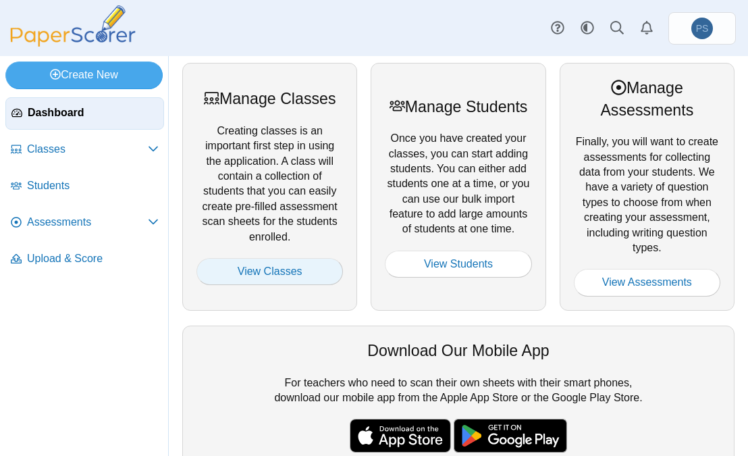
click at [272, 273] on link "View Classes" at bounding box center [269, 271] width 146 height 27
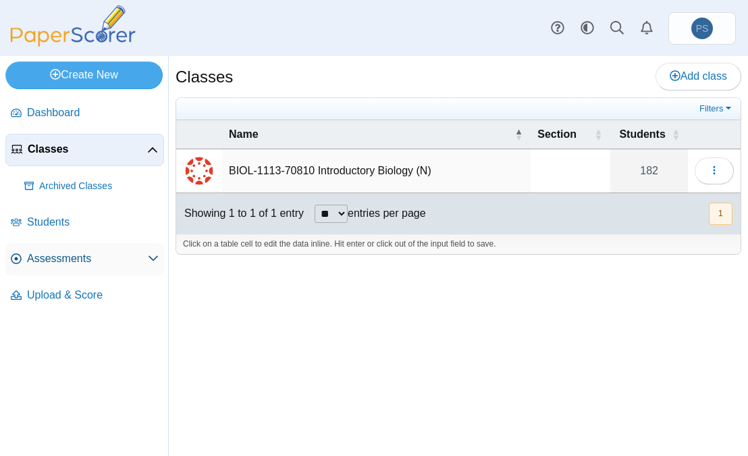
click at [69, 257] on span "Assessments" at bounding box center [87, 258] width 121 height 15
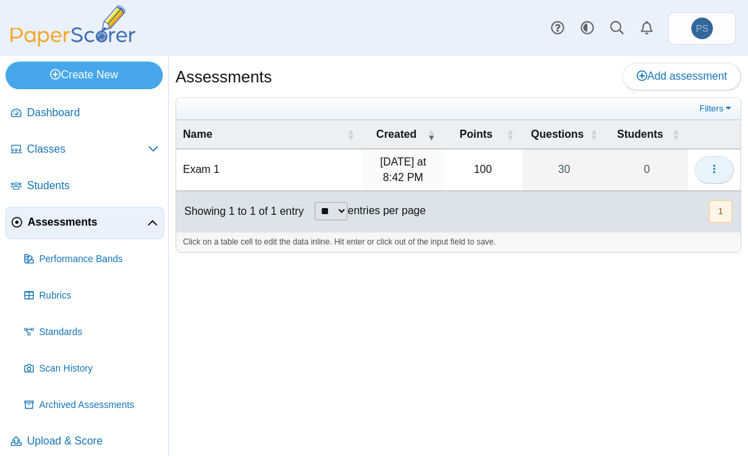
click at [720, 168] on button "button" at bounding box center [714, 169] width 39 height 27
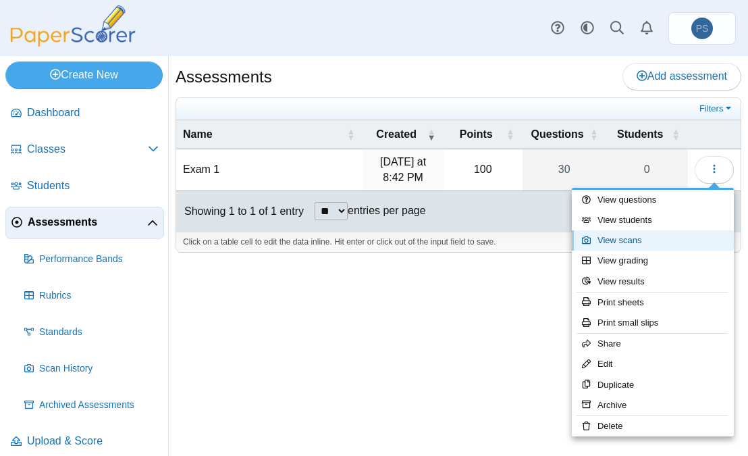
click at [620, 242] on link "View scans" at bounding box center [653, 240] width 162 height 20
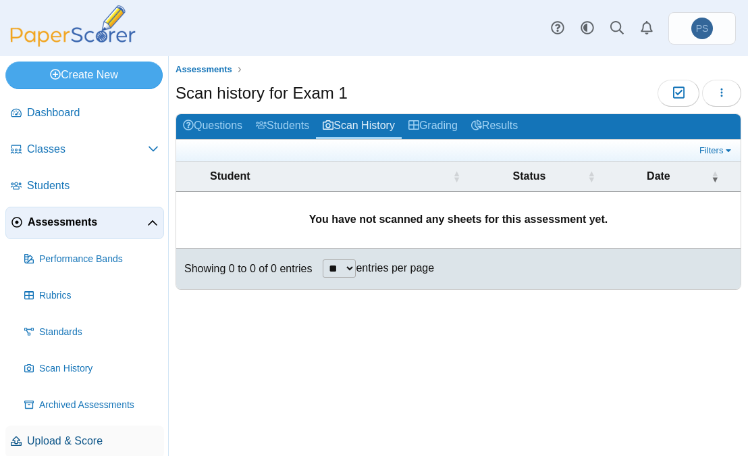
click at [44, 442] on span "Upload & Score" at bounding box center [93, 440] width 132 height 15
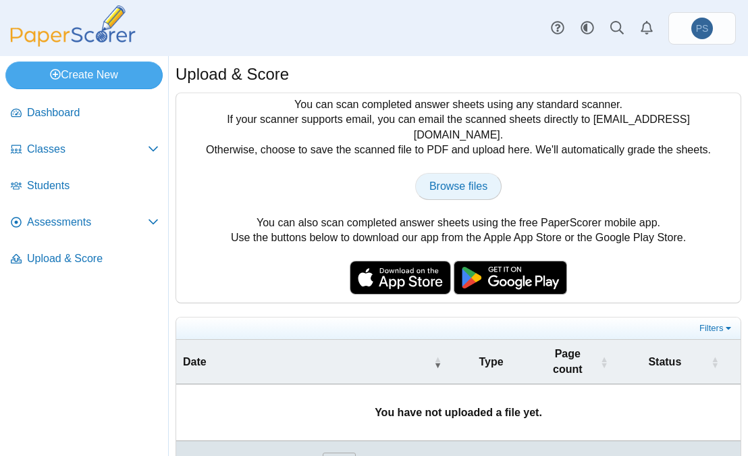
click at [445, 183] on link "Browse files" at bounding box center [458, 186] width 86 height 27
type input "**********"
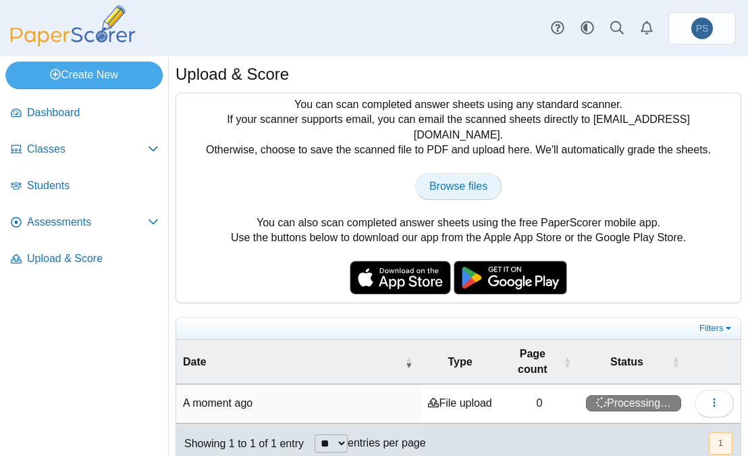
click at [459, 180] on span "Browse files" at bounding box center [458, 185] width 58 height 11
type input "**********"
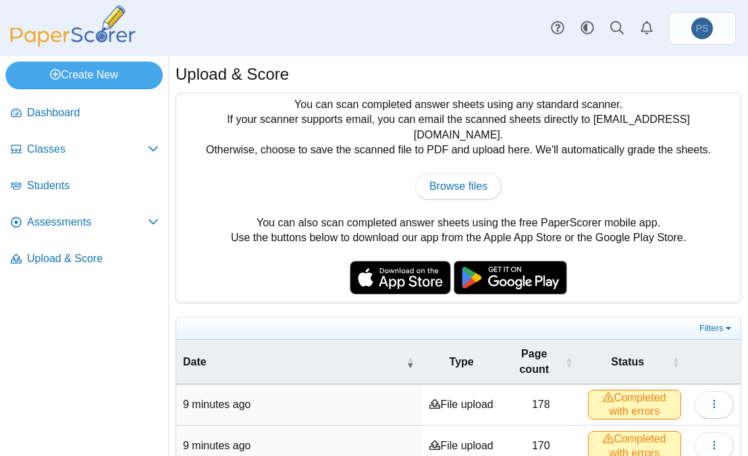
click at [639, 390] on span "Completed with errors" at bounding box center [634, 405] width 93 height 30
click at [709, 398] on icon "button" at bounding box center [714, 403] width 11 height 11
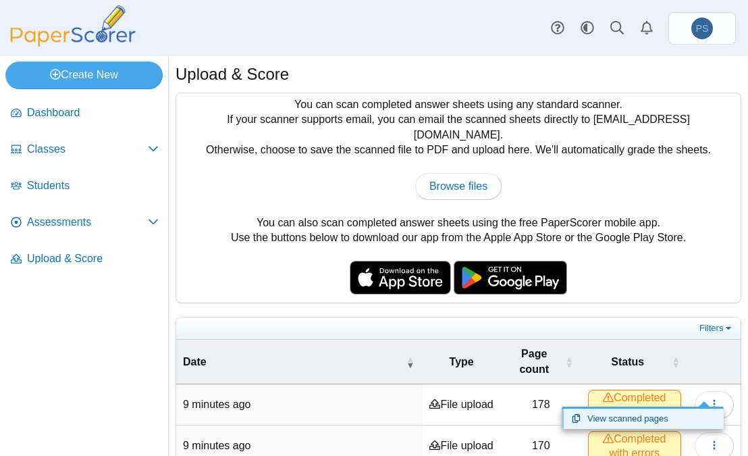
click at [651, 419] on link "View scanned pages" at bounding box center [643, 418] width 162 height 20
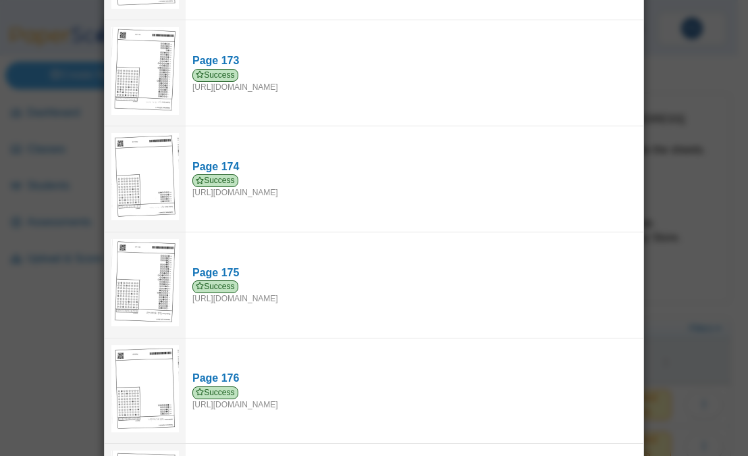
scroll to position [18276, 0]
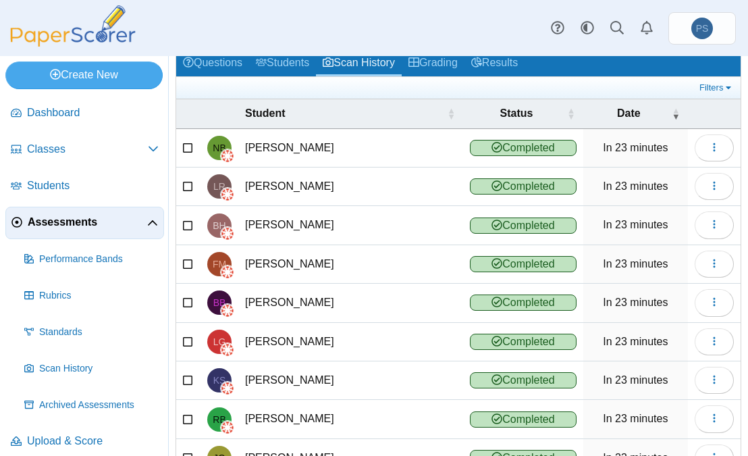
scroll to position [190, 0]
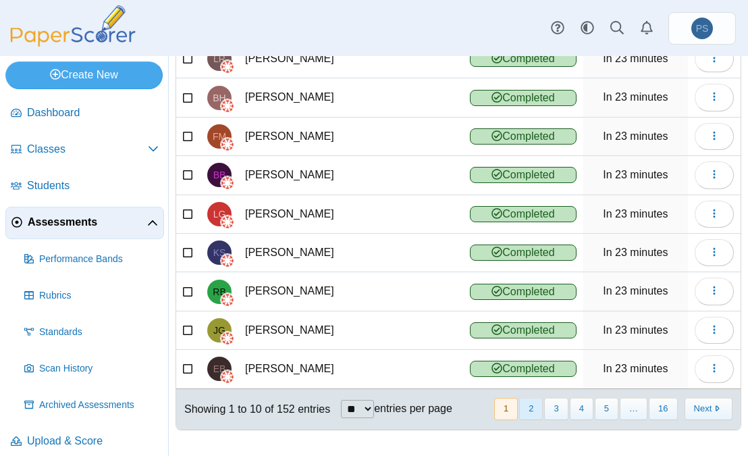
click at [521, 405] on button "2" at bounding box center [531, 409] width 24 height 22
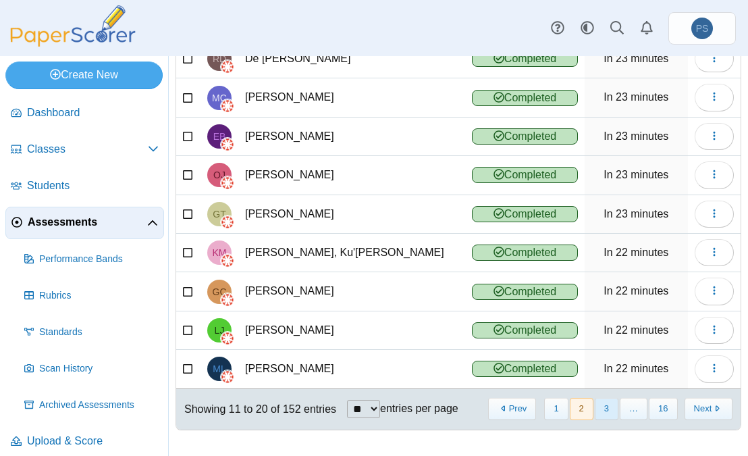
click at [595, 407] on button "3" at bounding box center [607, 409] width 24 height 22
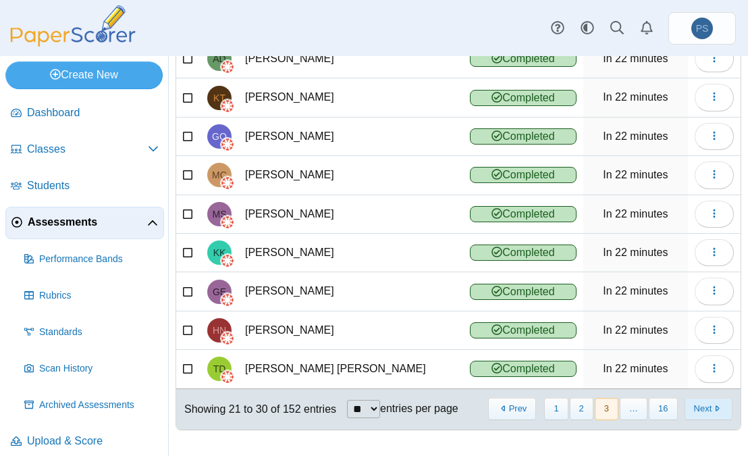
click at [695, 410] on button "Next" at bounding box center [709, 409] width 48 height 22
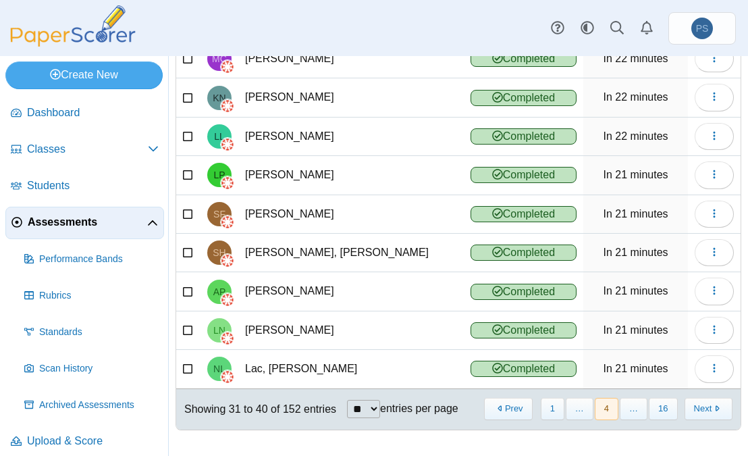
click at [695, 410] on button "Next" at bounding box center [709, 409] width 48 height 22
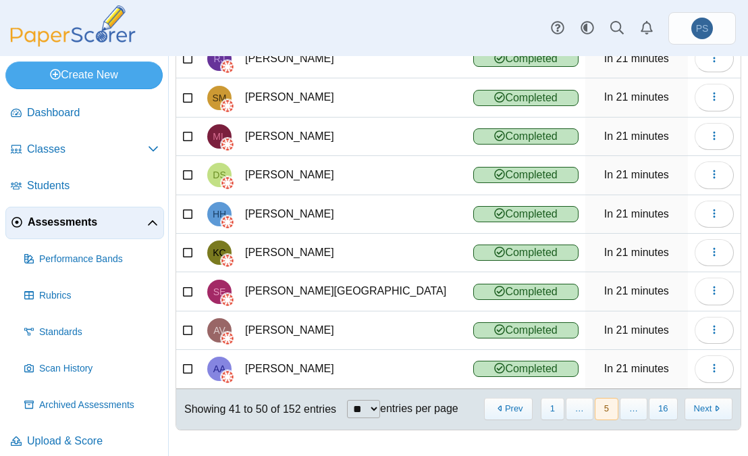
click at [695, 410] on button "Next" at bounding box center [709, 409] width 48 height 22
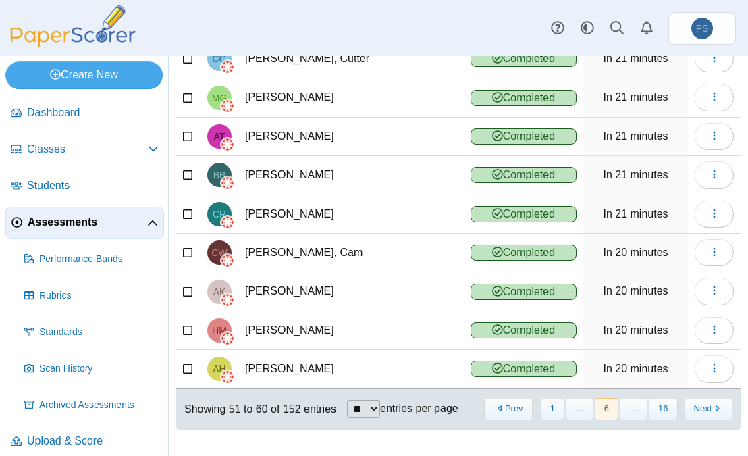
click at [695, 410] on button "Next" at bounding box center [709, 409] width 48 height 22
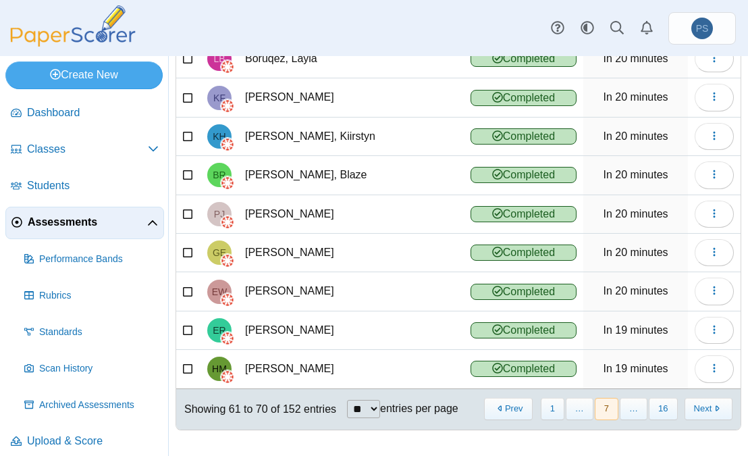
click at [695, 410] on button "Next" at bounding box center [709, 409] width 48 height 22
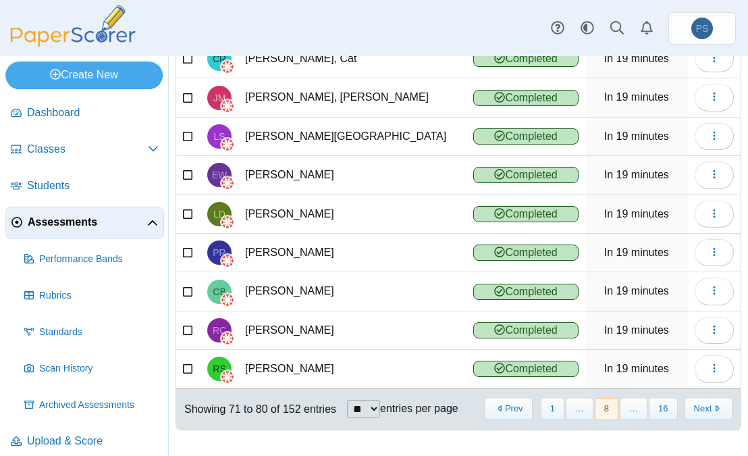
click at [695, 410] on button "Next" at bounding box center [709, 409] width 48 height 22
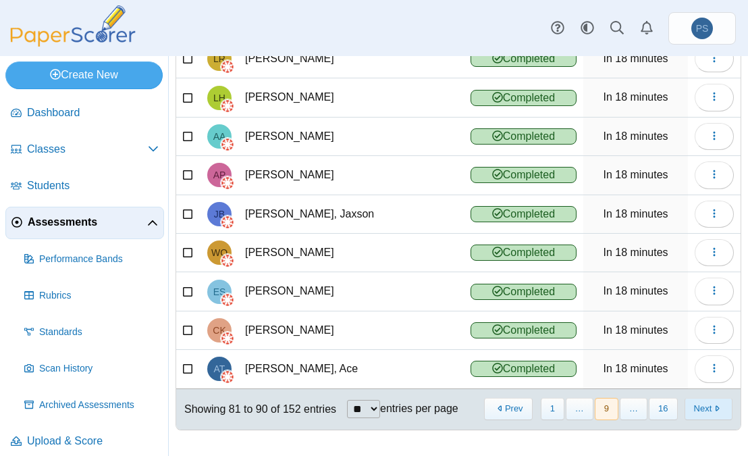
click at [691, 405] on button "Next" at bounding box center [709, 409] width 48 height 22
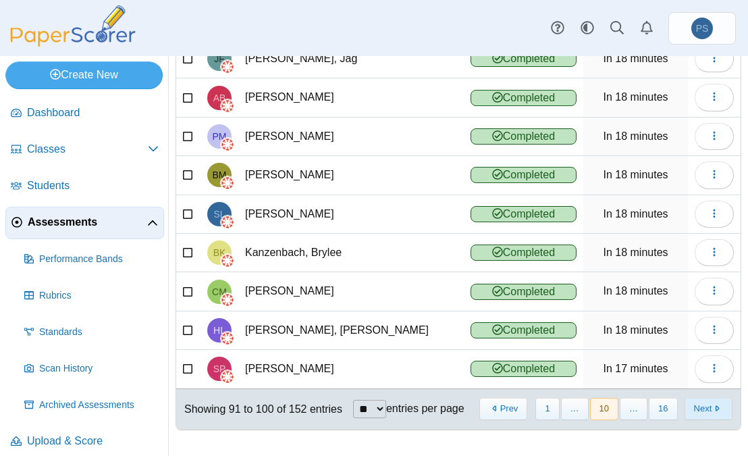
click at [685, 420] on button "Next" at bounding box center [709, 409] width 48 height 22
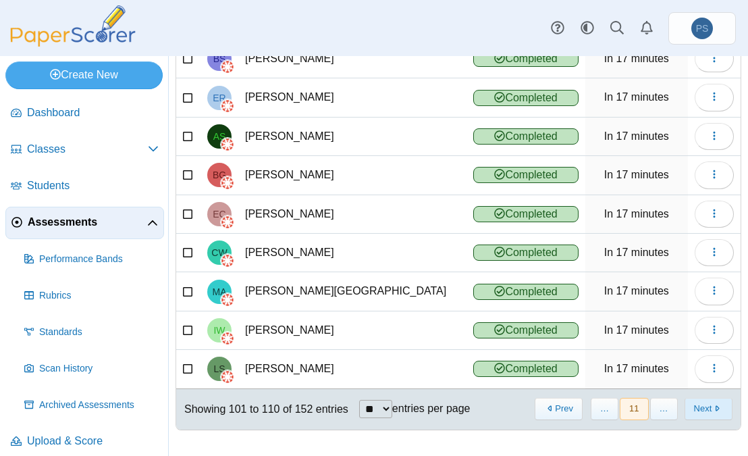
click at [687, 405] on button "Next" at bounding box center [709, 409] width 48 height 22
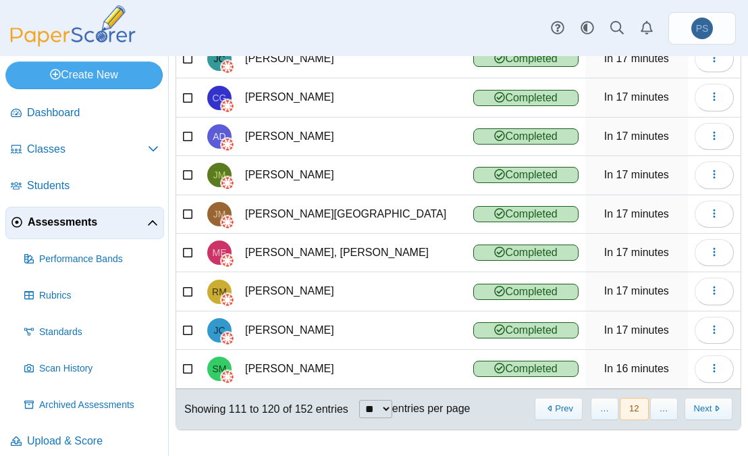
click at [687, 405] on button "Next" at bounding box center [709, 409] width 48 height 22
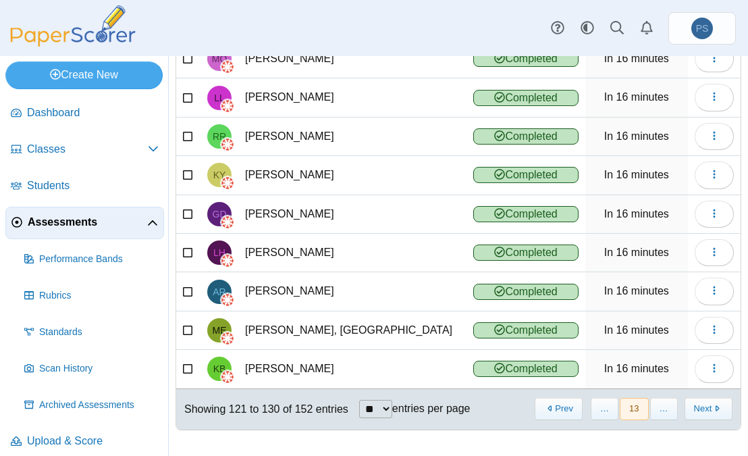
click at [687, 405] on button "Next" at bounding box center [709, 409] width 48 height 22
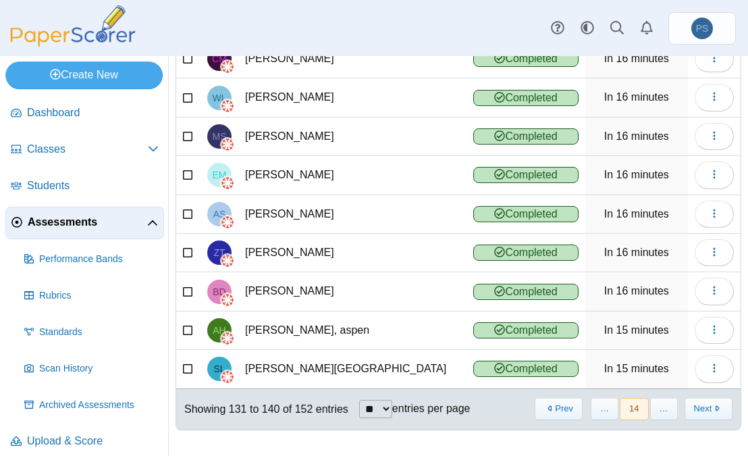
click at [687, 405] on button "Next" at bounding box center [709, 409] width 48 height 22
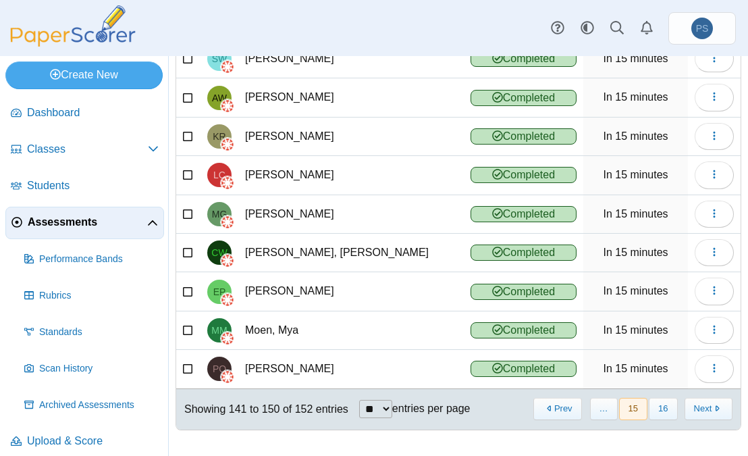
click at [687, 405] on button "Next" at bounding box center [709, 409] width 48 height 22
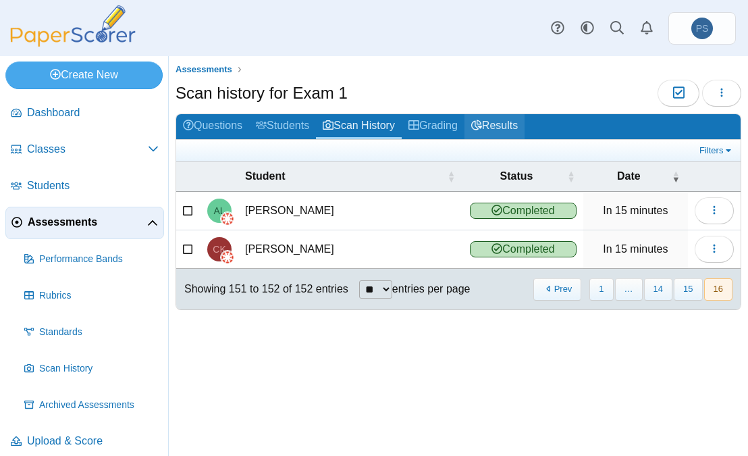
click at [503, 124] on link "Results" at bounding box center [494, 126] width 60 height 25
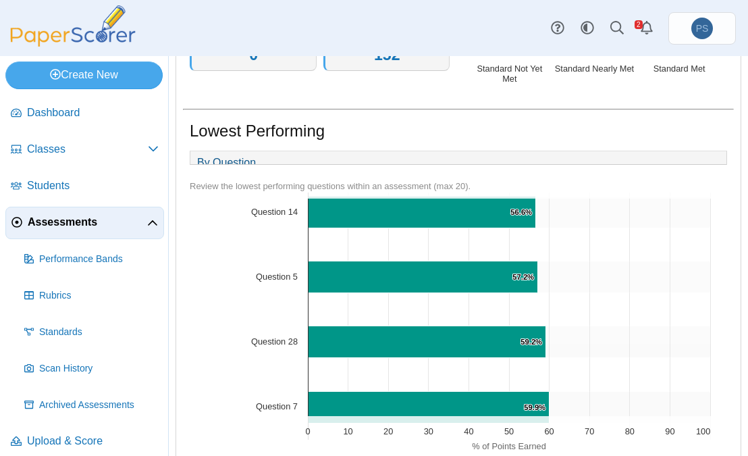
scroll to position [1080, 0]
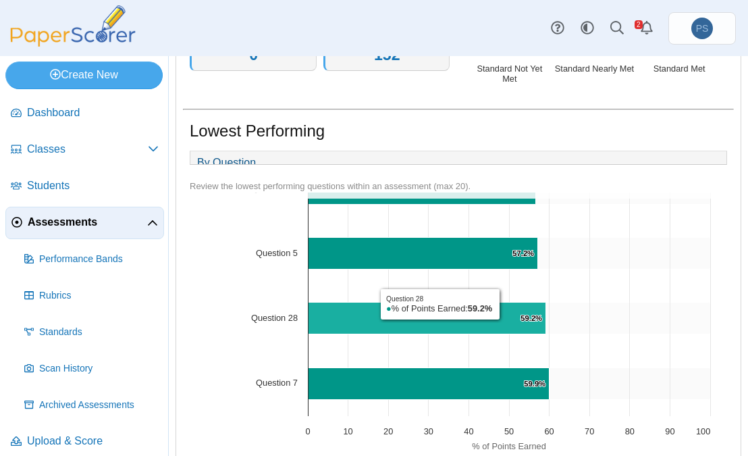
click at [440, 332] on icon "Question 28, 59.2%. % of Points Earned." at bounding box center [428, 318] width 238 height 32
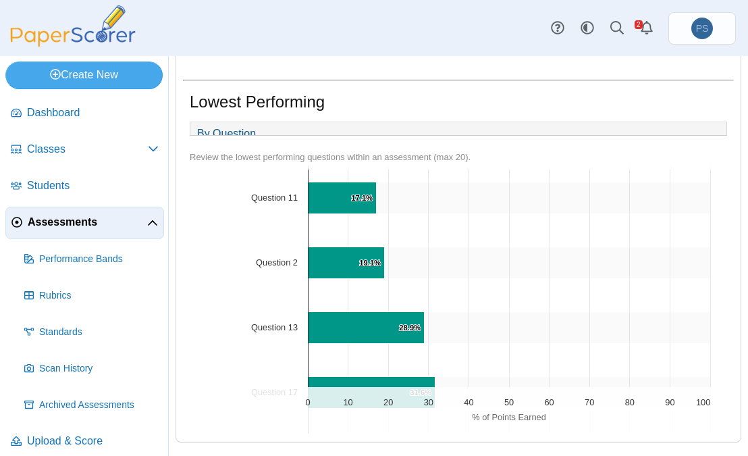
scroll to position [0, 0]
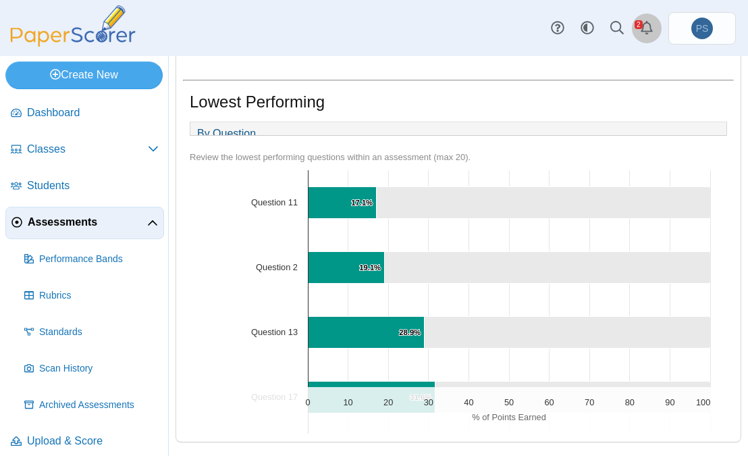
click at [643, 28] on icon "Alerts" at bounding box center [647, 28] width 14 height 14
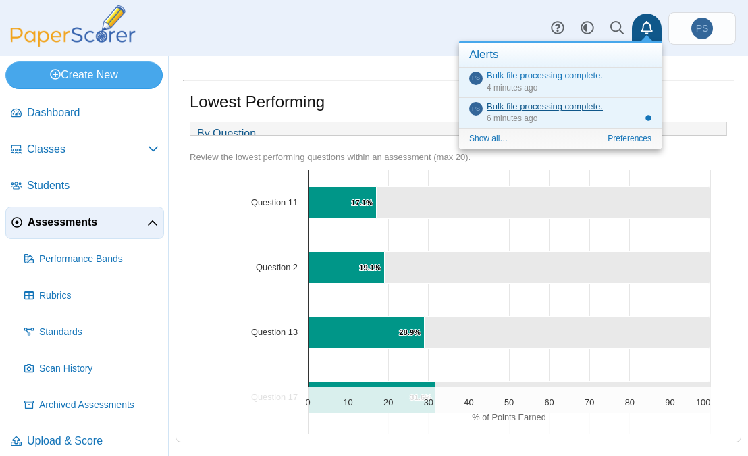
click at [560, 102] on link "Bulk file processing complete." at bounding box center [545, 106] width 116 height 10
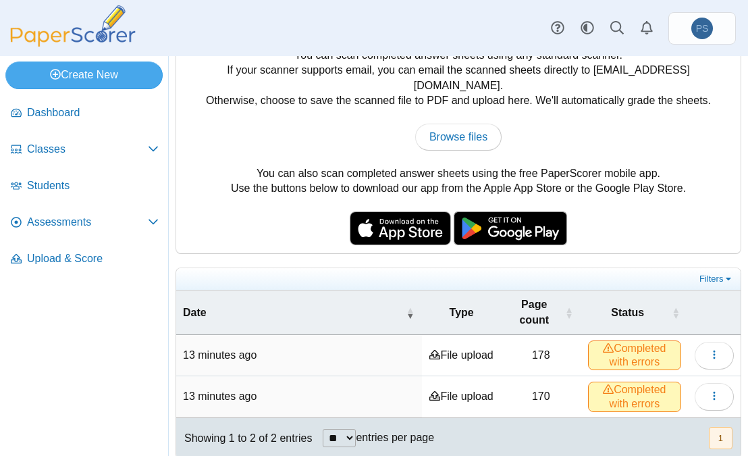
scroll to position [49, 0]
click at [709, 390] on icon "button" at bounding box center [714, 395] width 11 height 11
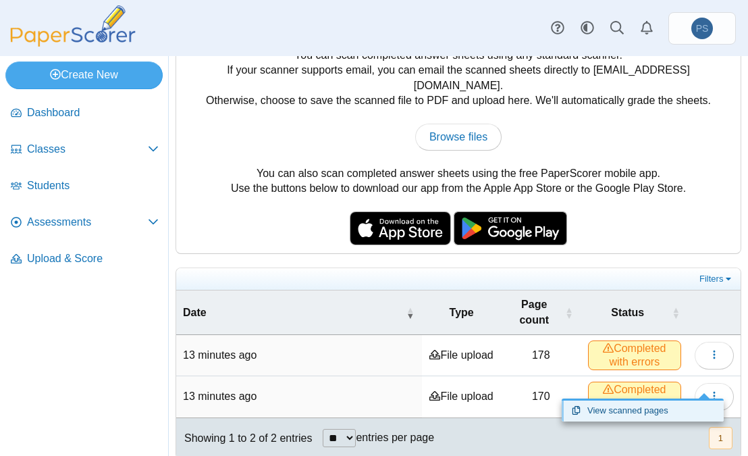
click at [645, 410] on link "View scanned pages" at bounding box center [643, 410] width 162 height 20
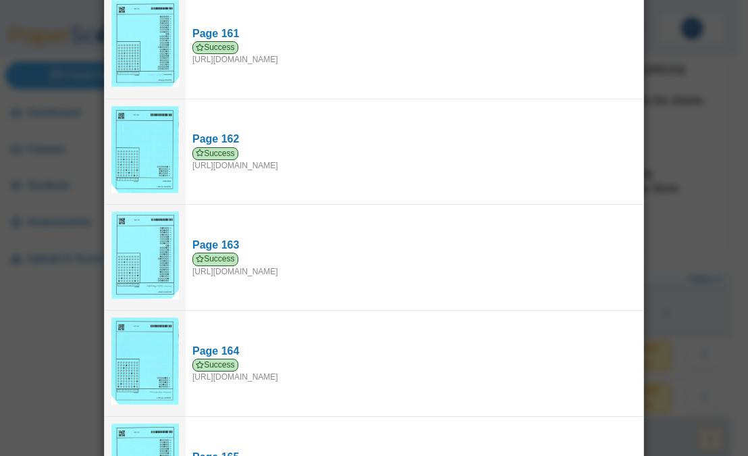
scroll to position [17335, 0]
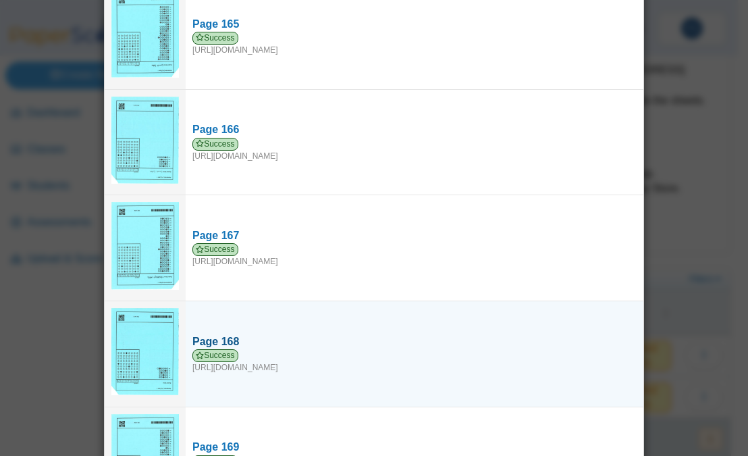
click at [550, 334] on div "Page 168" at bounding box center [414, 341] width 444 height 15
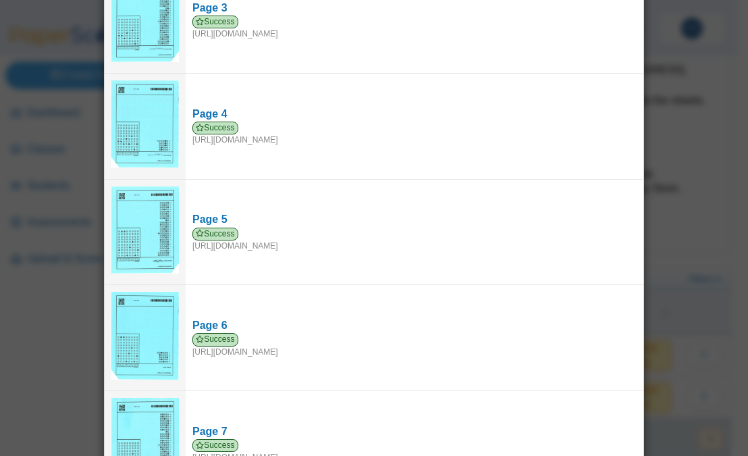
scroll to position [0, 0]
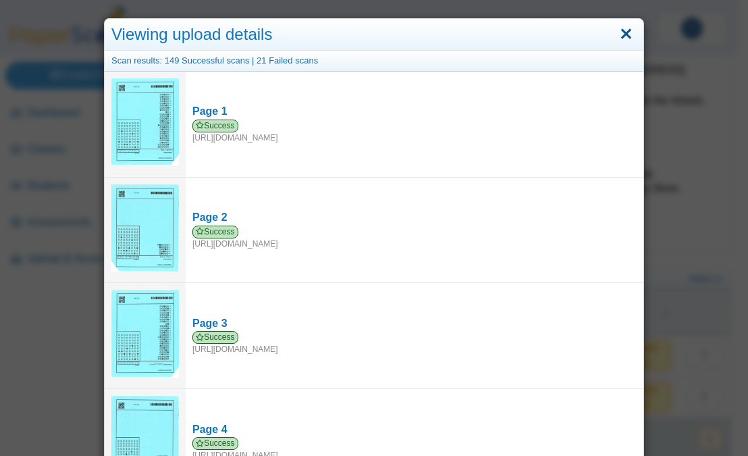
click at [622, 42] on link "Close" at bounding box center [626, 34] width 21 height 23
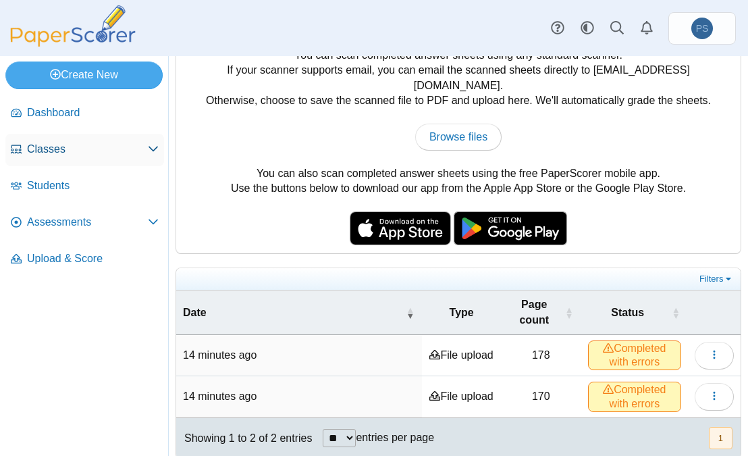
click at [54, 145] on span "Classes" at bounding box center [87, 149] width 121 height 15
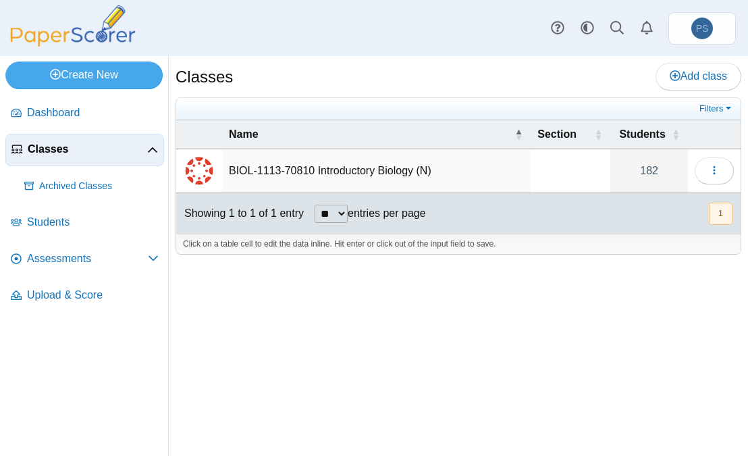
click at [315, 174] on td "BIOL-1113-70810 Introductory Biology (N)" at bounding box center [376, 171] width 309 height 44
click at [716, 167] on icon "button" at bounding box center [714, 170] width 11 height 11
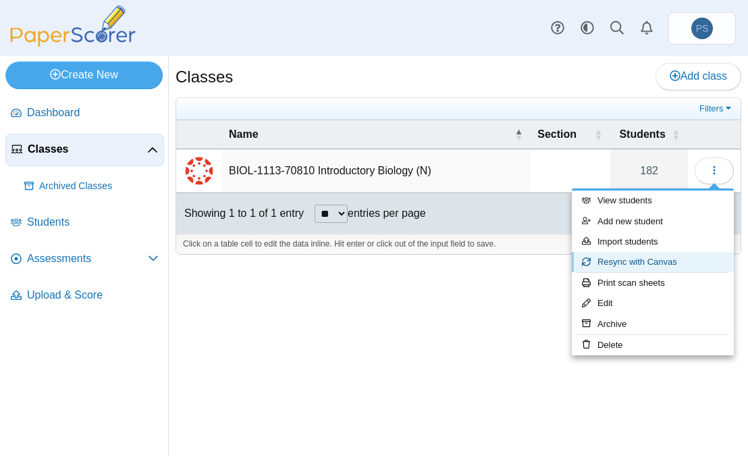
click at [612, 257] on link "Resync with Canvas" at bounding box center [653, 262] width 162 height 20
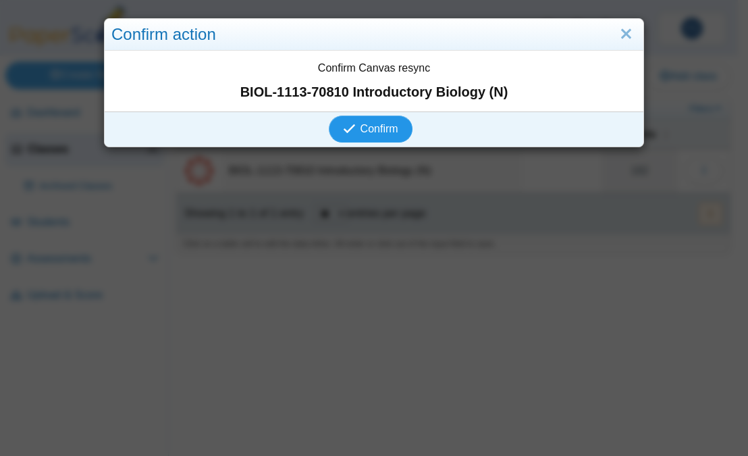
click at [365, 129] on span "Confirm" at bounding box center [380, 128] width 38 height 11
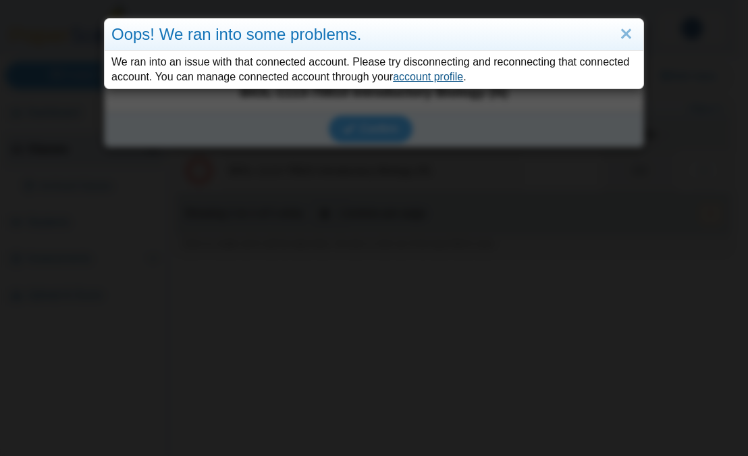
click at [431, 78] on link "account profile" at bounding box center [428, 76] width 70 height 11
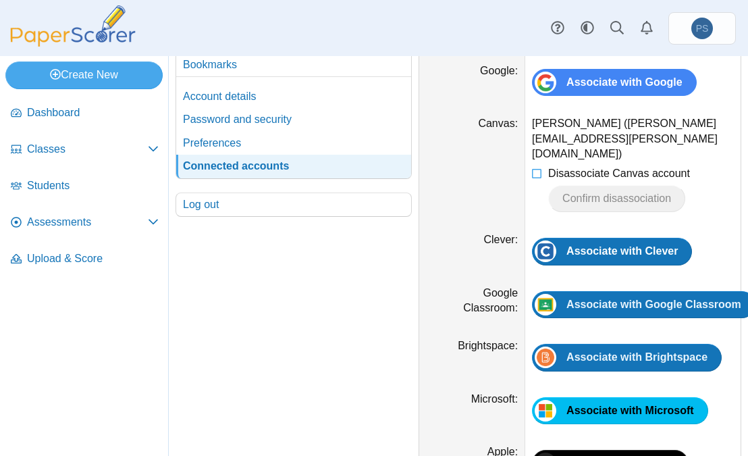
scroll to position [84, 0]
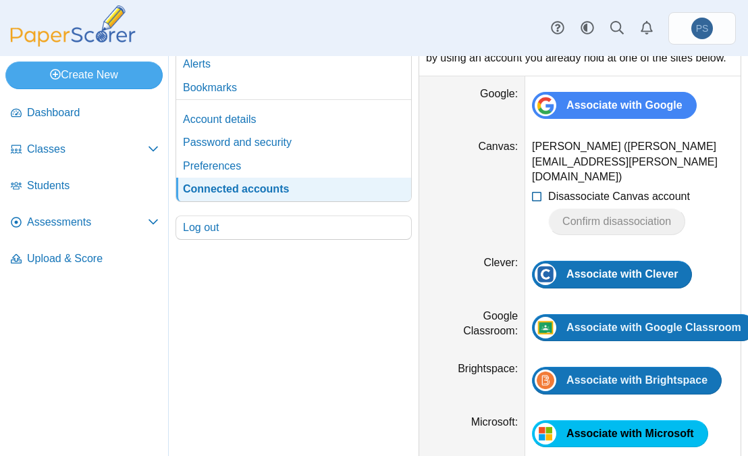
click at [535, 194] on icon at bounding box center [537, 193] width 11 height 9
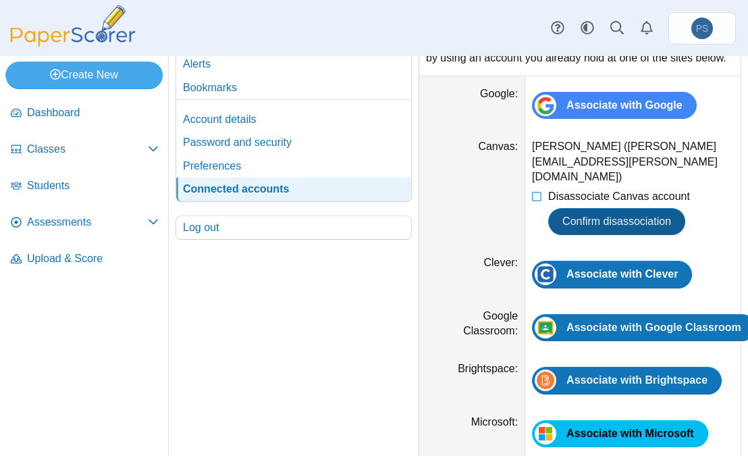
click at [574, 211] on button "Confirm disassociation" at bounding box center [616, 221] width 137 height 27
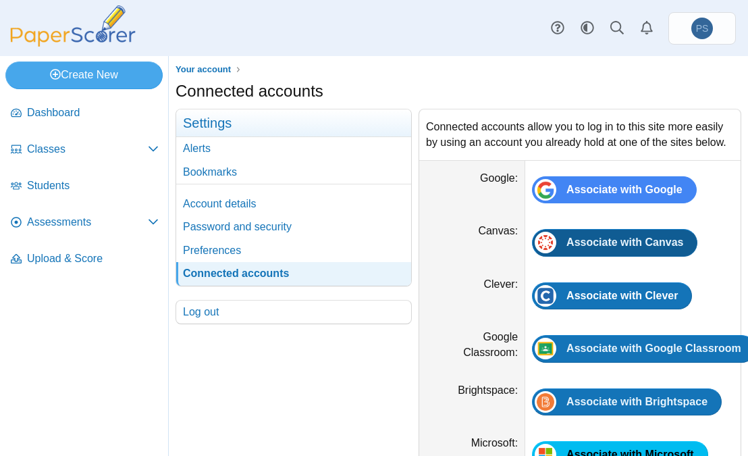
click at [574, 248] on span "Associate with Canvas" at bounding box center [624, 241] width 117 height 11
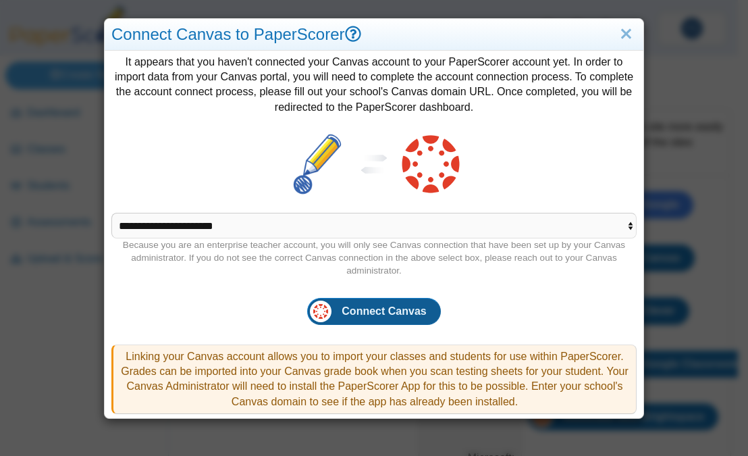
click at [352, 307] on span "Connect Canvas" at bounding box center [384, 310] width 84 height 11
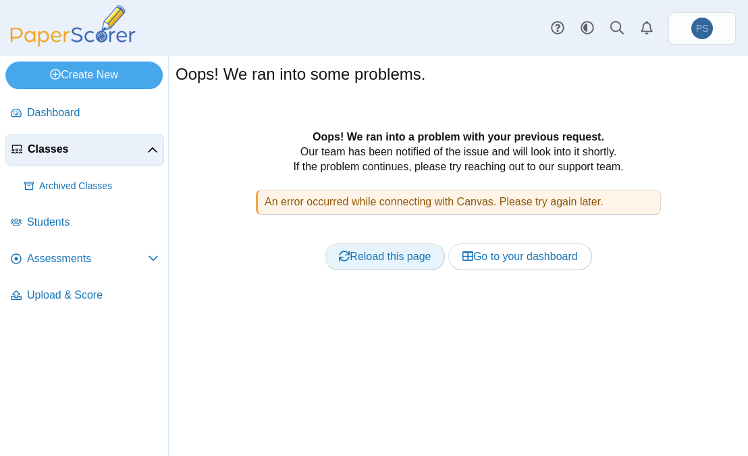
click at [363, 257] on link "Reload this page" at bounding box center [385, 256] width 120 height 27
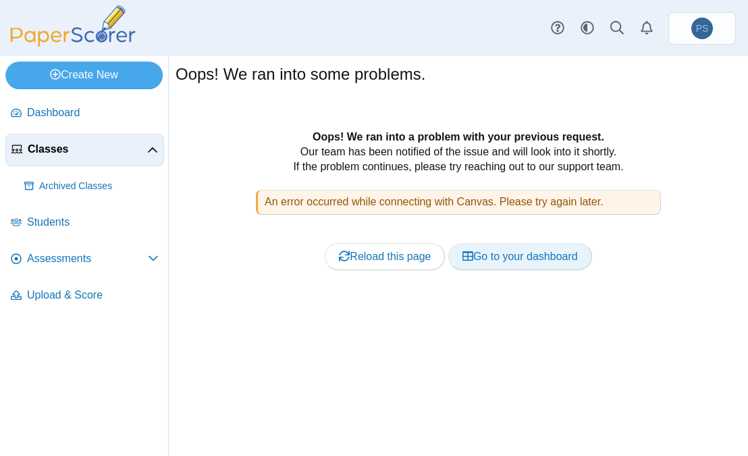
click at [534, 257] on link "Go to your dashboard" at bounding box center [520, 256] width 144 height 27
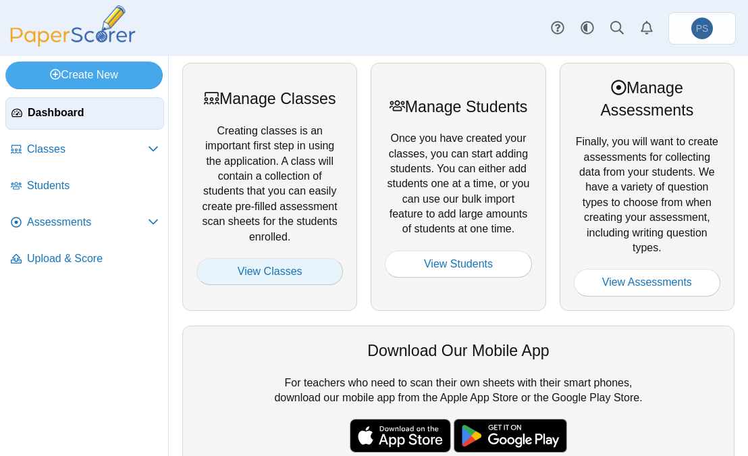
click at [300, 277] on link "View Classes" at bounding box center [269, 271] width 146 height 27
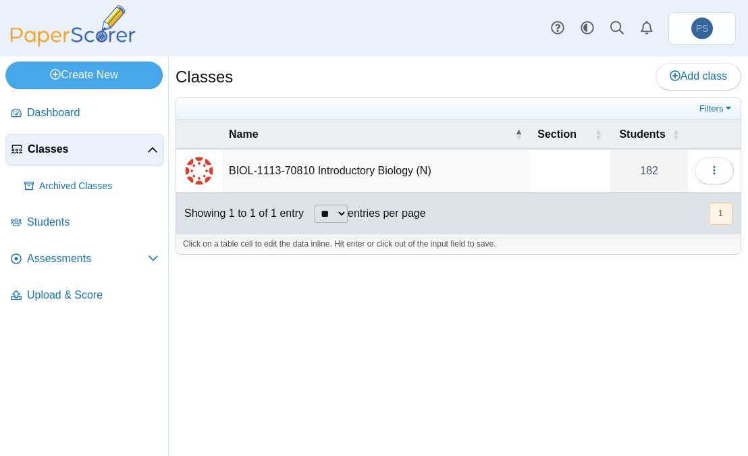
click at [371, 167] on td "BIOL-1113-70810 Introductory Biology (N)" at bounding box center [376, 171] width 309 height 44
click at [717, 167] on icon "button" at bounding box center [714, 170] width 11 height 11
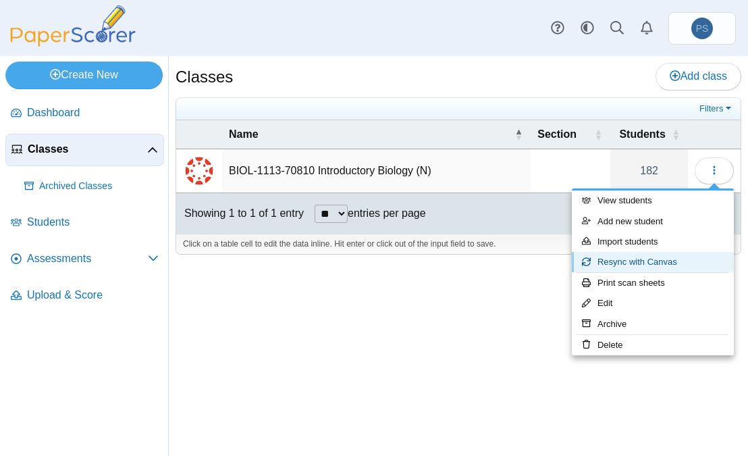
click at [627, 259] on link "Resync with Canvas" at bounding box center [653, 262] width 162 height 20
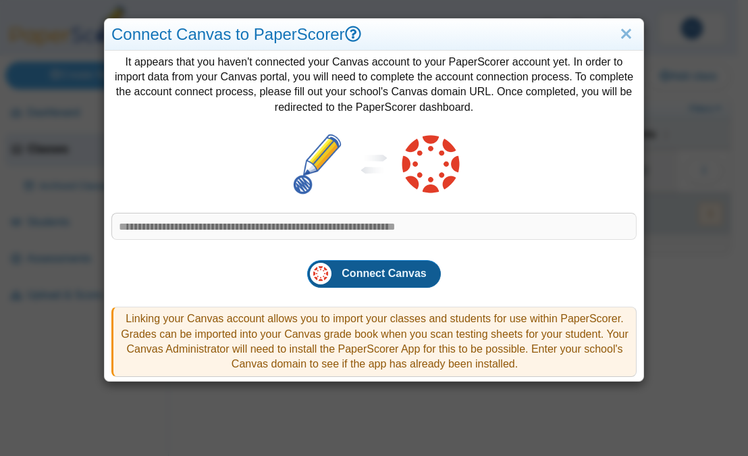
click at [400, 275] on span "Connect Canvas" at bounding box center [384, 272] width 84 height 11
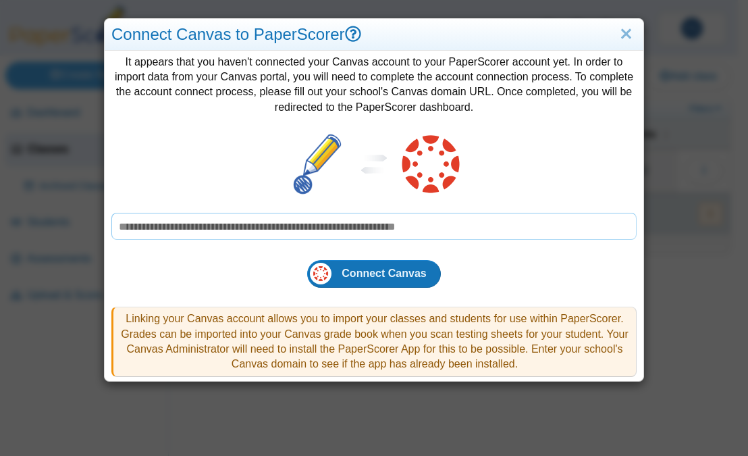
click at [147, 230] on input "text" at bounding box center [373, 226] width 525 height 27
paste input "**********"
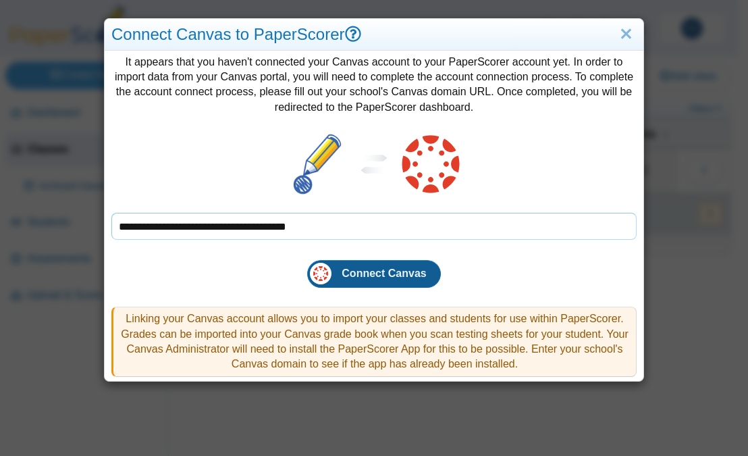
type input "**********"
click at [352, 276] on span "Connect Canvas" at bounding box center [384, 272] width 84 height 11
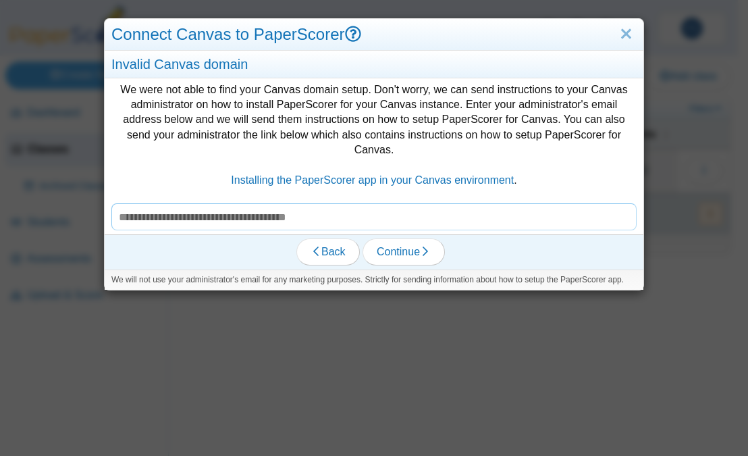
click at [260, 203] on input "text" at bounding box center [373, 216] width 525 height 27
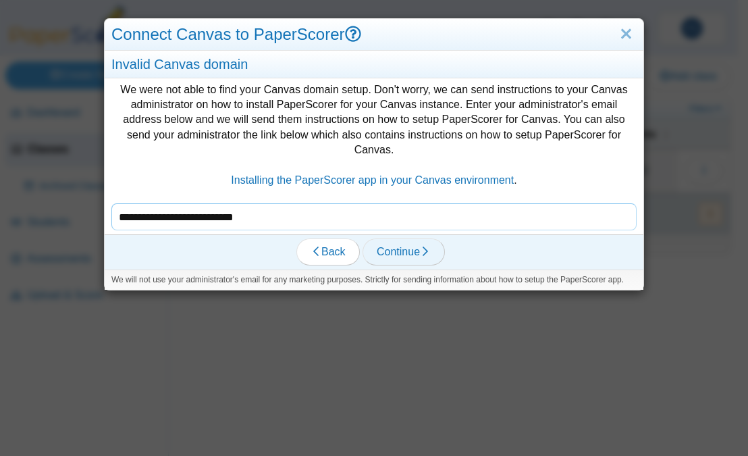
type input "**********"
click at [408, 246] on span "Continue" at bounding box center [404, 251] width 54 height 11
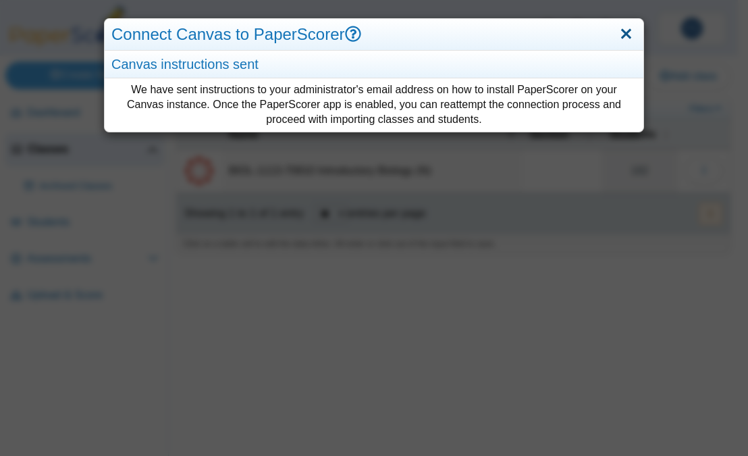
click at [623, 29] on link "Close" at bounding box center [626, 34] width 21 height 23
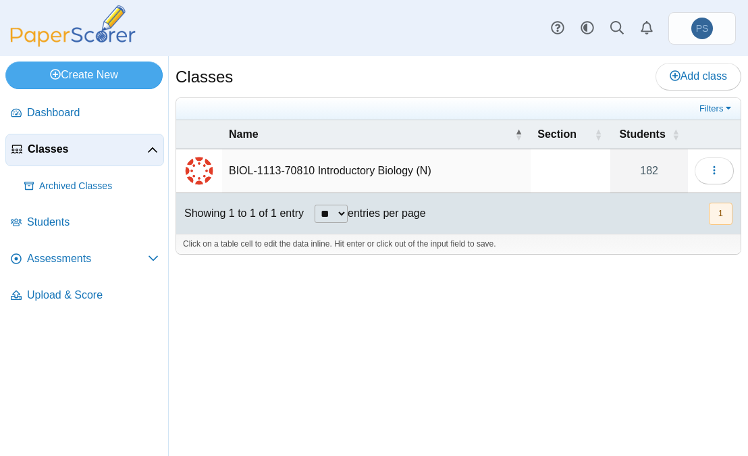
click at [279, 167] on td "BIOL-1113-70810 Introductory Biology (N)" at bounding box center [376, 171] width 309 height 44
click at [55, 263] on span "Assessments" at bounding box center [87, 258] width 121 height 15
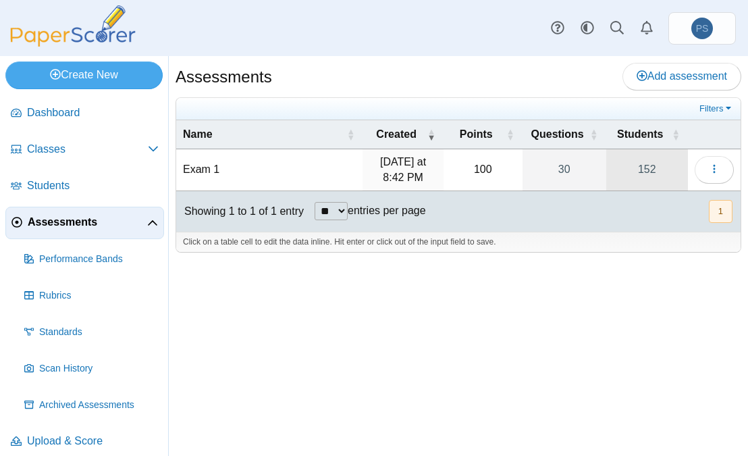
click at [658, 173] on link "152" at bounding box center [647, 169] width 82 height 41
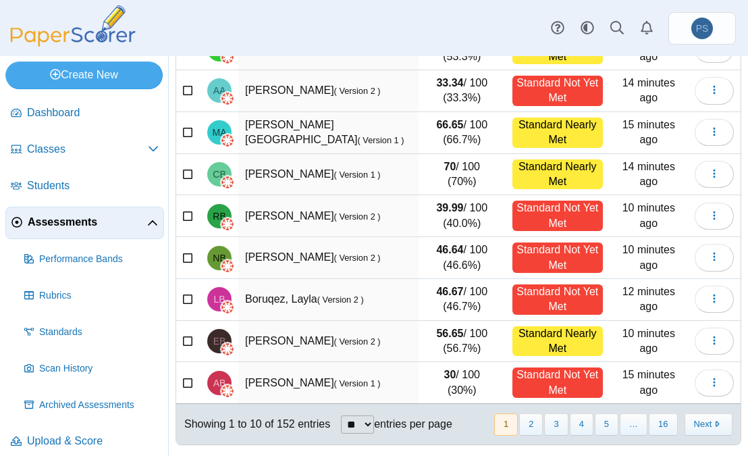
scroll to position [222, 0]
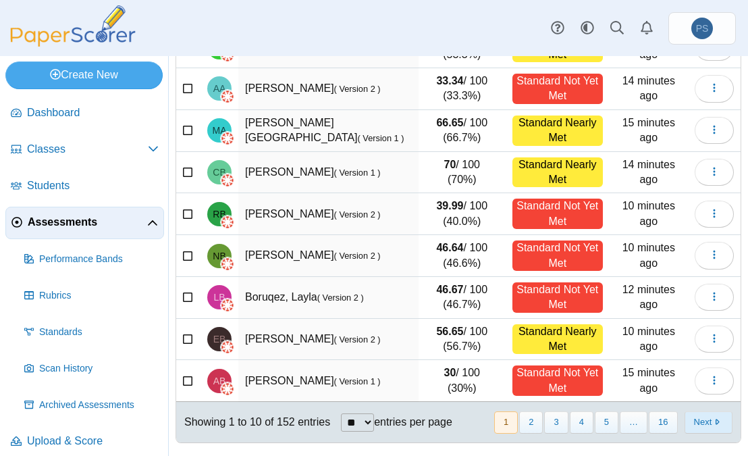
click at [705, 419] on button "Next" at bounding box center [709, 422] width 48 height 22
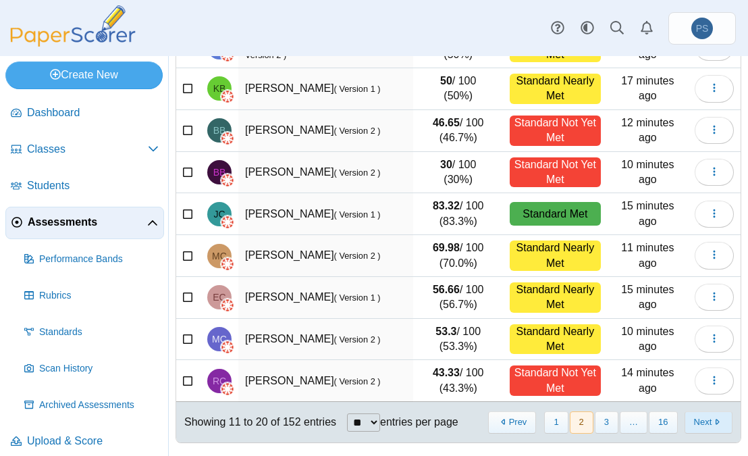
click at [694, 420] on button "Next" at bounding box center [709, 422] width 48 height 22
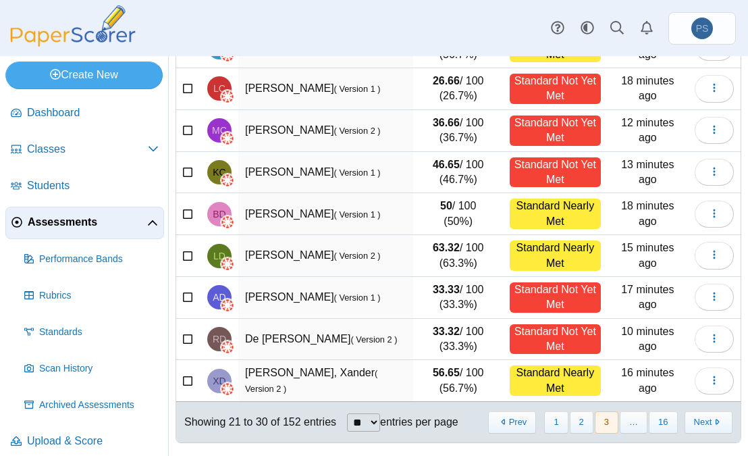
click at [694, 420] on button "Next" at bounding box center [709, 422] width 48 height 22
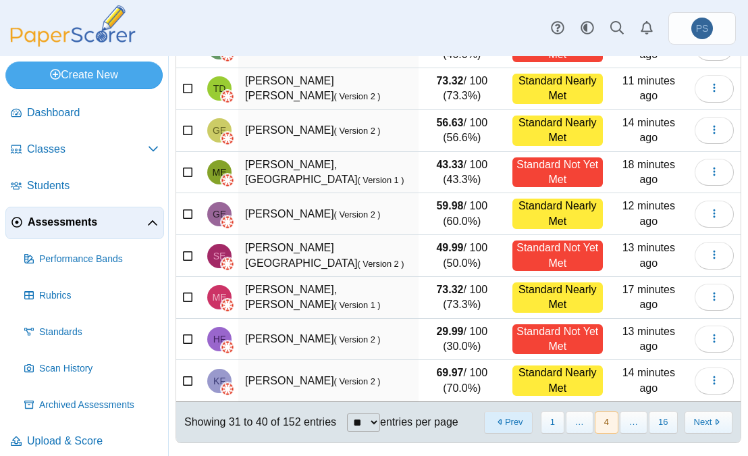
click at [506, 422] on button "Prev" at bounding box center [508, 422] width 48 height 22
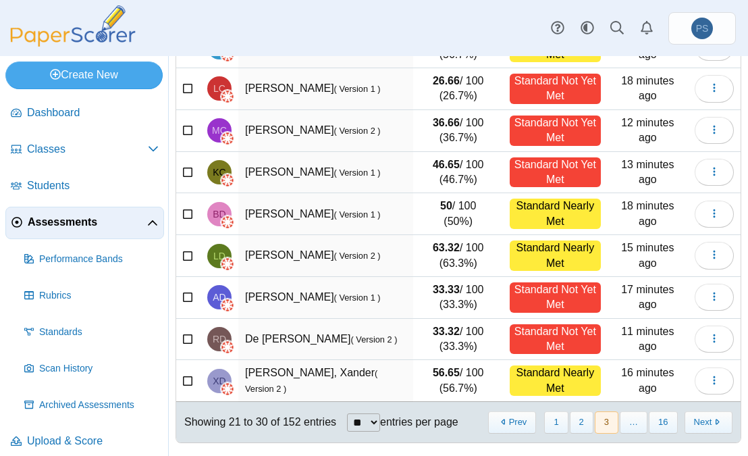
click at [549, 288] on div "Standard Not Yet Met" at bounding box center [555, 297] width 91 height 30
click at [709, 301] on icon "button" at bounding box center [714, 296] width 11 height 11
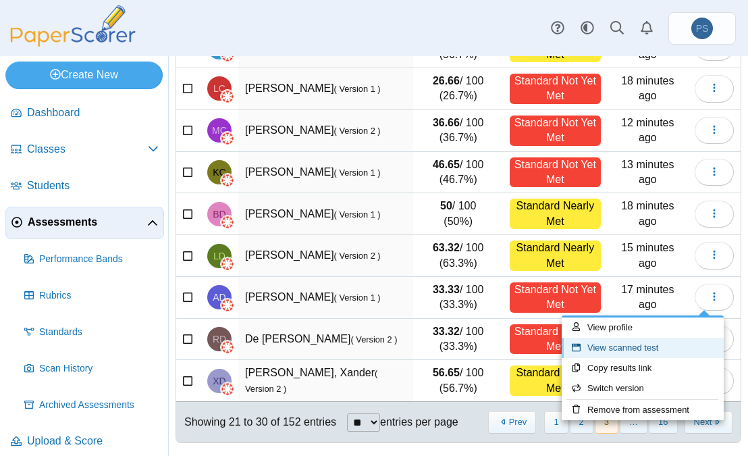
click at [626, 350] on link "View scanned test" at bounding box center [643, 348] width 162 height 20
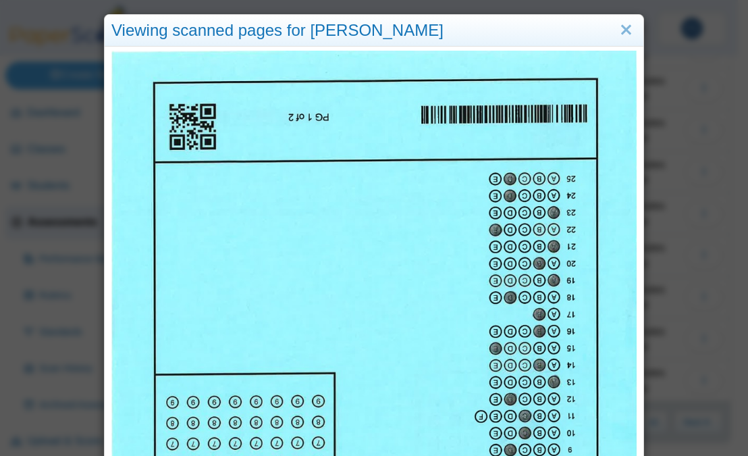
scroll to position [0, 0]
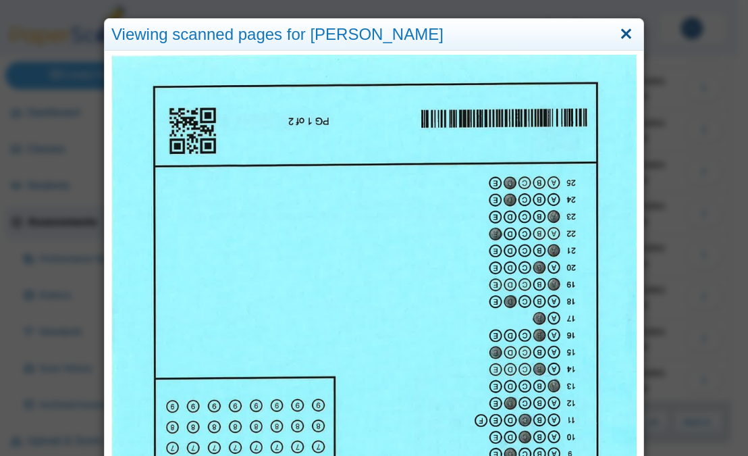
click at [622, 34] on link "Close" at bounding box center [626, 34] width 21 height 23
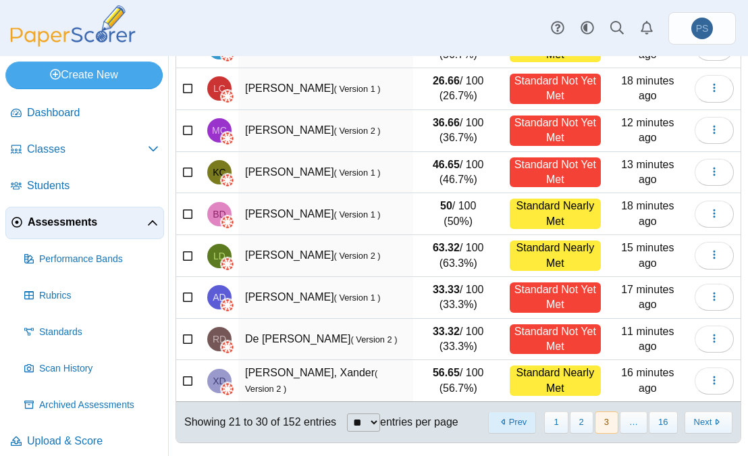
click at [510, 425] on button "Prev" at bounding box center [512, 422] width 48 height 22
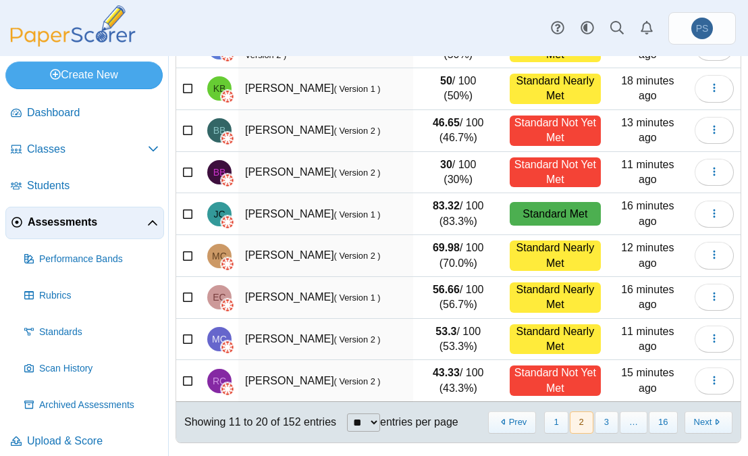
click at [510, 425] on button "Prev" at bounding box center [512, 422] width 48 height 22
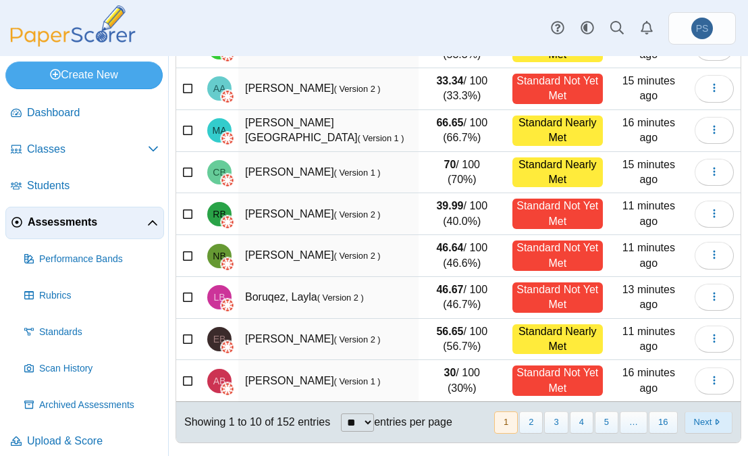
click at [687, 421] on button "Next" at bounding box center [709, 422] width 48 height 22
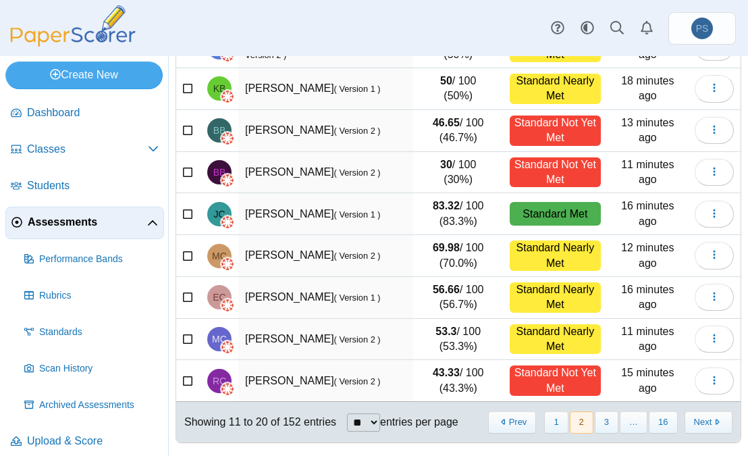
scroll to position [222, 0]
click at [687, 421] on button "Next" at bounding box center [709, 422] width 48 height 22
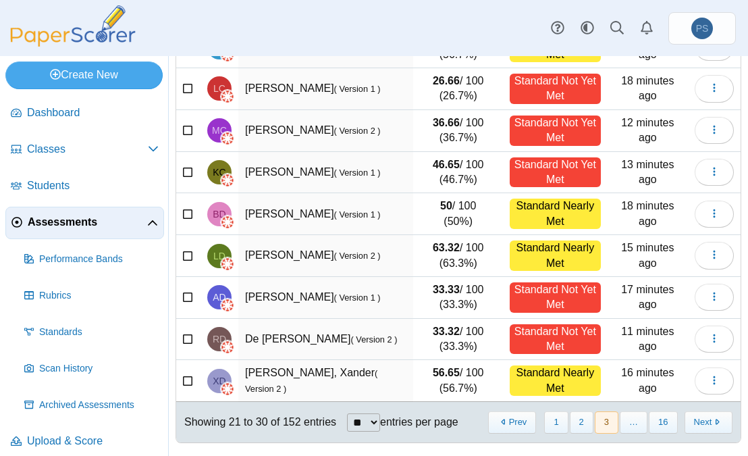
click at [687, 421] on button "Next" at bounding box center [709, 422] width 48 height 22
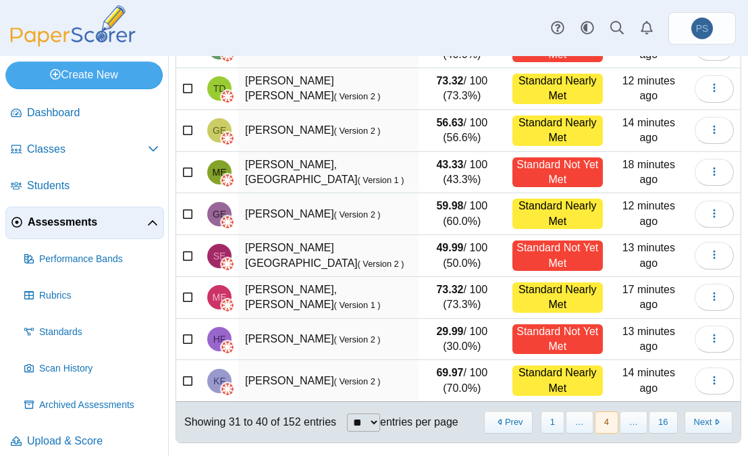
click at [687, 421] on button "Next" at bounding box center [709, 422] width 48 height 22
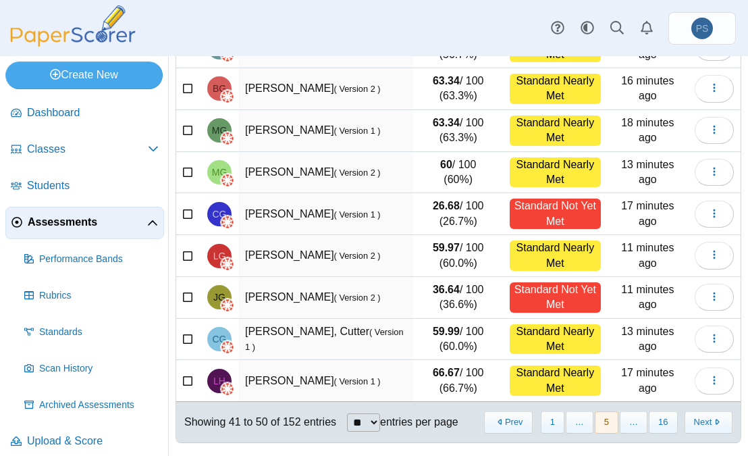
click at [687, 421] on button "Next" at bounding box center [709, 422] width 48 height 22
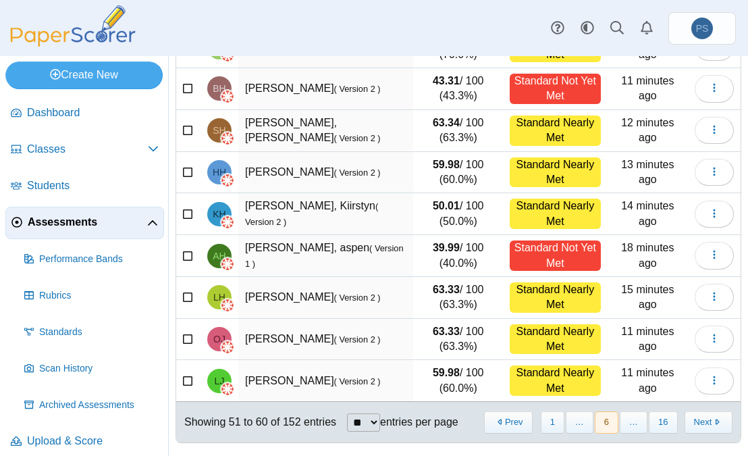
click at [687, 421] on button "Next" at bounding box center [709, 422] width 48 height 22
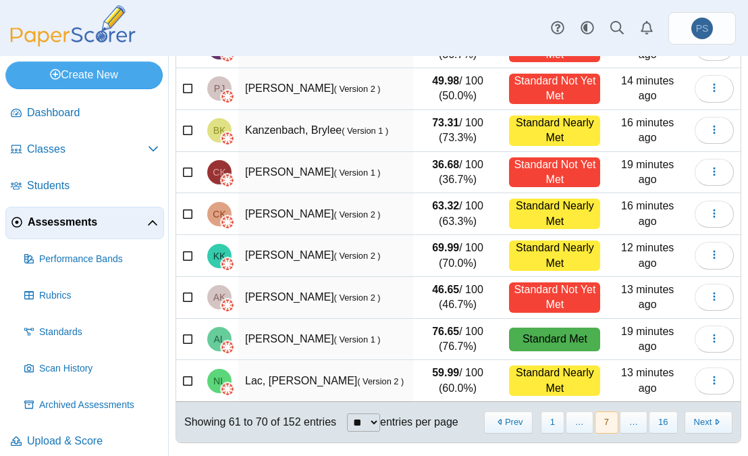
click at [687, 421] on button "Next" at bounding box center [709, 422] width 48 height 22
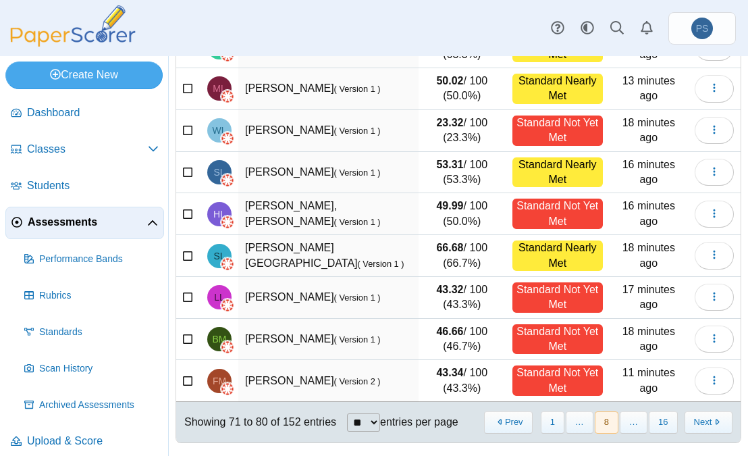
click at [687, 421] on button "Next" at bounding box center [709, 422] width 48 height 22
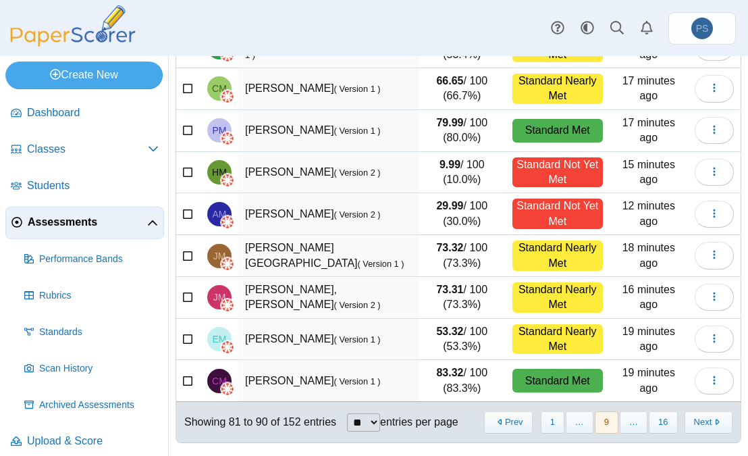
click at [687, 421] on button "Next" at bounding box center [709, 422] width 48 height 22
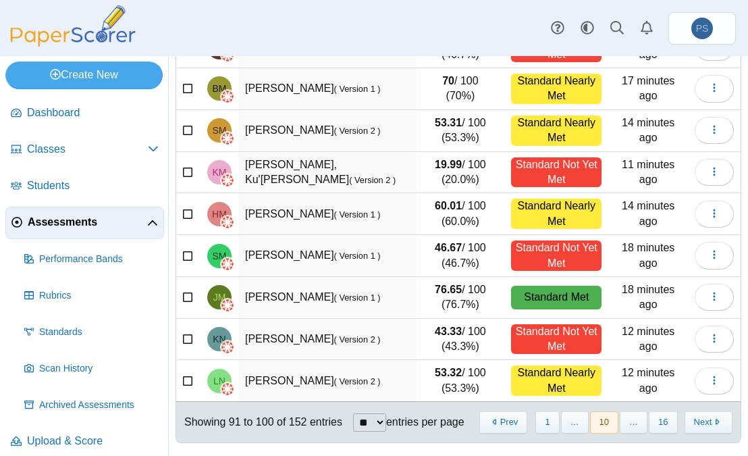
click at [687, 421] on nav "« Prev 1 … 10 … 16 Next »" at bounding box center [605, 422] width 255 height 22
click at [503, 425] on button "Prev" at bounding box center [503, 422] width 48 height 22
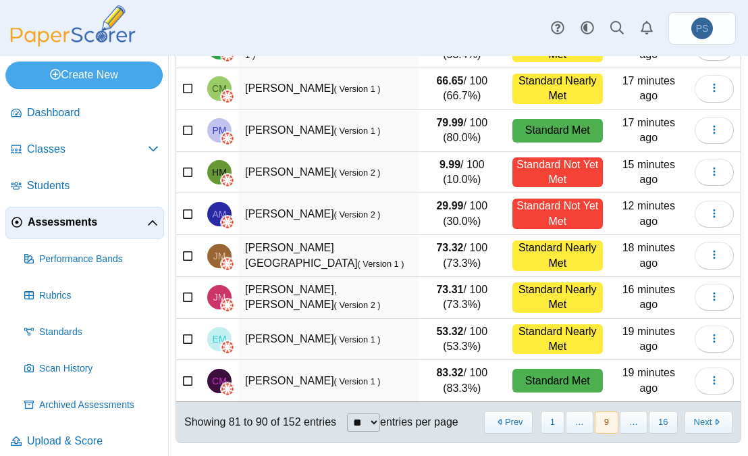
click at [503, 425] on button "Prev" at bounding box center [508, 422] width 48 height 22
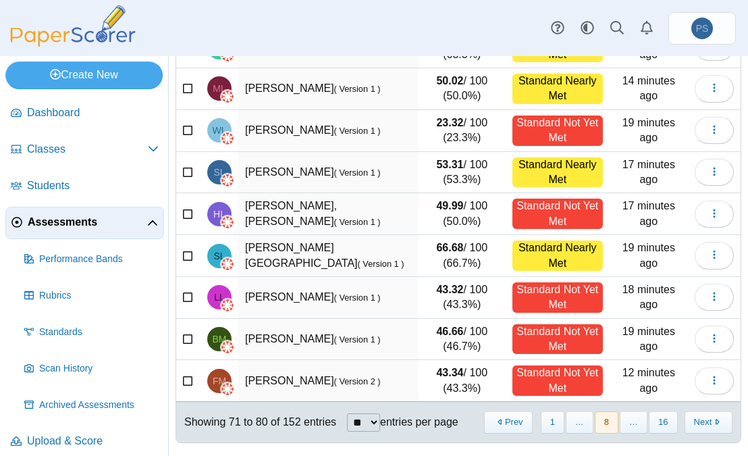
click at [503, 425] on button "Prev" at bounding box center [508, 422] width 48 height 22
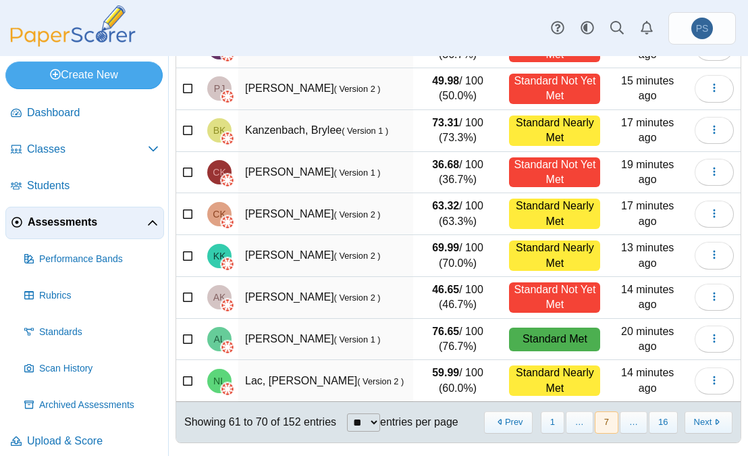
click at [503, 425] on button "Prev" at bounding box center [508, 422] width 48 height 22
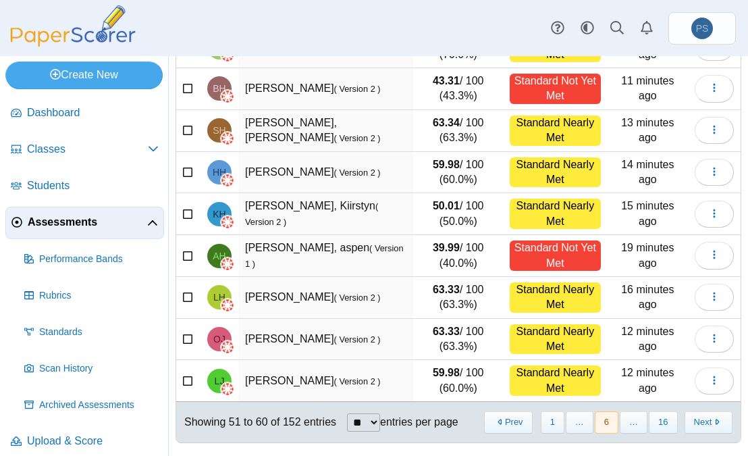
click at [503, 425] on button "Prev" at bounding box center [508, 422] width 48 height 22
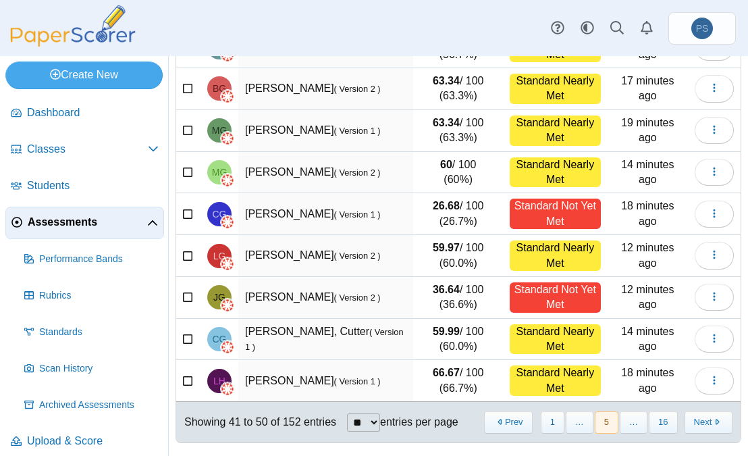
click at [503, 425] on button "Prev" at bounding box center [508, 422] width 48 height 22
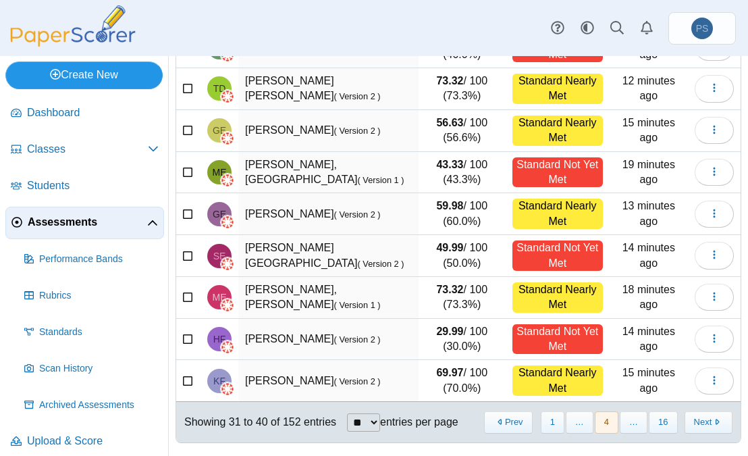
click at [77, 78] on link "Create New" at bounding box center [83, 74] width 157 height 27
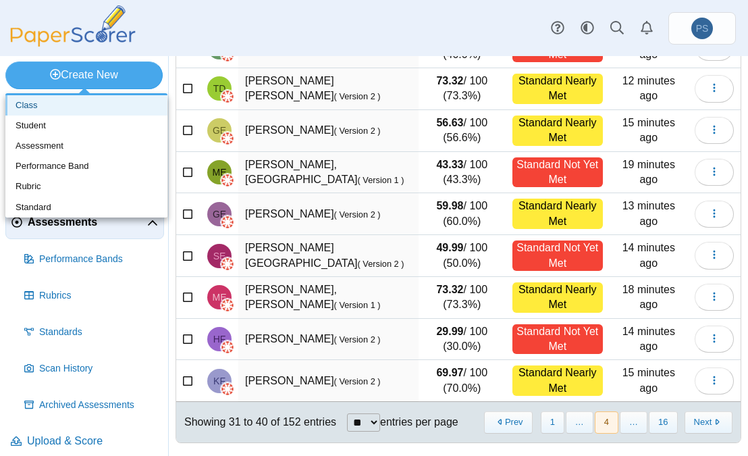
click at [41, 103] on link "Class" at bounding box center [86, 105] width 162 height 20
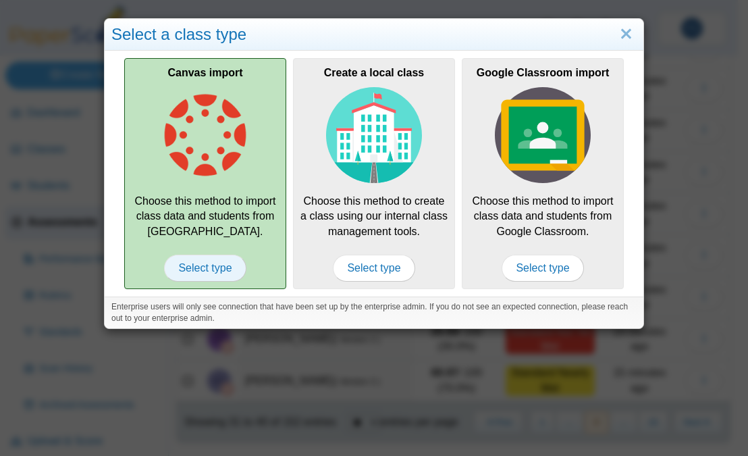
click at [201, 262] on span "Select type" at bounding box center [205, 268] width 82 height 27
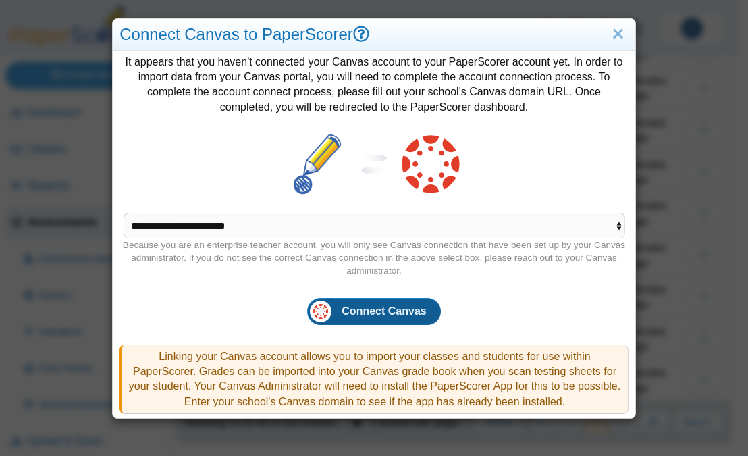
click at [355, 312] on span "Connect Canvas" at bounding box center [384, 310] width 84 height 11
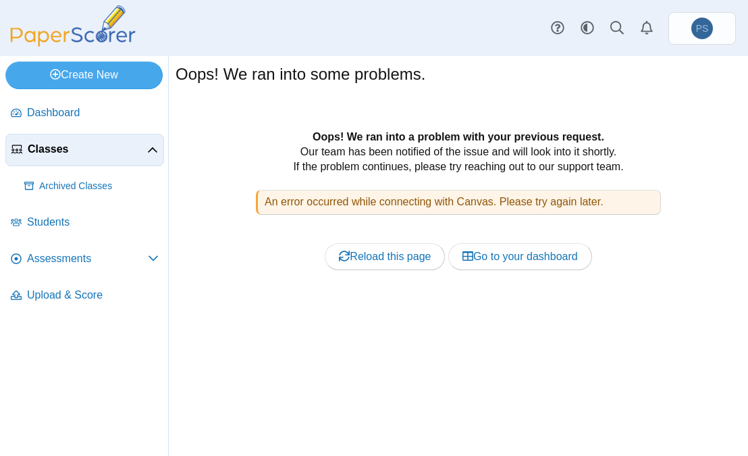
click at [66, 153] on span "Classes" at bounding box center [87, 149] width 119 height 15
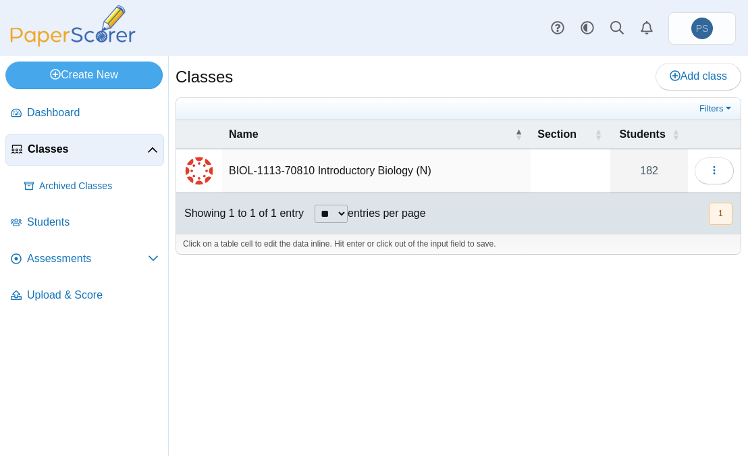
click at [356, 172] on td "BIOL-1113-70810 Introductory Biology (N)" at bounding box center [376, 171] width 309 height 44
click at [26, 259] on link "Assessments" at bounding box center [84, 259] width 159 height 32
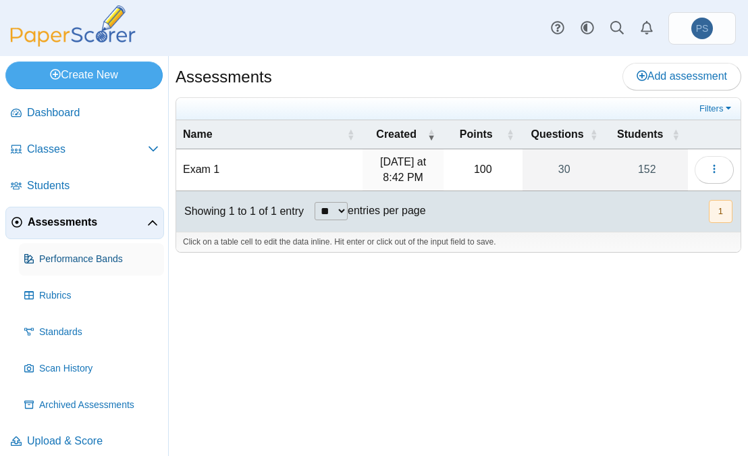
click at [68, 259] on span "Performance Bands" at bounding box center [98, 259] width 119 height 14
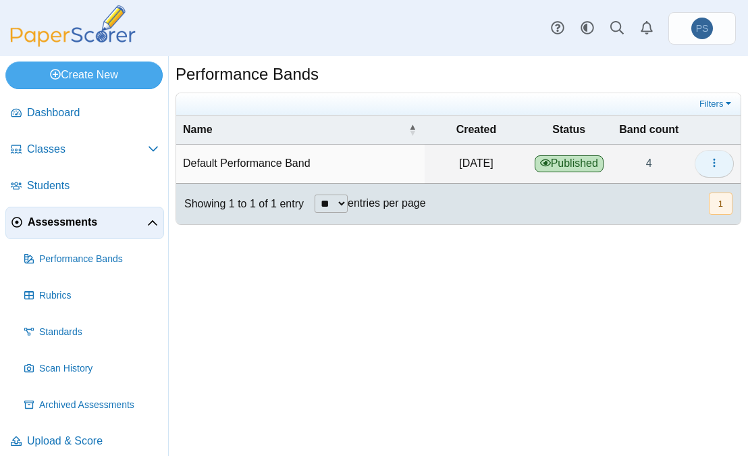
click at [718, 167] on icon "button" at bounding box center [714, 162] width 11 height 11
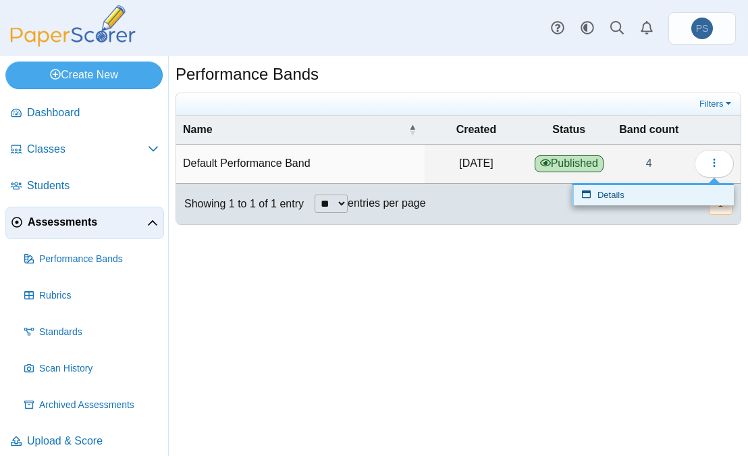
click at [630, 203] on link "Details" at bounding box center [653, 195] width 162 height 20
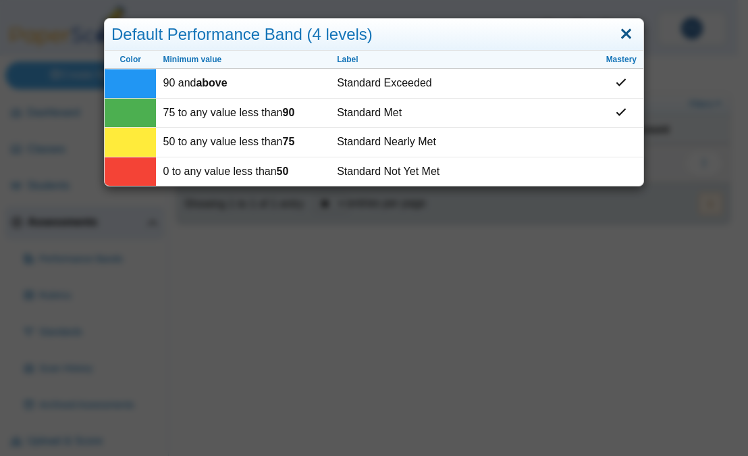
click at [616, 36] on link "Close" at bounding box center [626, 34] width 21 height 23
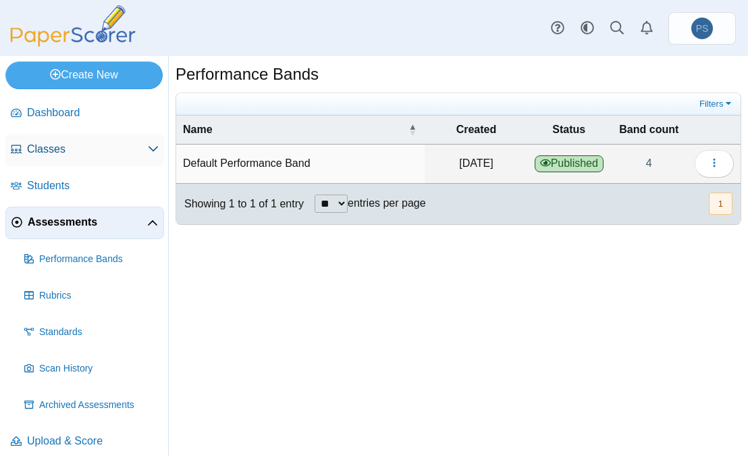
click at [56, 153] on span "Classes" at bounding box center [87, 149] width 121 height 15
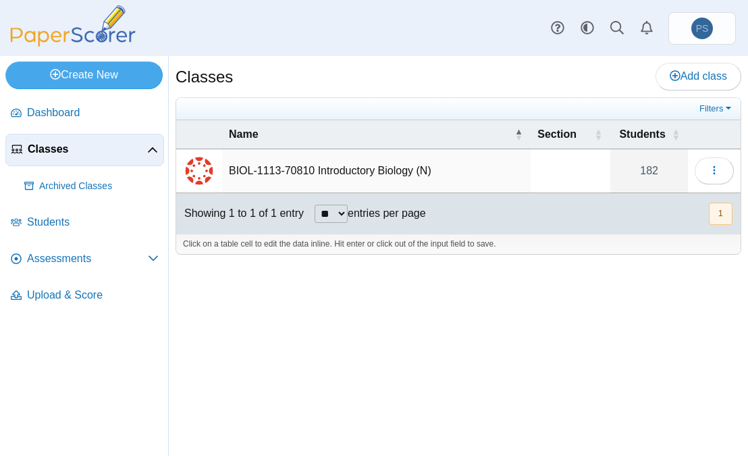
click at [323, 170] on td "BIOL-1113-70810 Introductory Biology (N)" at bounding box center [376, 171] width 309 height 44
click at [712, 171] on icon "button" at bounding box center [714, 170] width 11 height 11
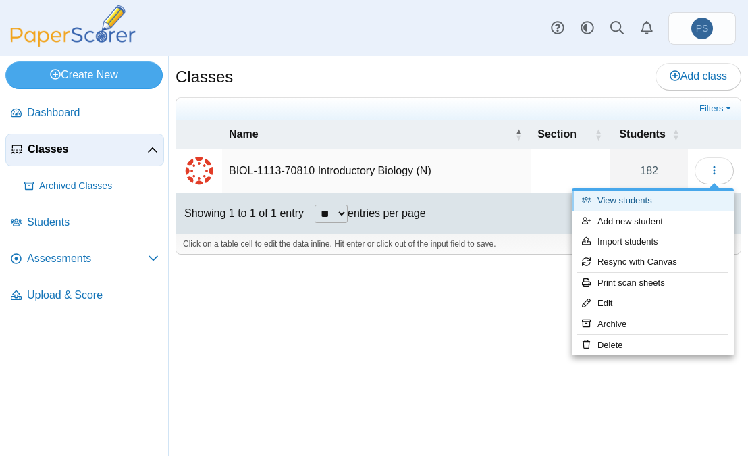
click at [632, 206] on link "View students" at bounding box center [653, 200] width 162 height 20
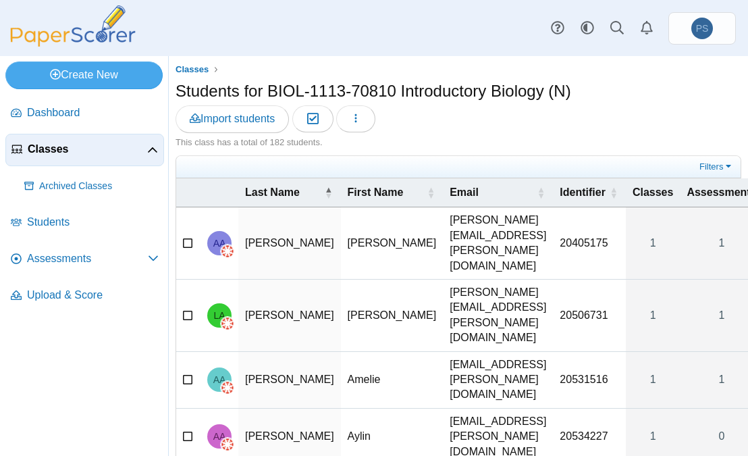
click at [262, 236] on td "[PERSON_NAME]" at bounding box center [289, 243] width 103 height 72
click at [217, 238] on span "AA" at bounding box center [219, 242] width 13 height 9
click at [75, 258] on span "Assessments" at bounding box center [87, 258] width 121 height 15
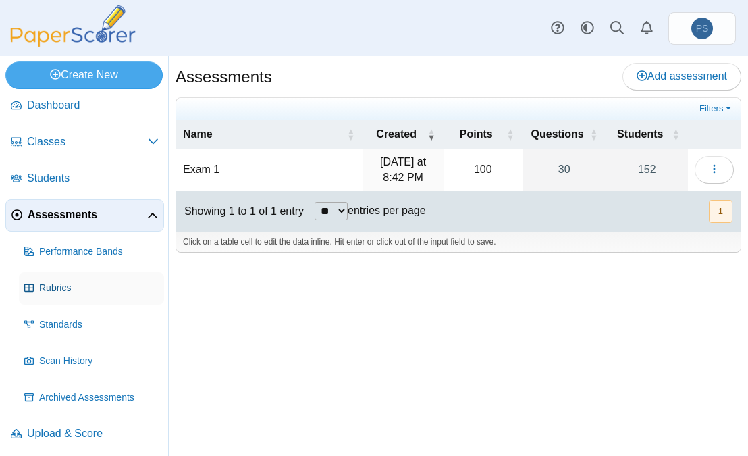
scroll to position [10, 0]
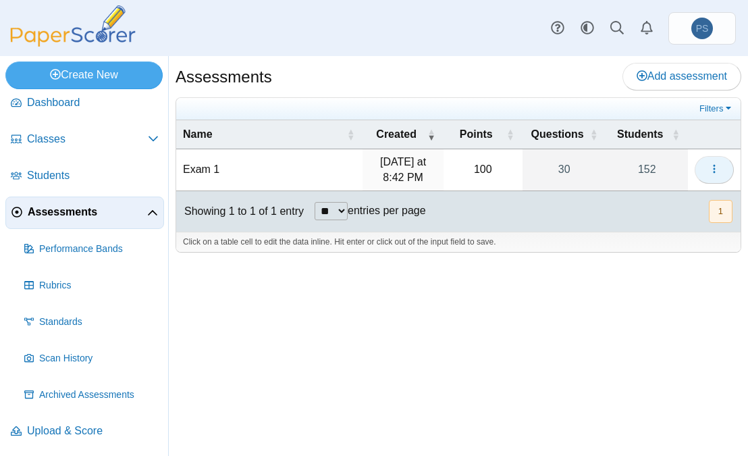
click at [708, 173] on button "button" at bounding box center [714, 169] width 39 height 27
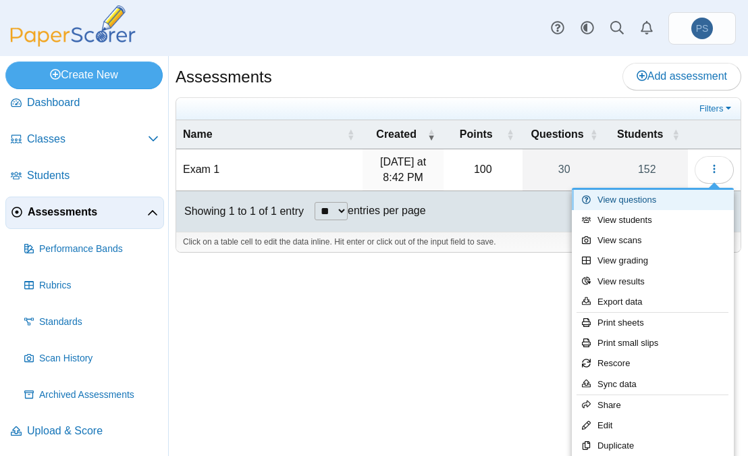
click at [651, 205] on link "View questions" at bounding box center [653, 200] width 162 height 20
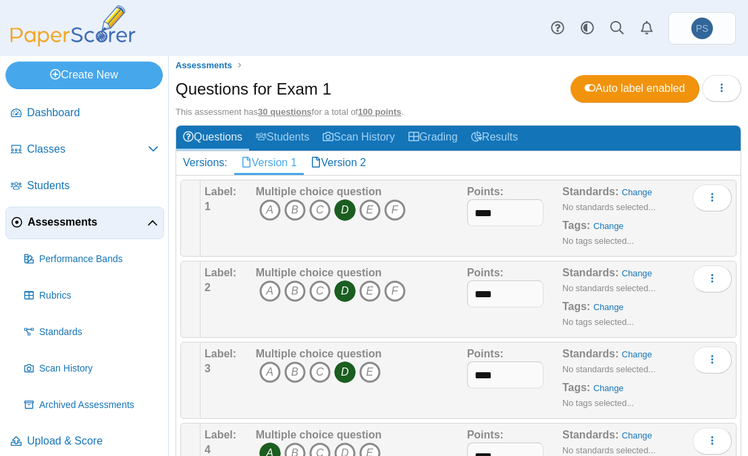
scroll to position [135, 0]
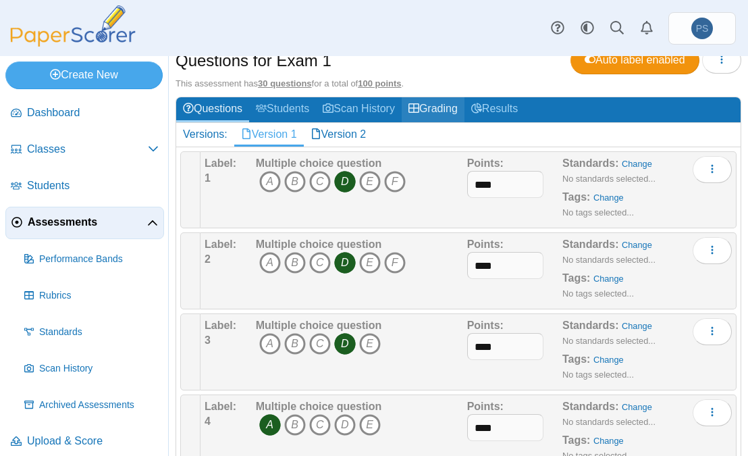
click at [427, 106] on link "Grading" at bounding box center [433, 109] width 63 height 25
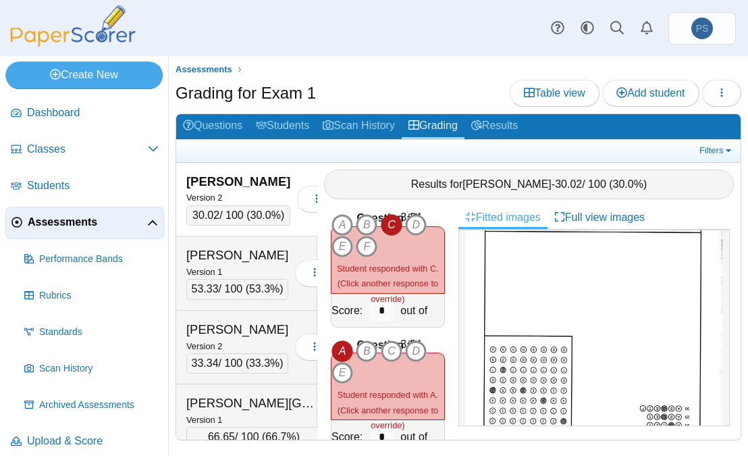
scroll to position [342, 0]
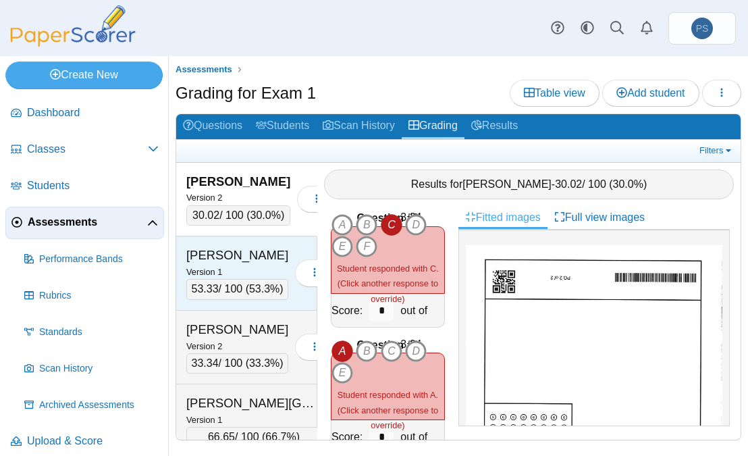
click at [240, 279] on div "Version 1" at bounding box center [237, 271] width 102 height 15
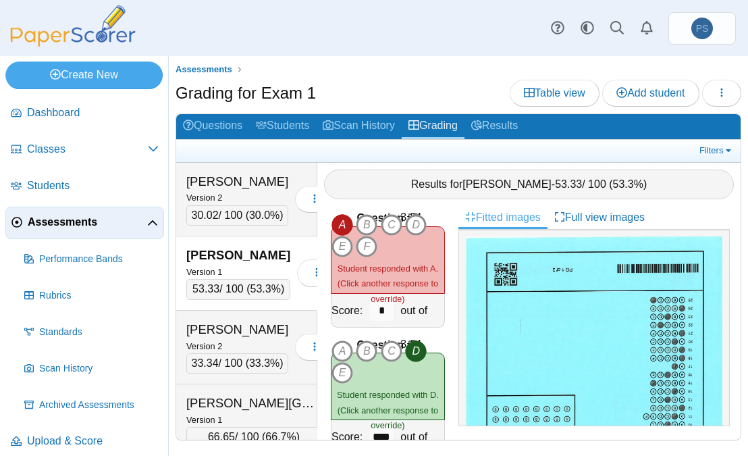
scroll to position [0, 0]
click at [608, 213] on link "Full view images" at bounding box center [600, 217] width 104 height 23
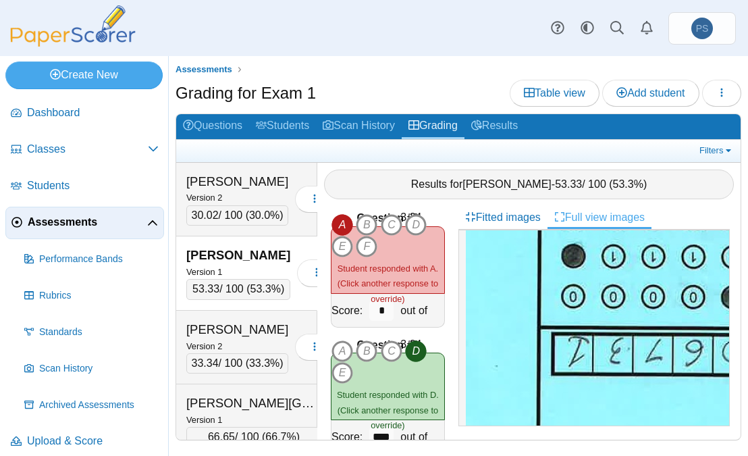
scroll to position [2132, 0]
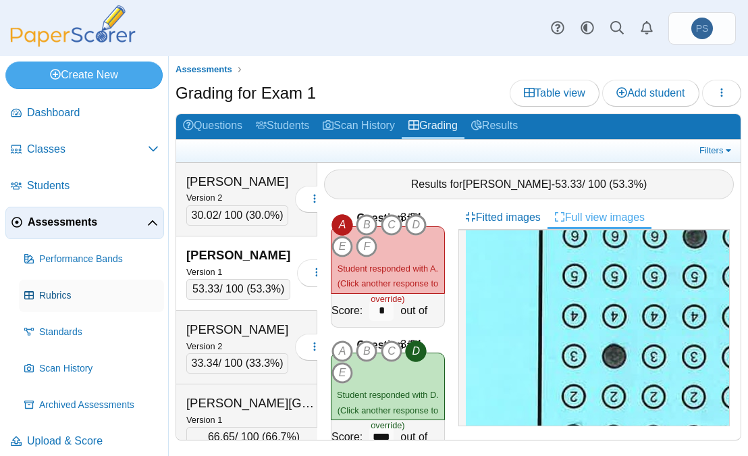
click at [63, 292] on span "Rubrics" at bounding box center [98, 296] width 119 height 14
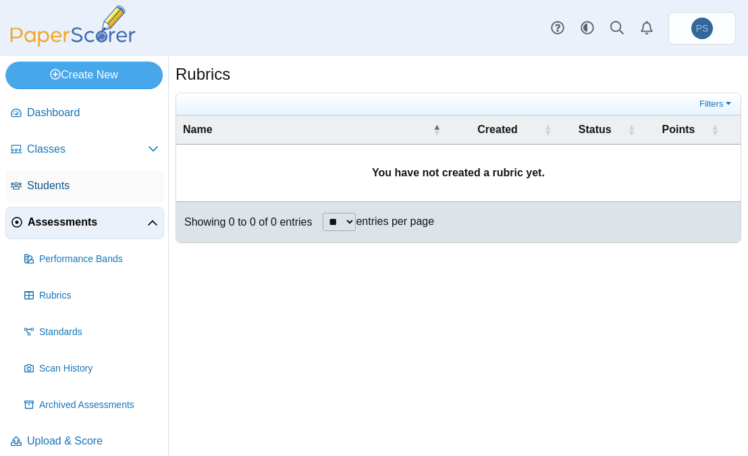
click at [40, 182] on span "Students" at bounding box center [93, 185] width 132 height 15
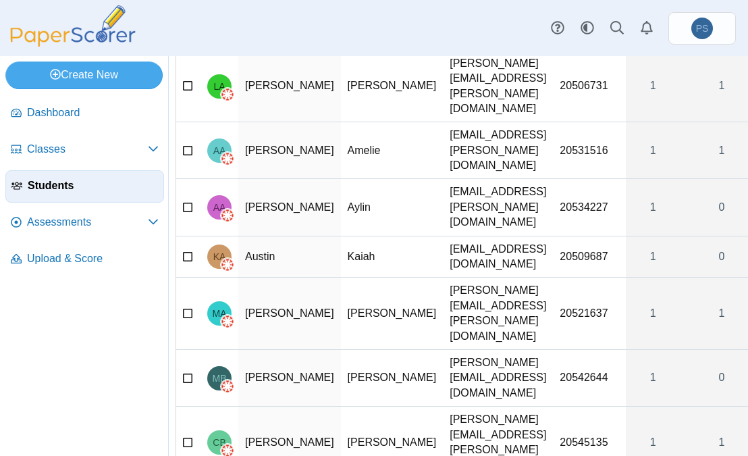
scroll to position [173, 0]
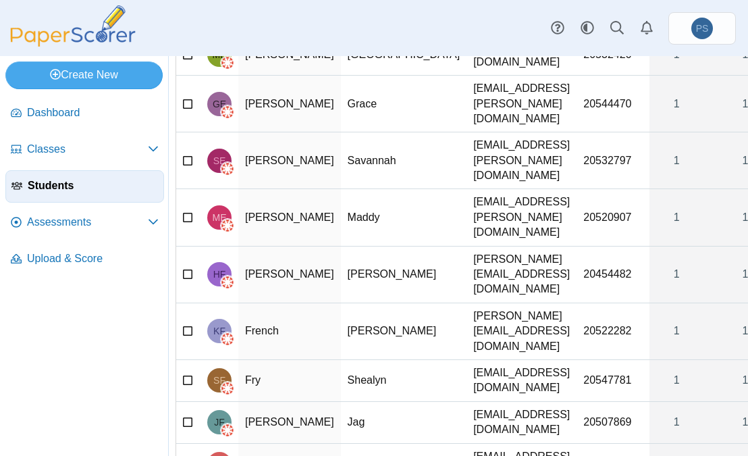
scroll to position [169, 0]
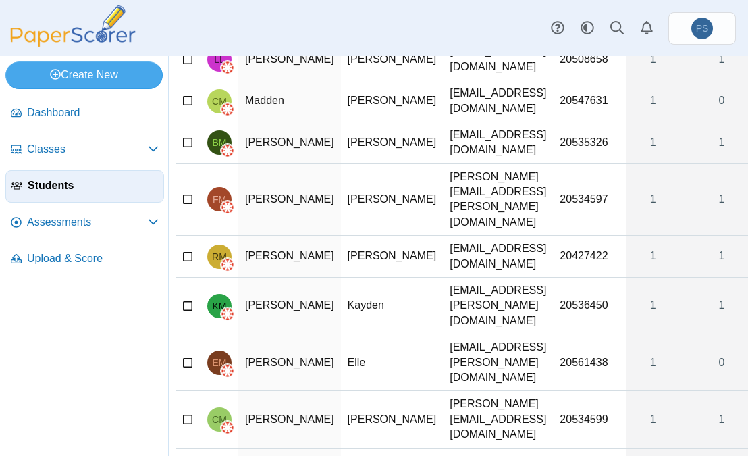
scroll to position [196, 0]
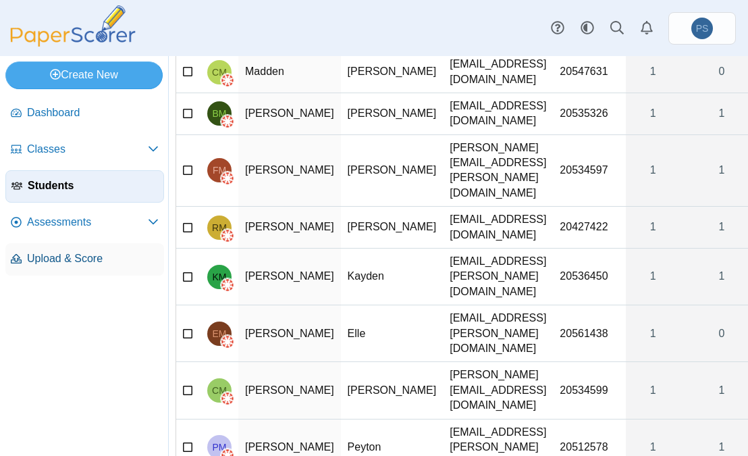
click at [57, 255] on span "Upload & Score" at bounding box center [93, 258] width 132 height 15
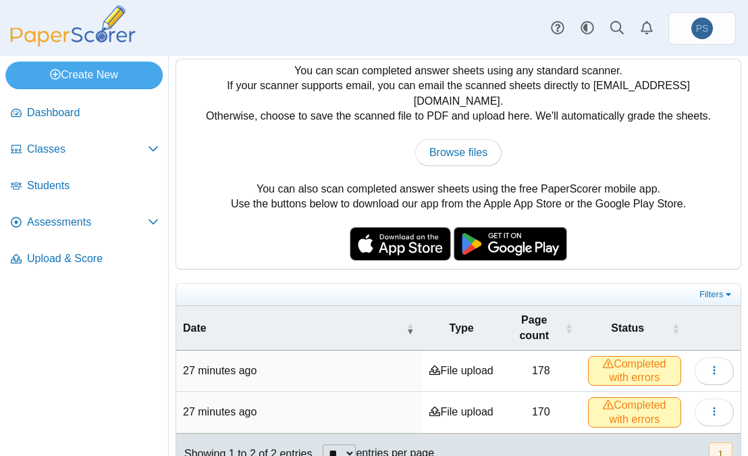
scroll to position [49, 0]
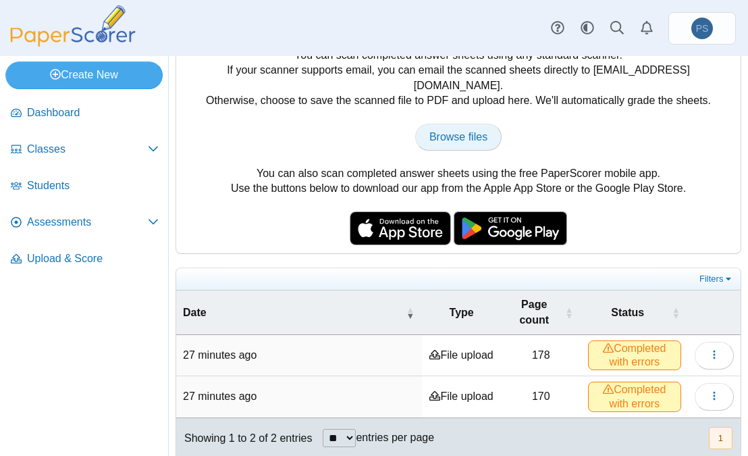
click at [435, 131] on span "Browse files" at bounding box center [458, 136] width 58 height 11
type input "**********"
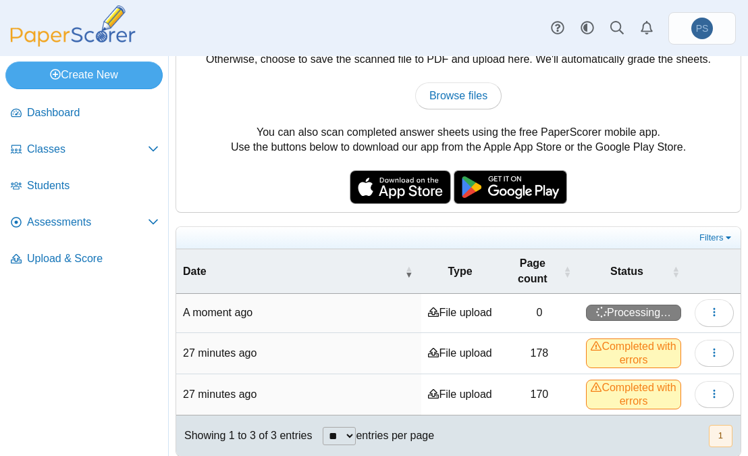
scroll to position [91, 0]
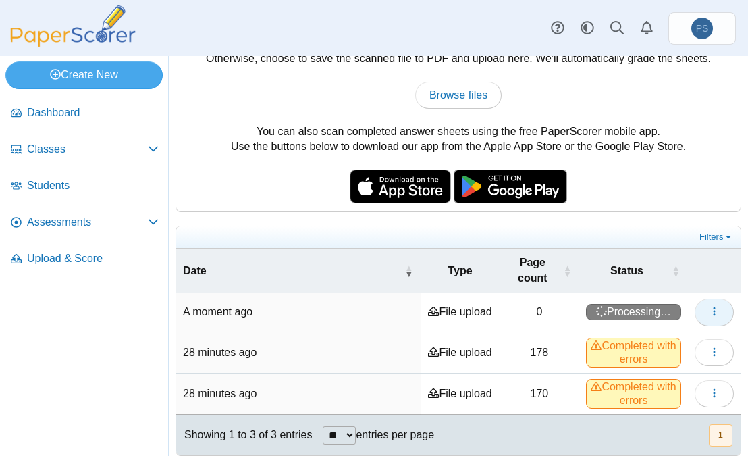
click at [709, 306] on icon "button" at bounding box center [714, 311] width 11 height 11
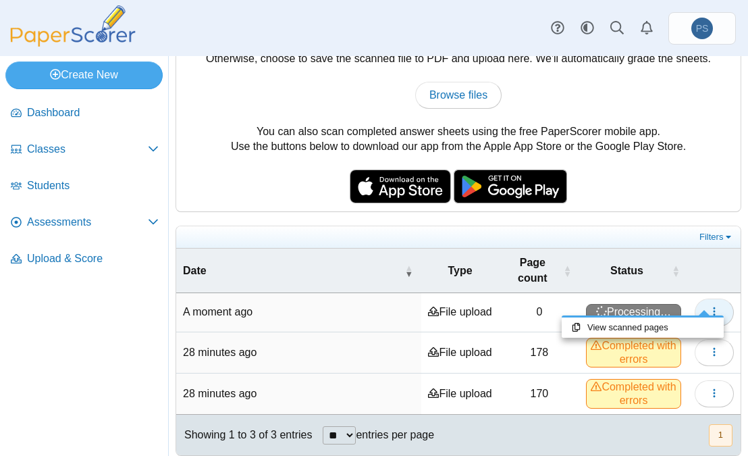
click at [709, 306] on icon "button" at bounding box center [714, 311] width 11 height 11
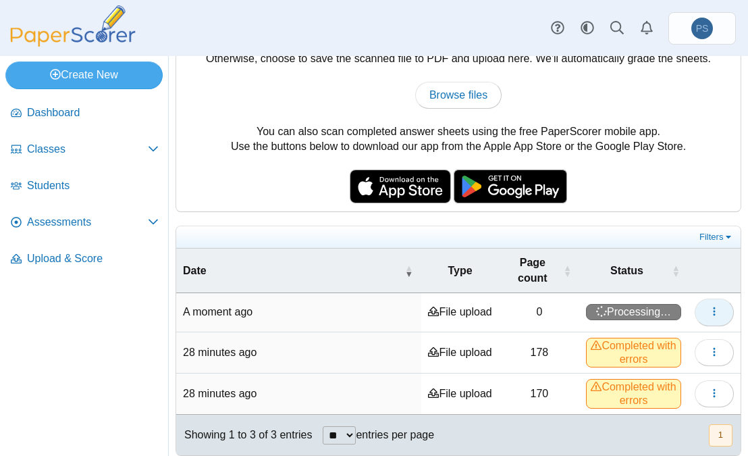
click at [709, 306] on icon "button" at bounding box center [714, 311] width 11 height 11
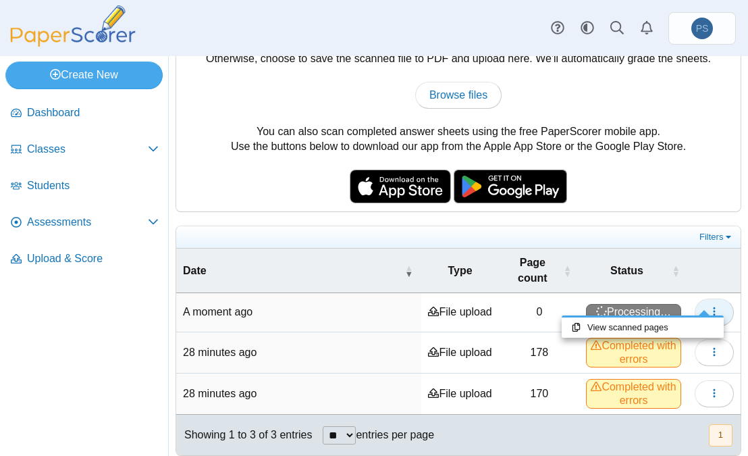
click at [709, 306] on icon "button" at bounding box center [714, 311] width 11 height 11
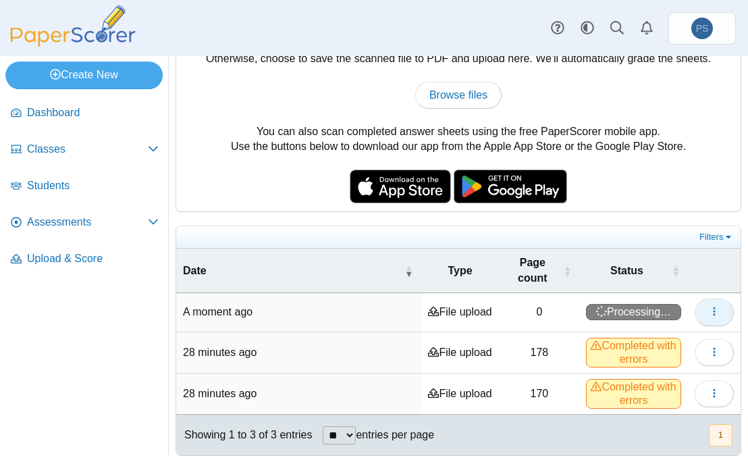
click at [709, 306] on icon "button" at bounding box center [714, 311] width 11 height 11
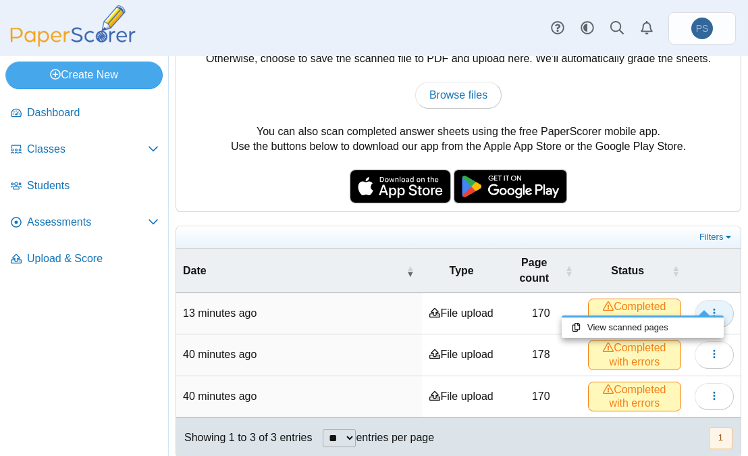
click at [709, 307] on span "button" at bounding box center [714, 312] width 11 height 11
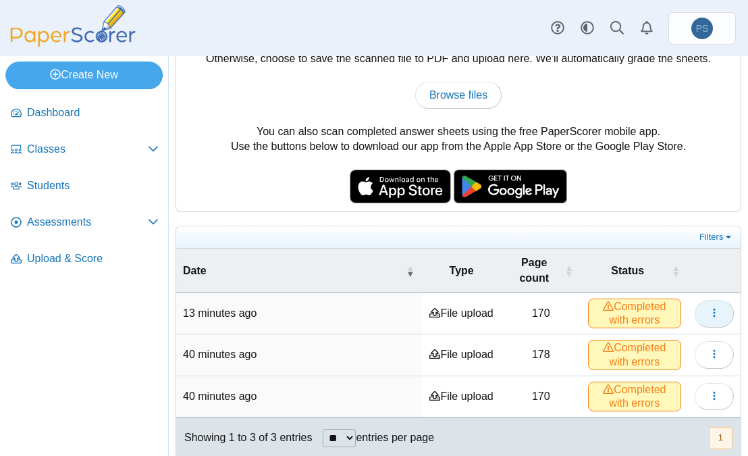
click at [709, 307] on icon "button" at bounding box center [714, 312] width 11 height 11
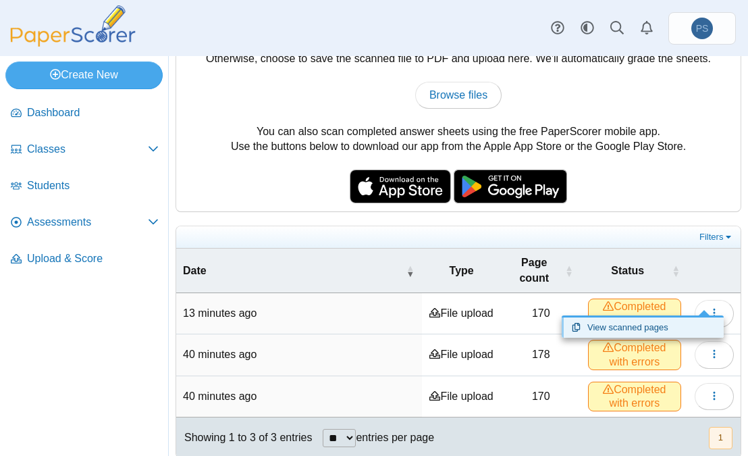
click at [607, 324] on link "View scanned pages" at bounding box center [643, 327] width 162 height 20
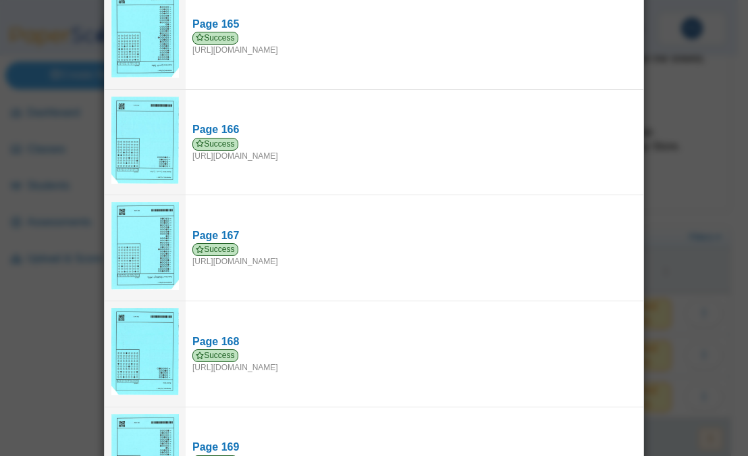
scroll to position [17232, 0]
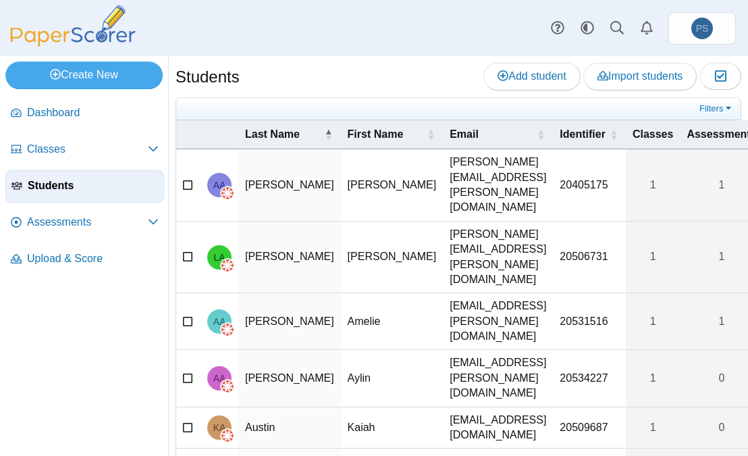
click at [443, 183] on td "alex.allison@okstate.edu" at bounding box center [498, 185] width 110 height 72
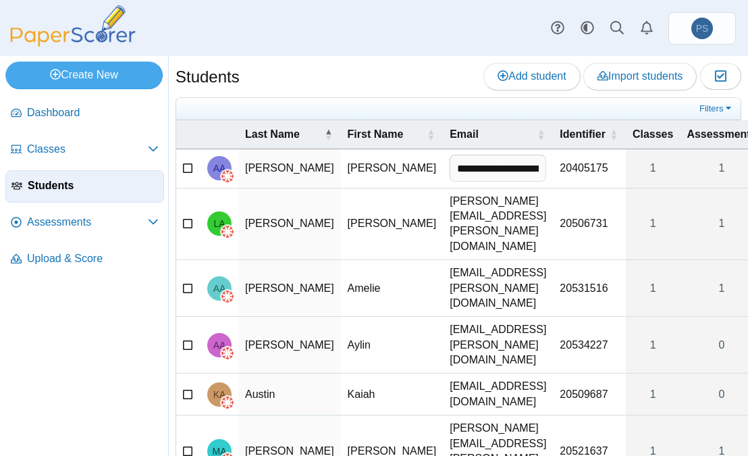
click at [263, 179] on td "Allison" at bounding box center [289, 168] width 103 height 38
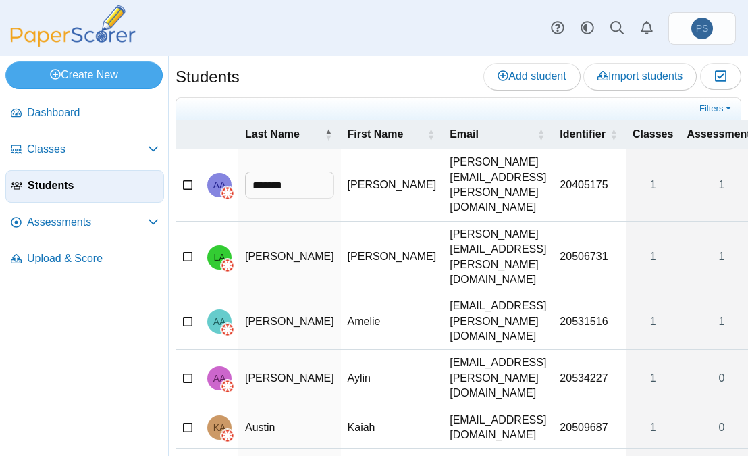
click at [220, 182] on span "AA" at bounding box center [219, 184] width 13 height 9
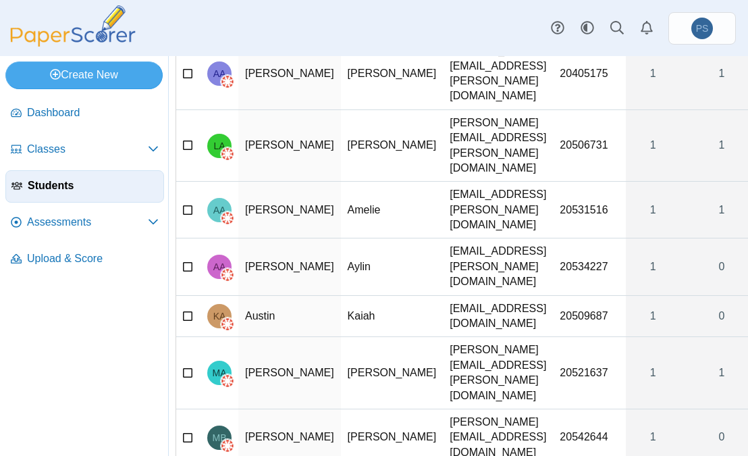
scroll to position [173, 0]
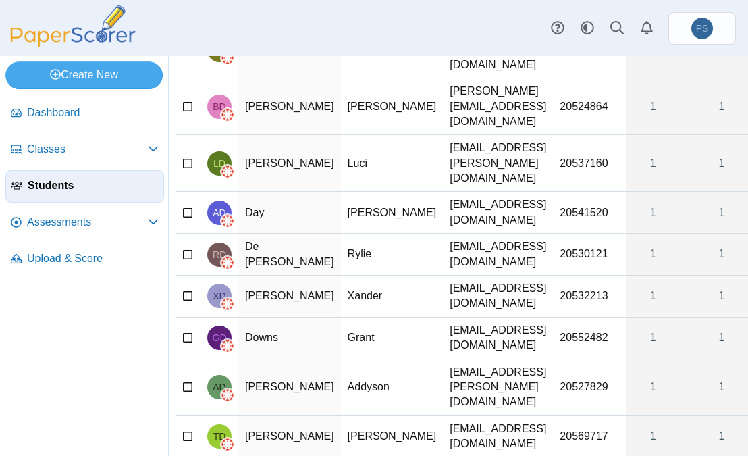
scroll to position [172, 0]
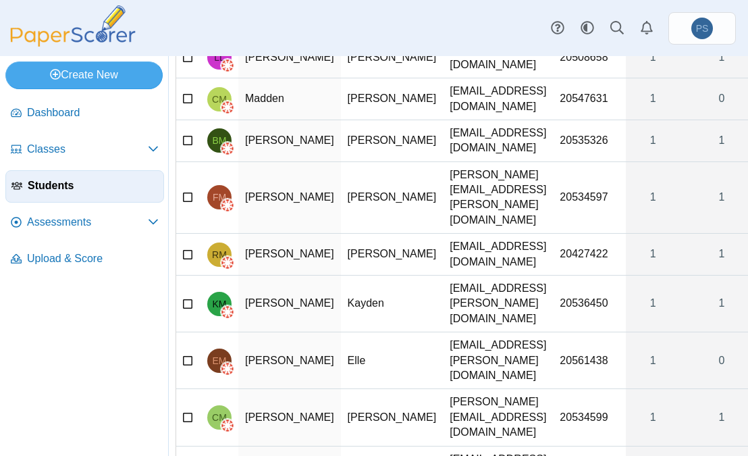
click at [81, 226] on span "Assessments" at bounding box center [87, 222] width 121 height 15
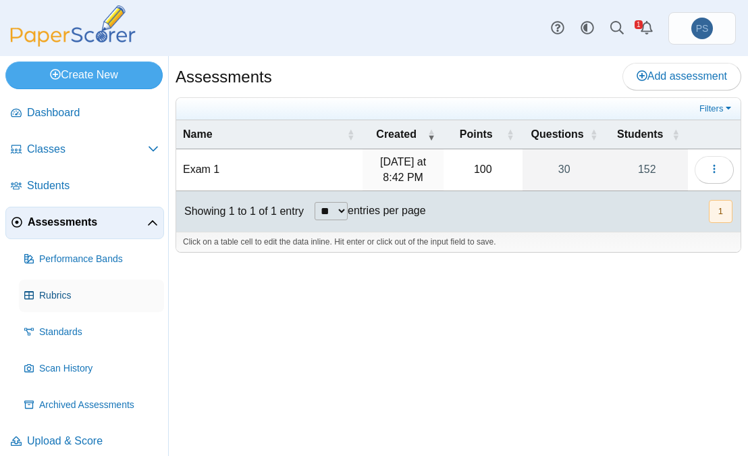
scroll to position [10, 0]
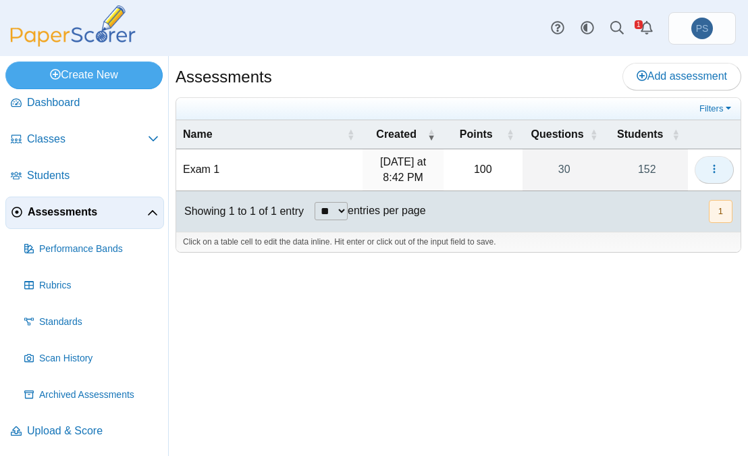
click at [724, 167] on button "button" at bounding box center [714, 169] width 39 height 27
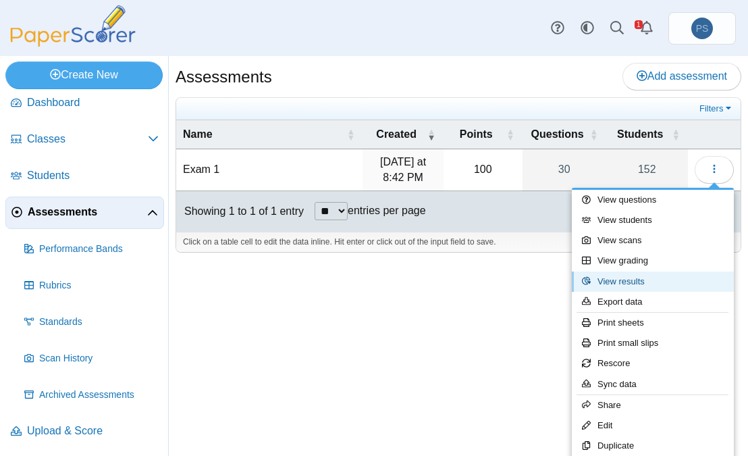
click at [615, 284] on link "View results" at bounding box center [653, 281] width 162 height 20
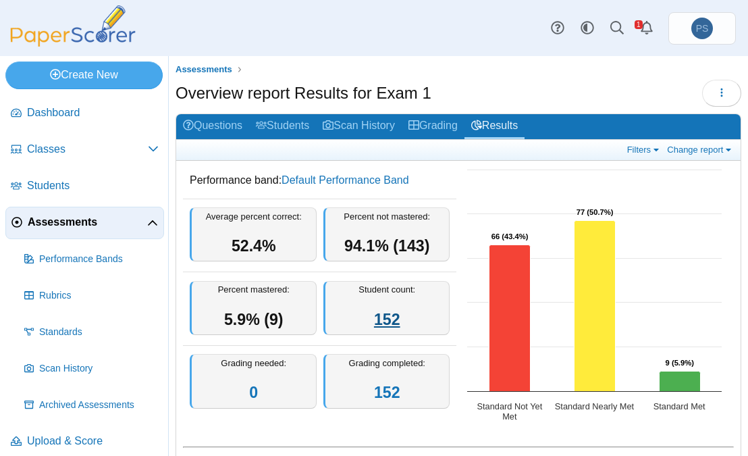
click at [386, 317] on link "152" at bounding box center [387, 320] width 26 height 18
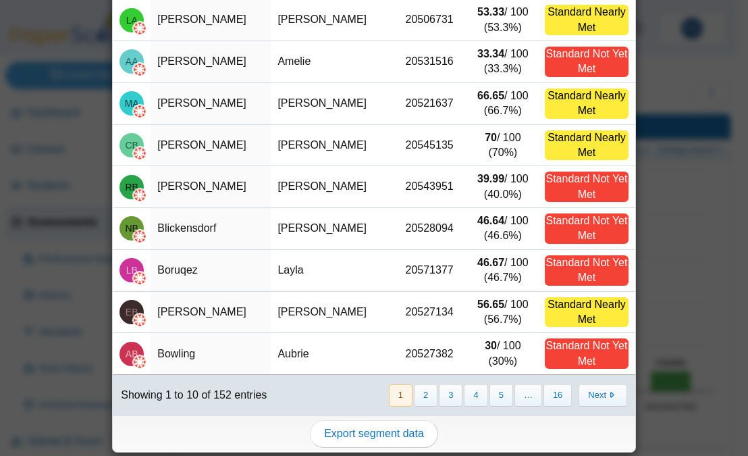
scroll to position [140, 0]
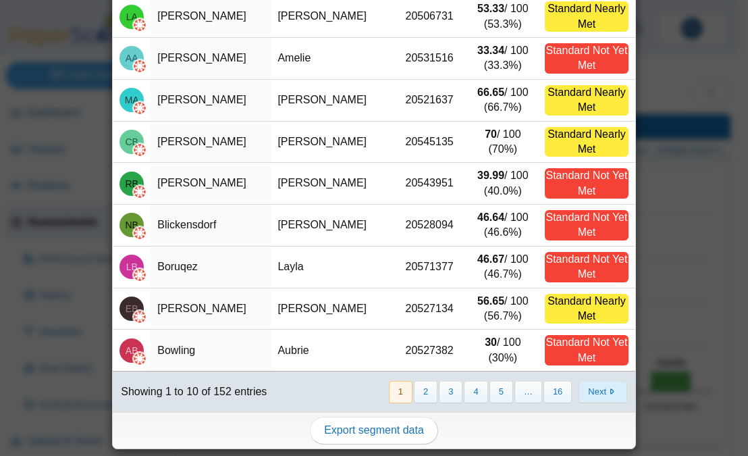
click at [582, 392] on button "Next" at bounding box center [603, 392] width 48 height 22
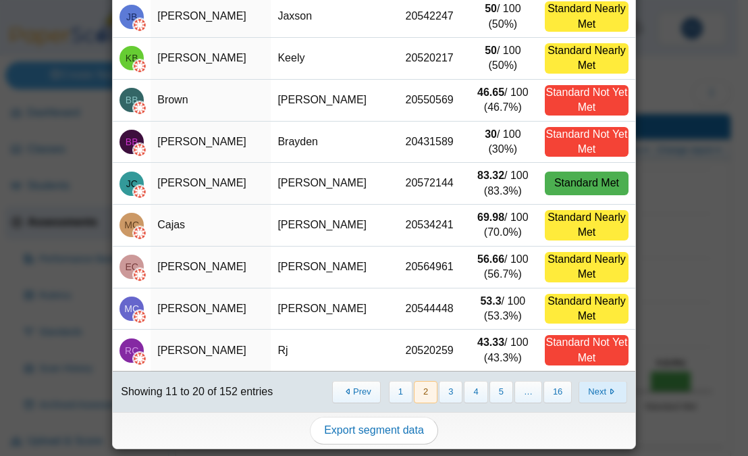
click at [584, 392] on button "Next" at bounding box center [603, 392] width 48 height 22
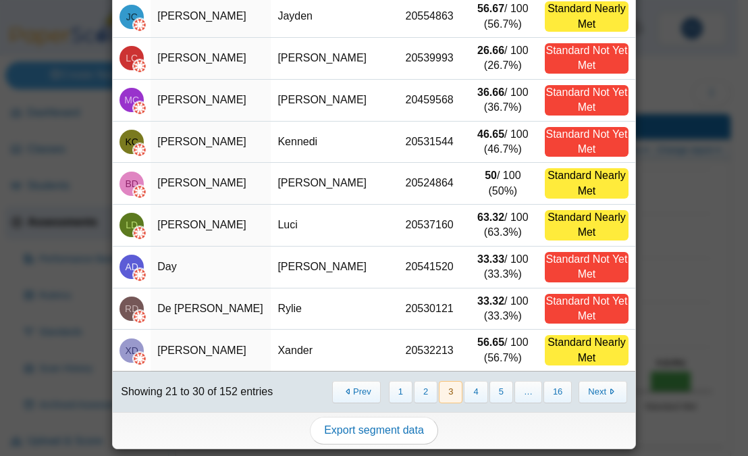
click at [584, 392] on button "Next" at bounding box center [603, 392] width 48 height 22
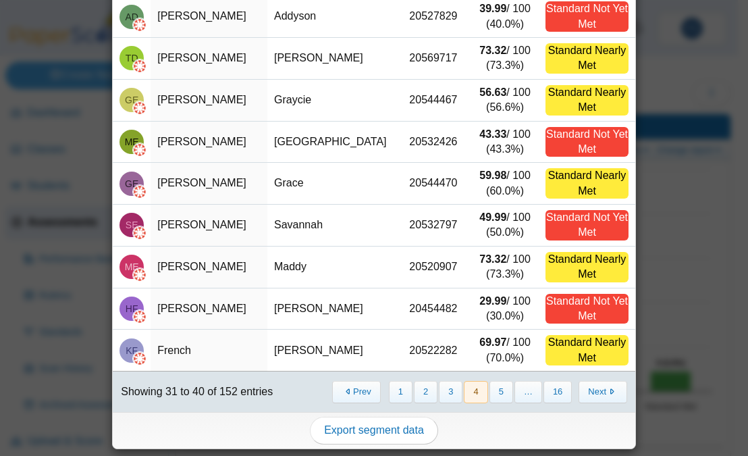
click at [584, 392] on button "Next" at bounding box center [603, 392] width 48 height 22
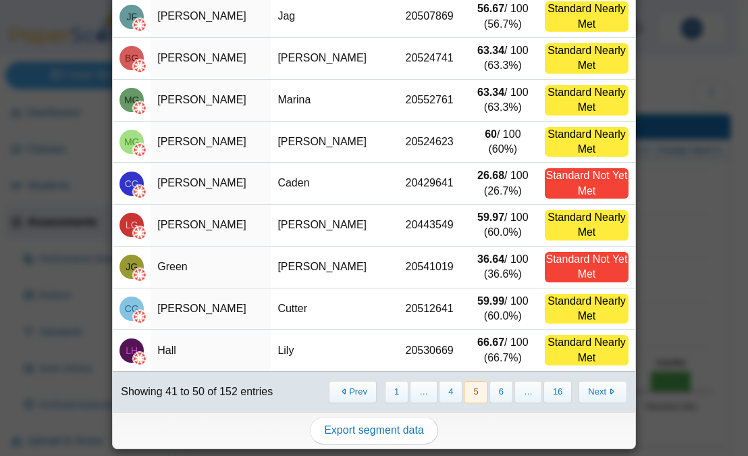
click at [584, 392] on button "Next" at bounding box center [603, 392] width 48 height 22
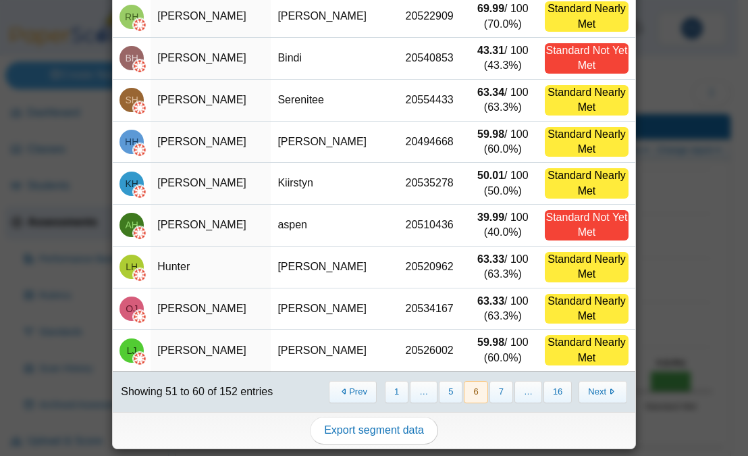
click at [584, 392] on button "Next" at bounding box center [603, 392] width 48 height 22
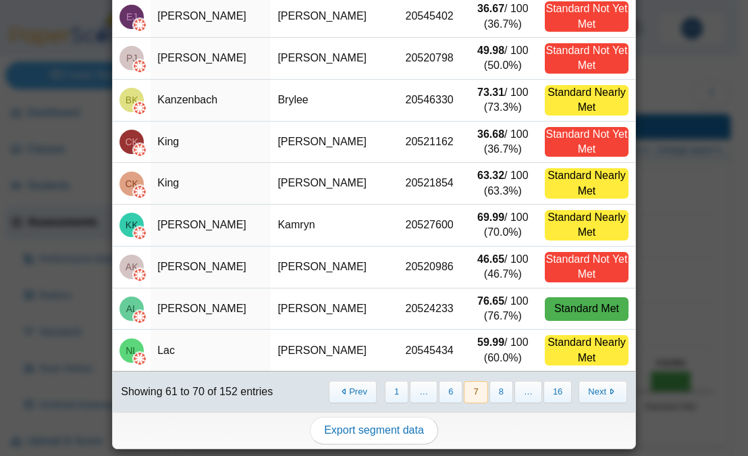
click at [584, 392] on button "Next" at bounding box center [603, 392] width 48 height 22
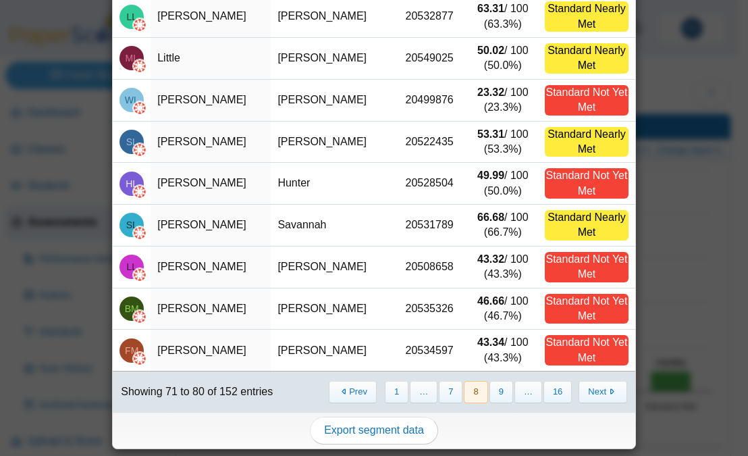
click at [584, 392] on button "Next" at bounding box center [603, 392] width 48 height 22
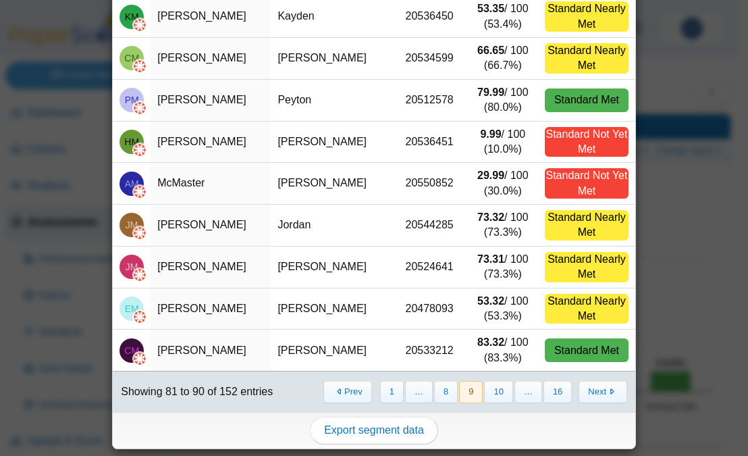
click at [584, 392] on button "Next" at bounding box center [603, 392] width 48 height 22
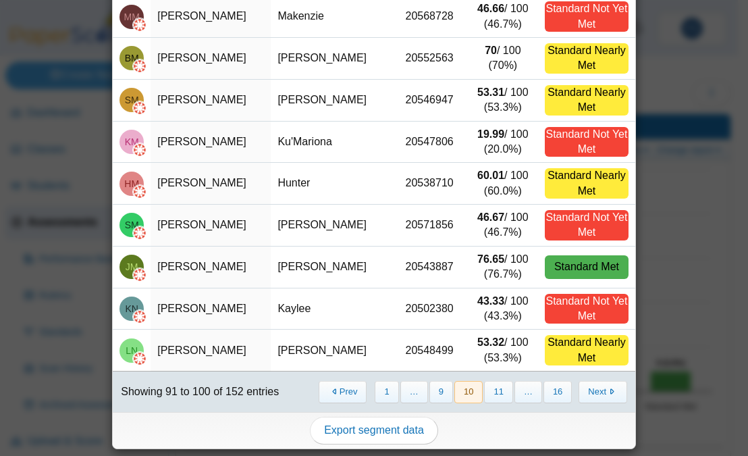
click at [584, 392] on button "Next" at bounding box center [603, 392] width 48 height 22
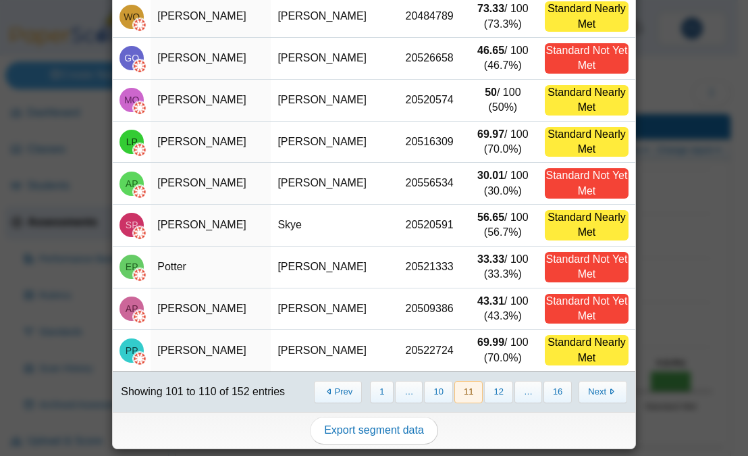
click at [584, 392] on button "Next" at bounding box center [603, 392] width 48 height 22
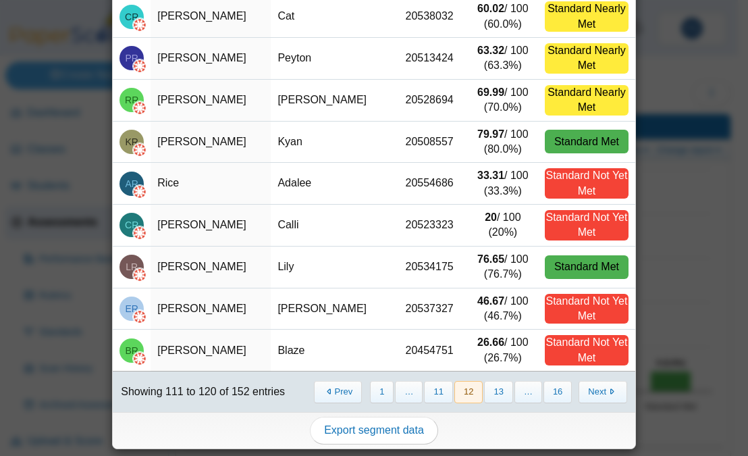
click at [584, 392] on button "Next" at bounding box center [603, 392] width 48 height 22
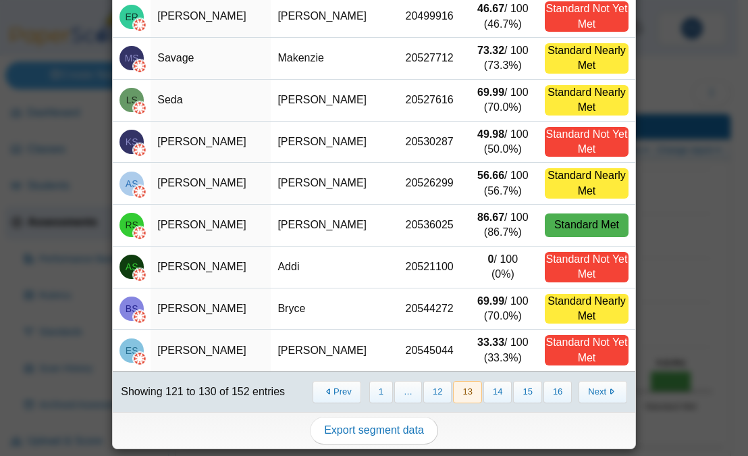
click at [584, 392] on button "Next" at bounding box center [603, 392] width 48 height 22
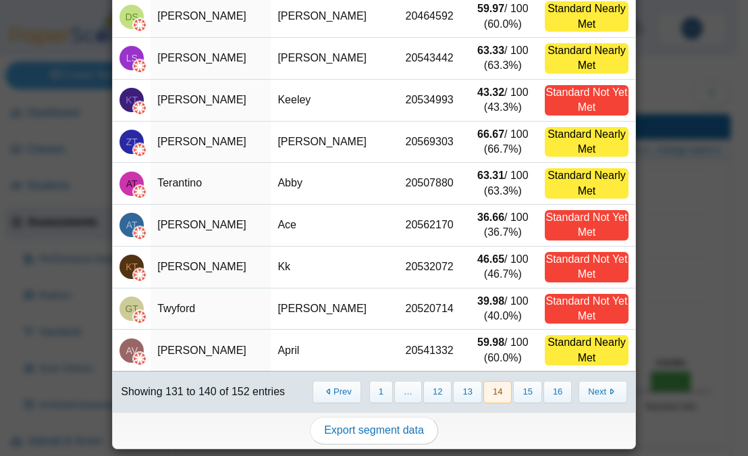
click at [584, 392] on button "Next" at bounding box center [603, 392] width 48 height 22
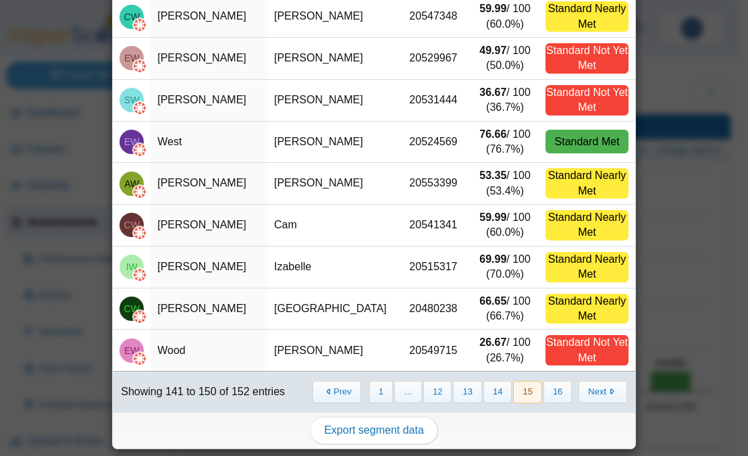
click at [584, 392] on button "Next" at bounding box center [603, 392] width 48 height 22
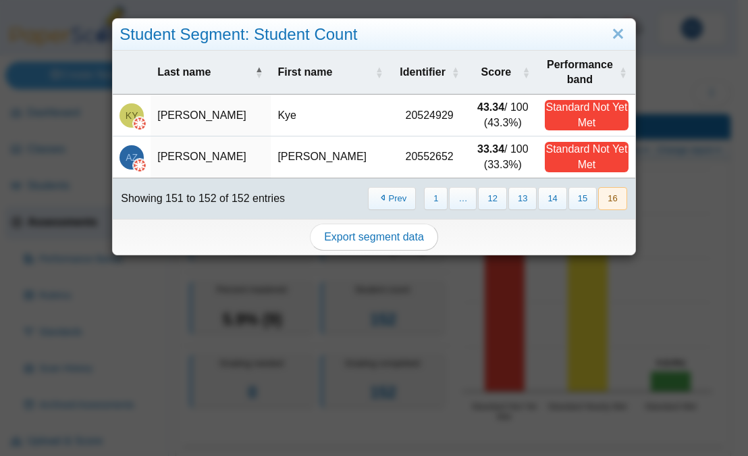
scroll to position [0, 0]
click at [612, 34] on link "Close" at bounding box center [618, 34] width 21 height 23
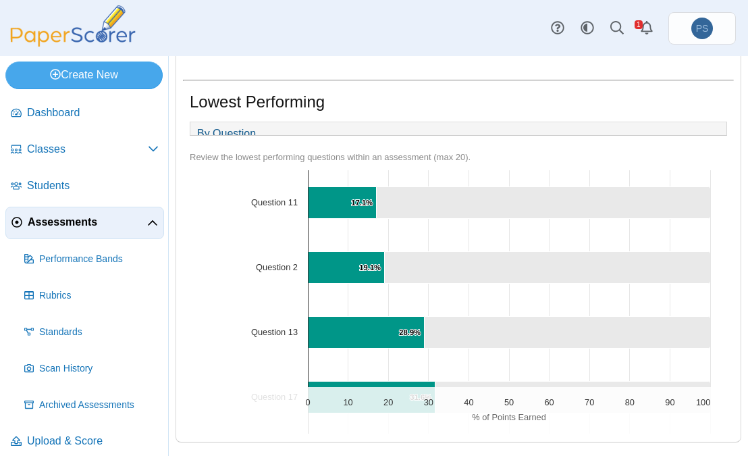
click at [282, 202] on text "Question 11" at bounding box center [274, 202] width 47 height 10
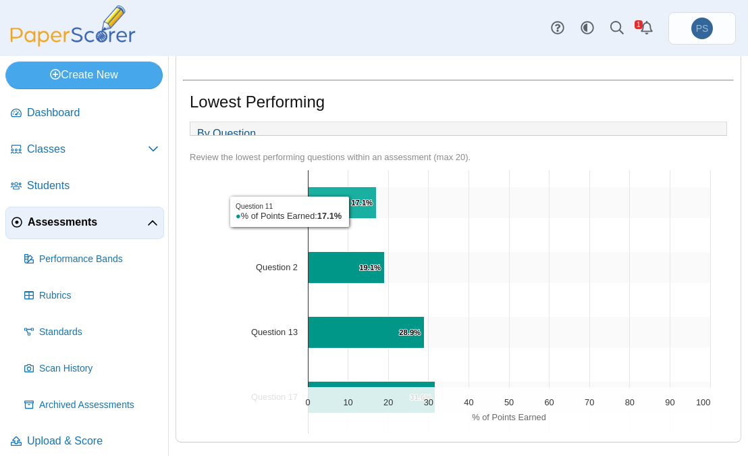
click at [353, 211] on icon "Question 11, 17.1%. % of Points Earned." at bounding box center [343, 202] width 68 height 32
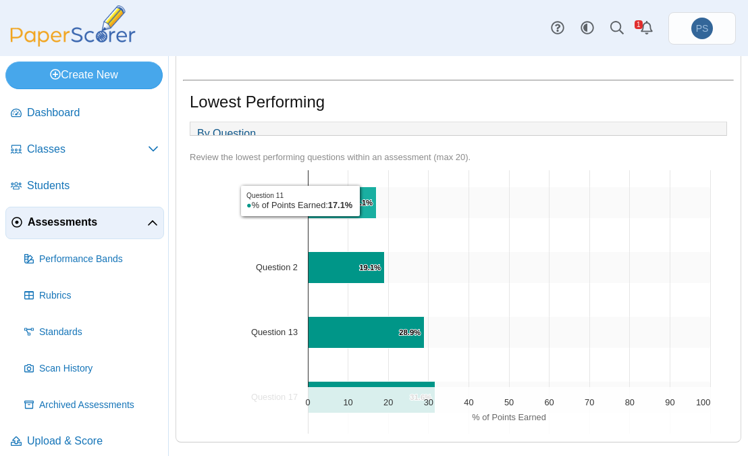
click at [364, 201] on text "17.1% ​ 17.1%" at bounding box center [362, 202] width 22 height 8
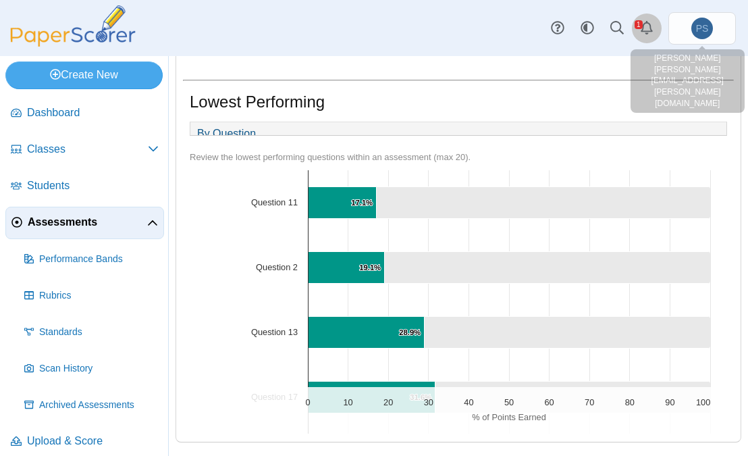
click at [650, 27] on use "Alerts" at bounding box center [647, 28] width 12 height 14
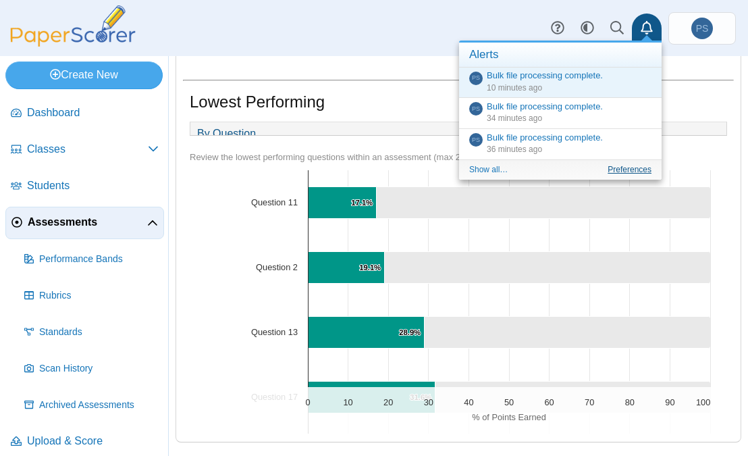
click at [623, 172] on link "Preferences" at bounding box center [630, 169] width 44 height 9
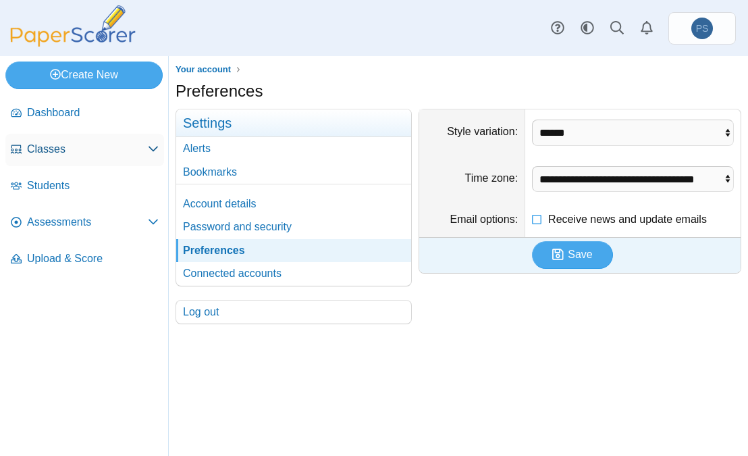
click at [64, 151] on span "Classes" at bounding box center [87, 149] width 121 height 15
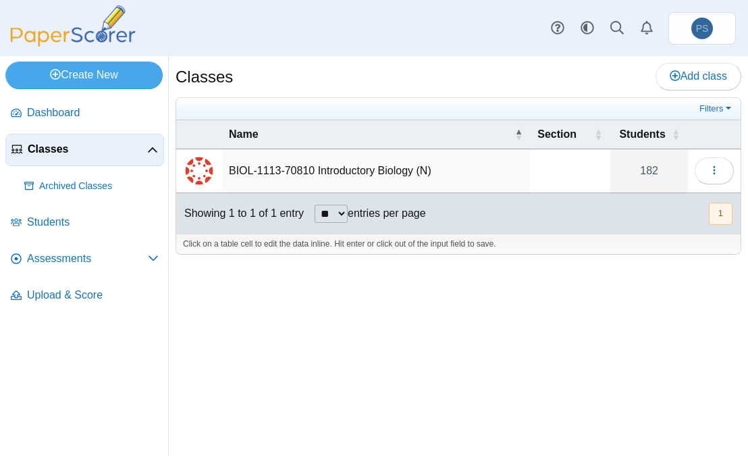
click at [269, 170] on td "BIOL-1113-70810 Introductory Biology (N)" at bounding box center [376, 171] width 309 height 44
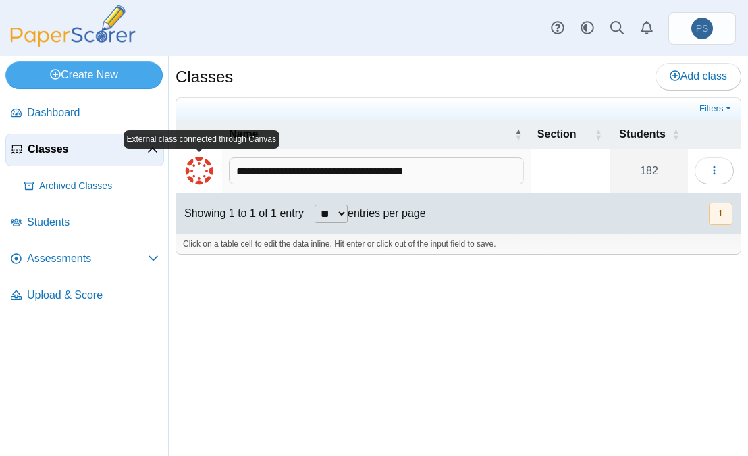
click at [211, 172] on img "External class connected through Canvas" at bounding box center [199, 171] width 32 height 32
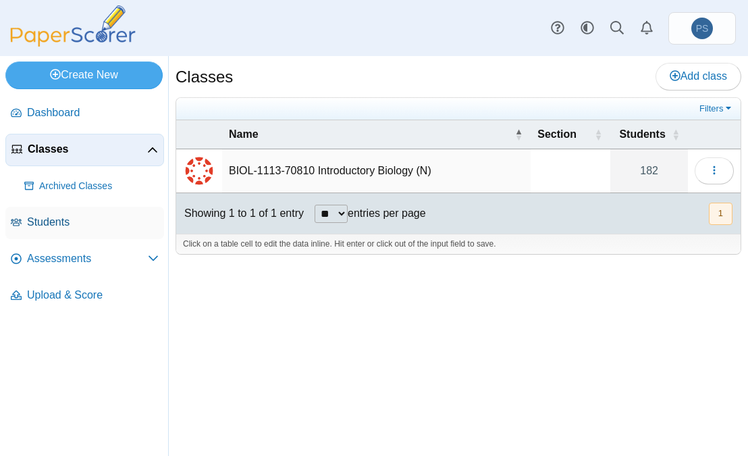
click at [65, 226] on span "Students" at bounding box center [93, 222] width 132 height 15
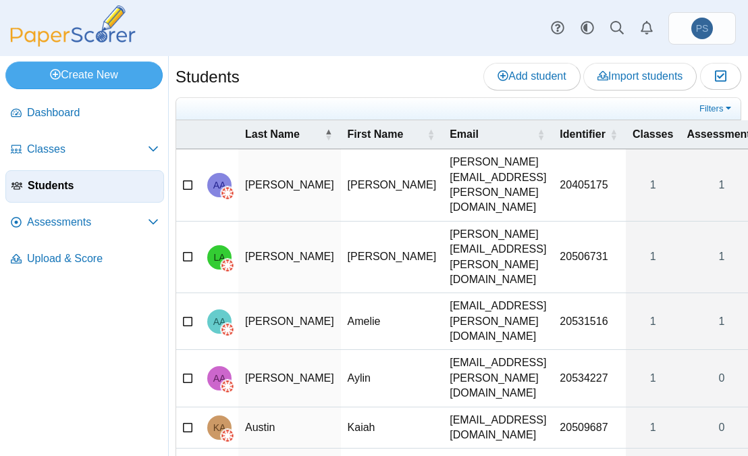
click at [277, 225] on td "Anthony" at bounding box center [289, 257] width 103 height 72
click at [443, 221] on td "lucille.anthony@okstate.edu" at bounding box center [498, 257] width 110 height 72
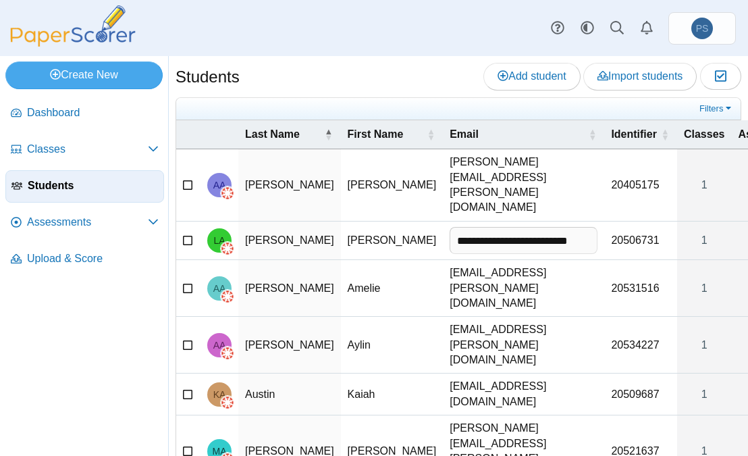
click at [524, 260] on td "amelie.archer@okstate.edu" at bounding box center [523, 288] width 161 height 57
type input "**********"
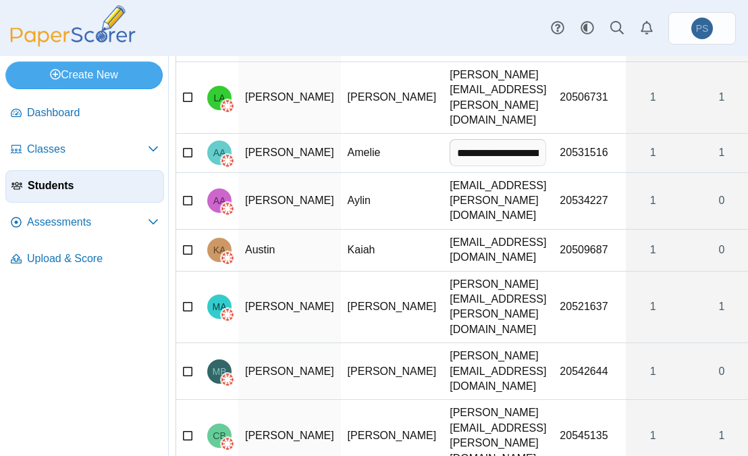
scroll to position [173, 0]
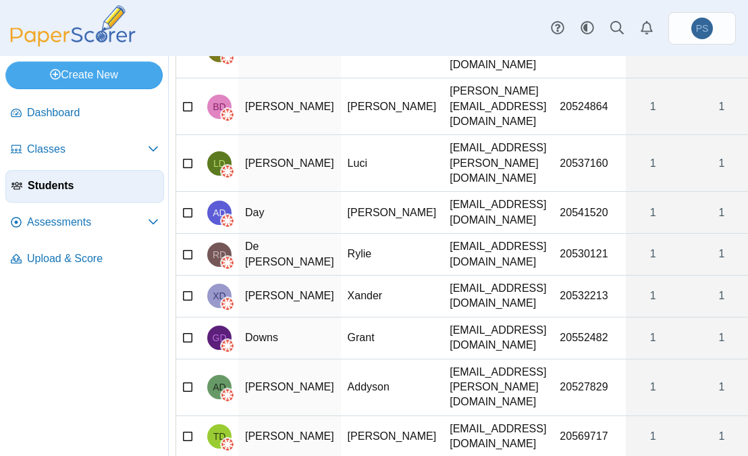
scroll to position [172, 0]
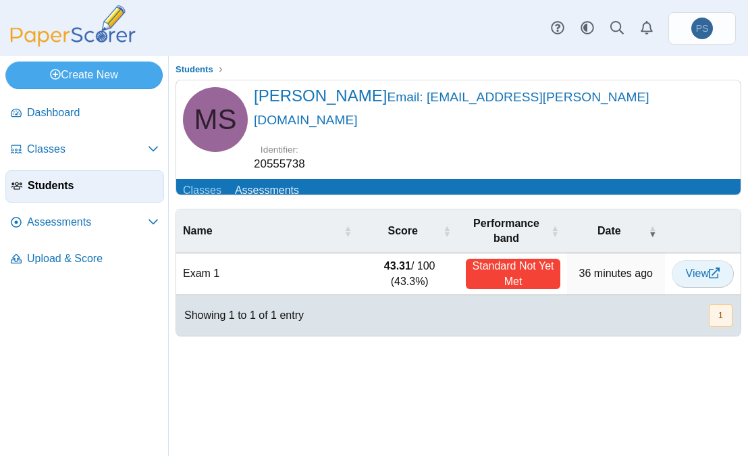
click at [701, 267] on span "View" at bounding box center [703, 272] width 34 height 11
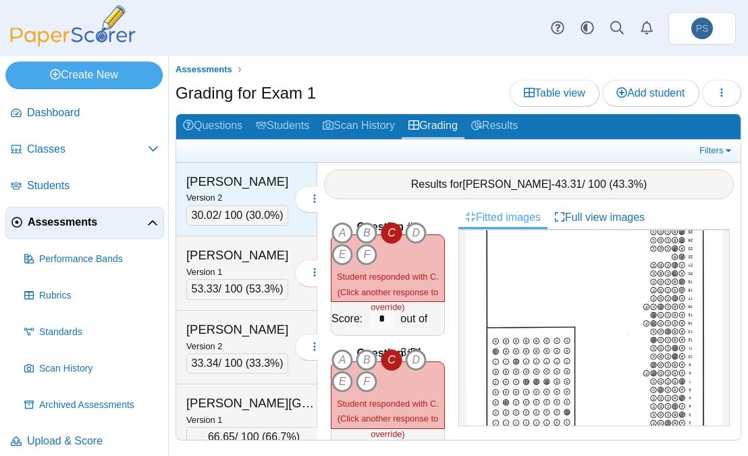
click at [222, 221] on div "30.02 / 100 ( 30.0% )" at bounding box center [237, 215] width 102 height 20
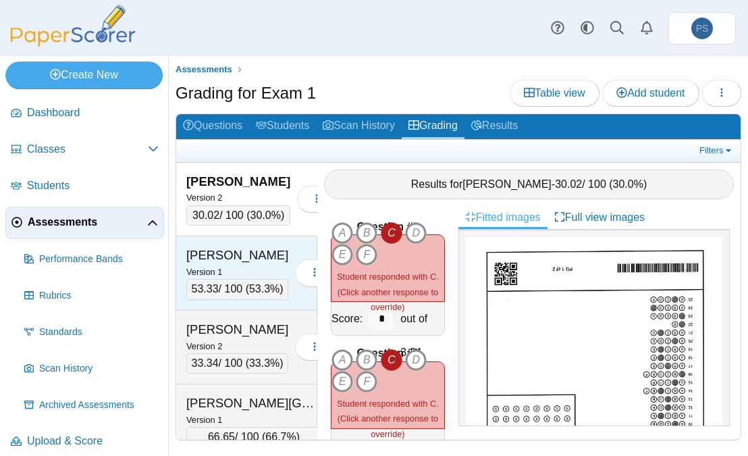
click at [249, 294] on span "53.3%" at bounding box center [264, 288] width 30 height 11
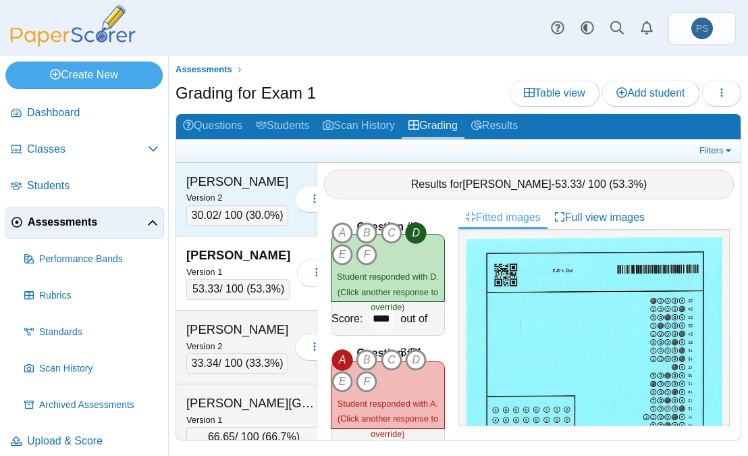
click at [233, 202] on div "Version 2" at bounding box center [237, 197] width 102 height 15
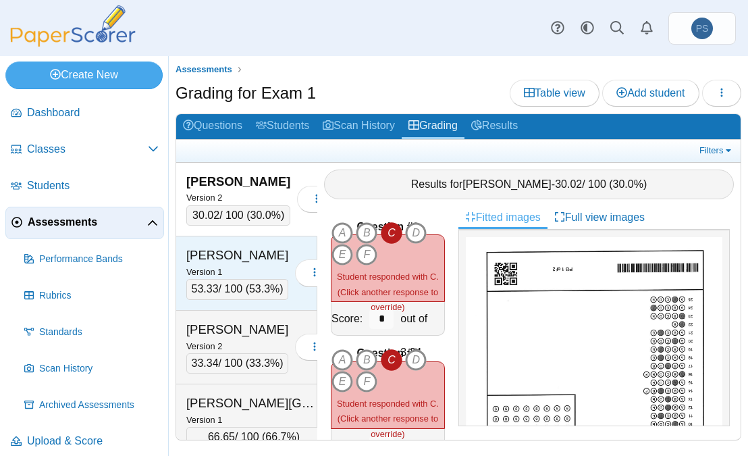
click at [232, 264] on div "Anthony, Lucille" at bounding box center [237, 255] width 102 height 18
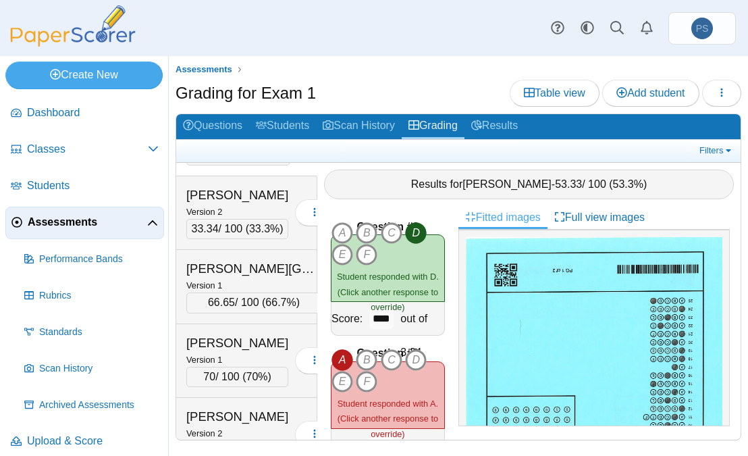
scroll to position [135, 0]
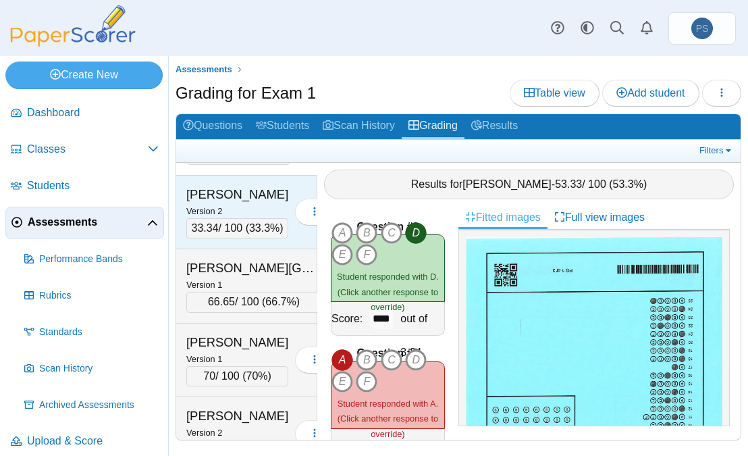
click at [239, 203] on div "Archer, Amelie" at bounding box center [237, 195] width 102 height 18
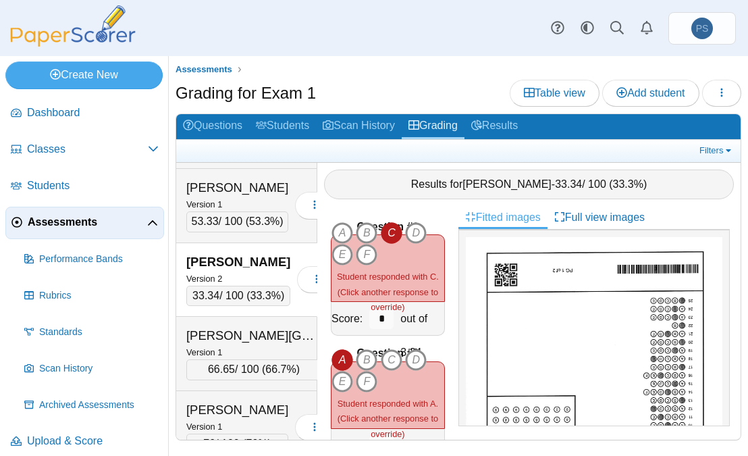
scroll to position [0, 0]
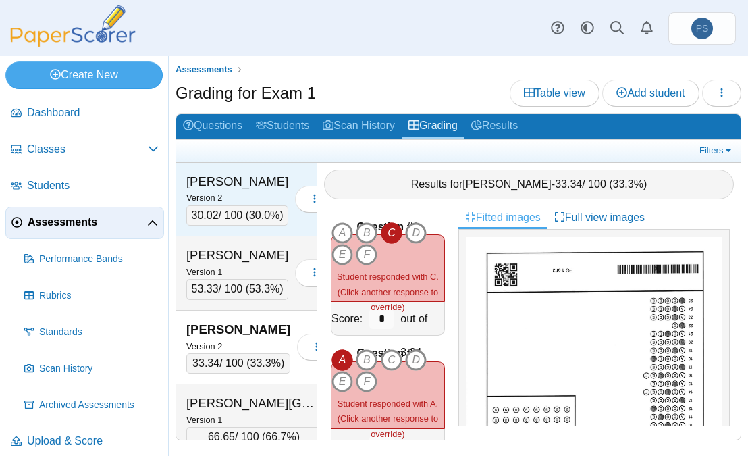
click at [239, 211] on div "30.02 / 100 ( 30.0% )" at bounding box center [237, 215] width 102 height 20
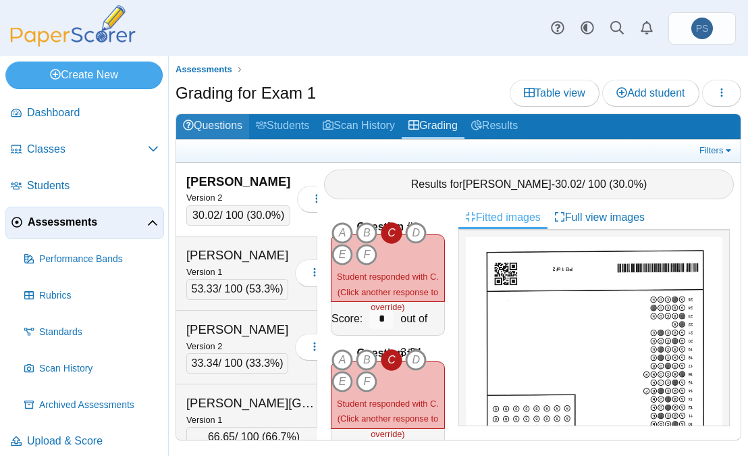
click at [230, 125] on link "Questions" at bounding box center [212, 126] width 73 height 25
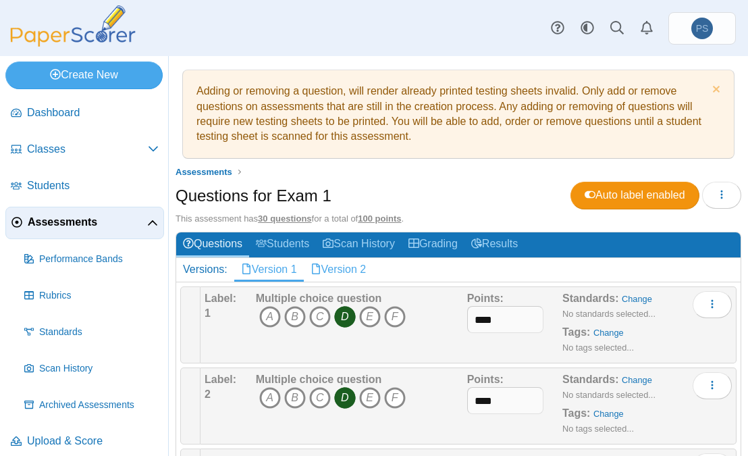
click at [350, 271] on link "Version 2" at bounding box center [339, 269] width 70 height 23
click at [271, 275] on link "Version 1" at bounding box center [269, 269] width 70 height 23
click at [225, 248] on link "Questions" at bounding box center [212, 244] width 73 height 25
click at [223, 249] on link "Questions" at bounding box center [212, 244] width 73 height 25
click at [286, 221] on u "30 questions" at bounding box center [284, 218] width 53 height 10
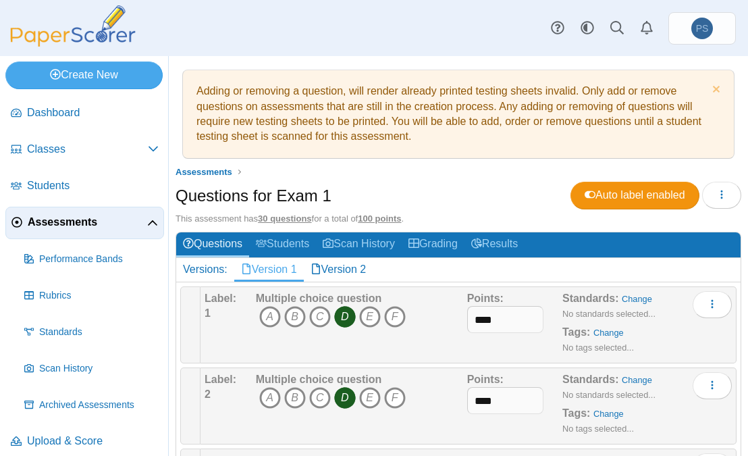
click at [265, 271] on link "Version 1" at bounding box center [269, 269] width 70 height 23
click at [215, 240] on link "Questions" at bounding box center [212, 244] width 73 height 25
click at [282, 248] on link "Students" at bounding box center [282, 244] width 67 height 25
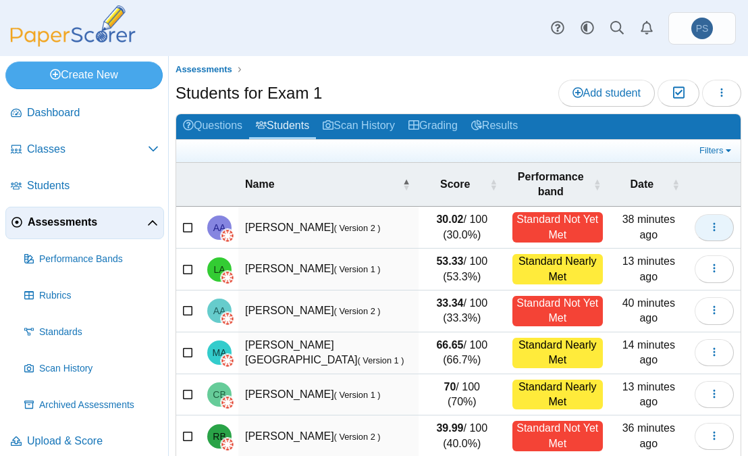
click at [709, 222] on icon "button" at bounding box center [714, 226] width 11 height 11
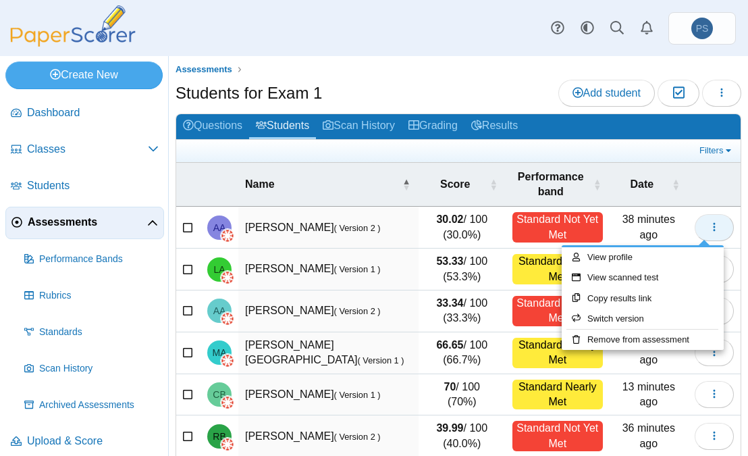
click at [709, 223] on icon "button" at bounding box center [714, 226] width 11 height 11
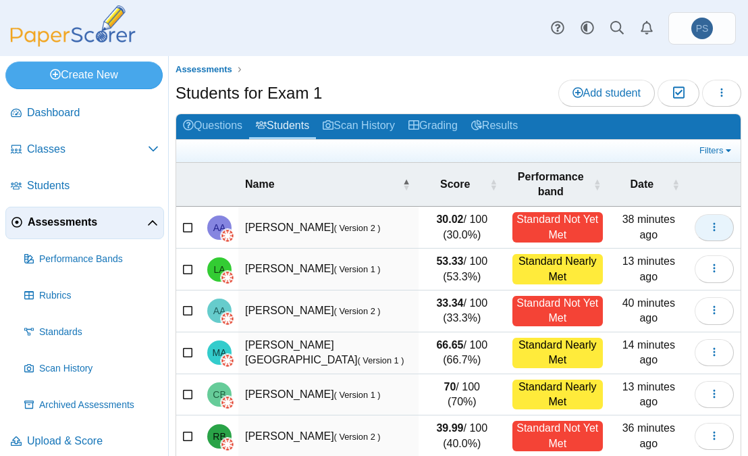
click at [709, 223] on icon "button" at bounding box center [714, 226] width 11 height 11
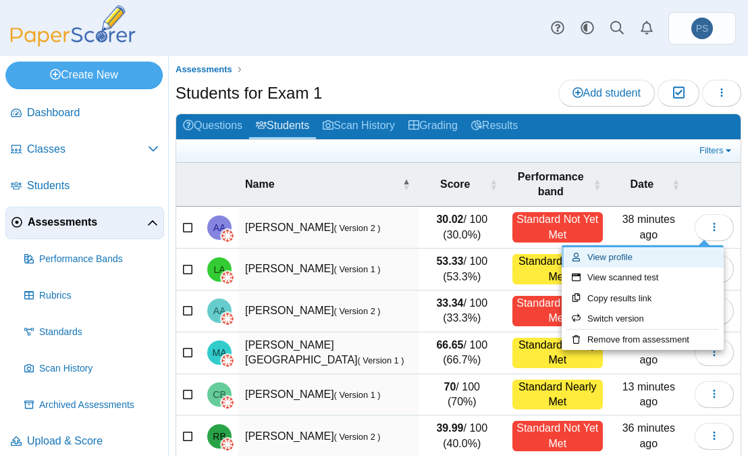
click at [622, 259] on link "View profile" at bounding box center [643, 257] width 162 height 20
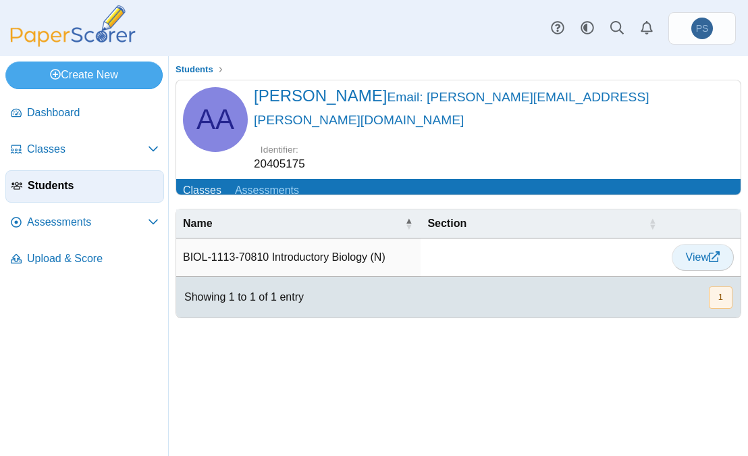
click at [695, 251] on span "View" at bounding box center [703, 256] width 34 height 11
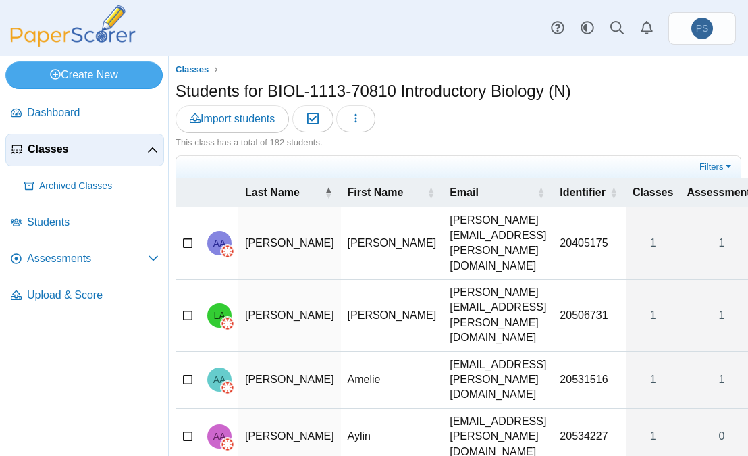
click at [341, 240] on td "alex" at bounding box center [392, 243] width 103 height 72
click at [251, 246] on td "Allison" at bounding box center [289, 243] width 103 height 72
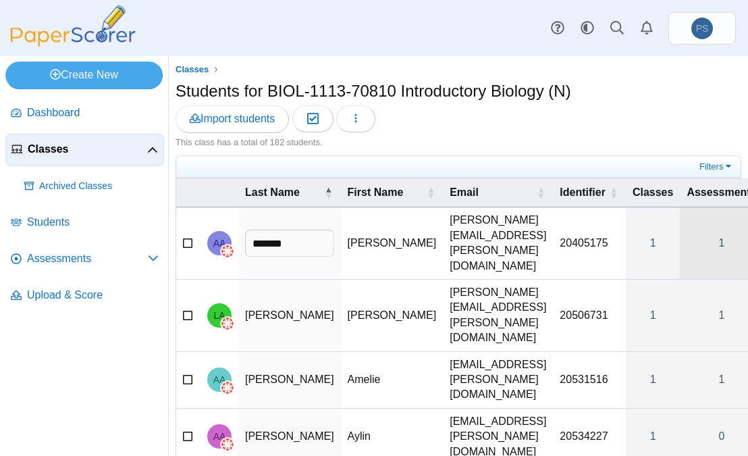
click at [690, 240] on link "1" at bounding box center [721, 243] width 83 height 72
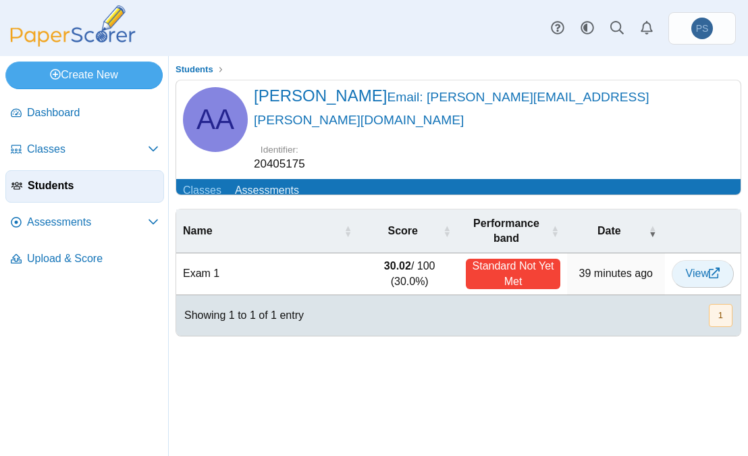
click at [686, 267] on span "View" at bounding box center [703, 272] width 34 height 11
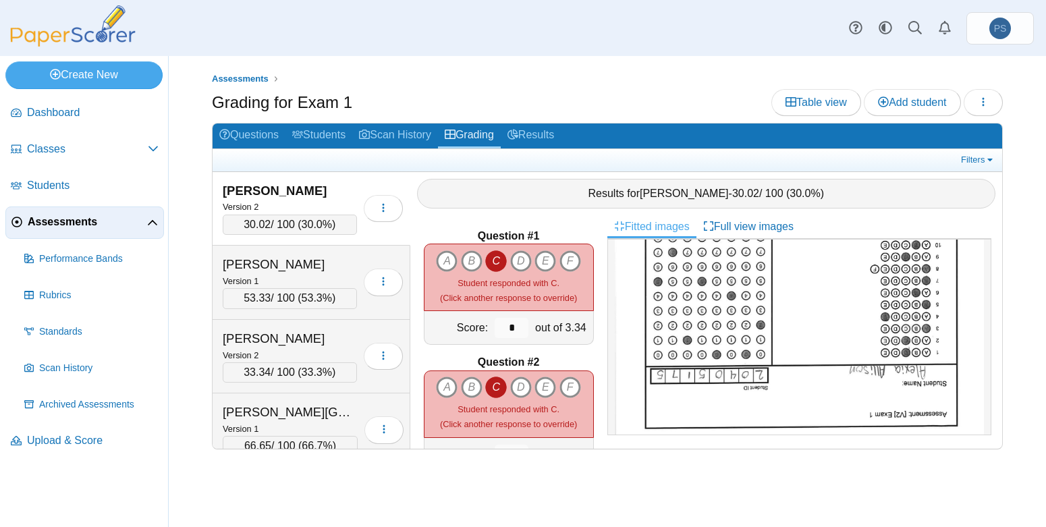
scroll to position [203, 0]
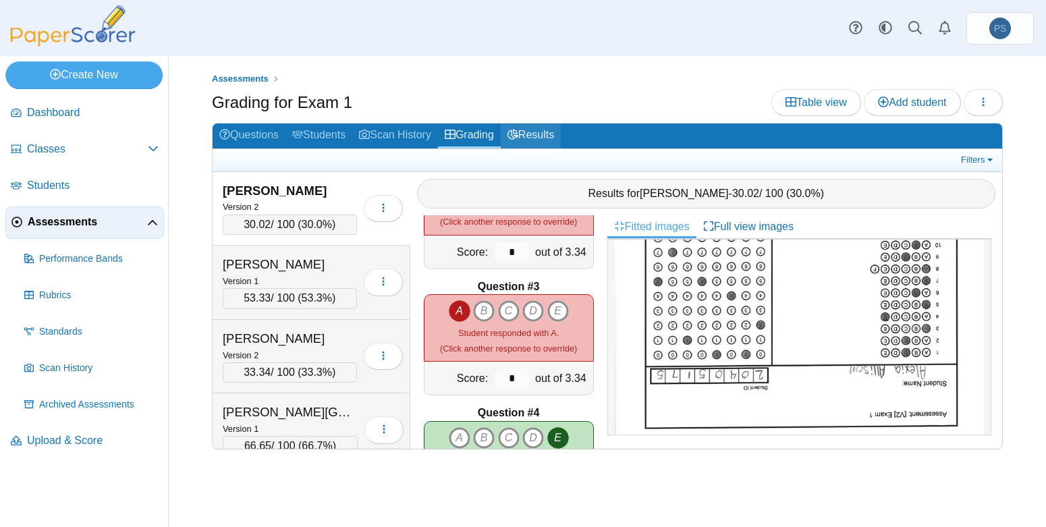
click at [546, 142] on link "Results" at bounding box center [531, 136] width 60 height 25
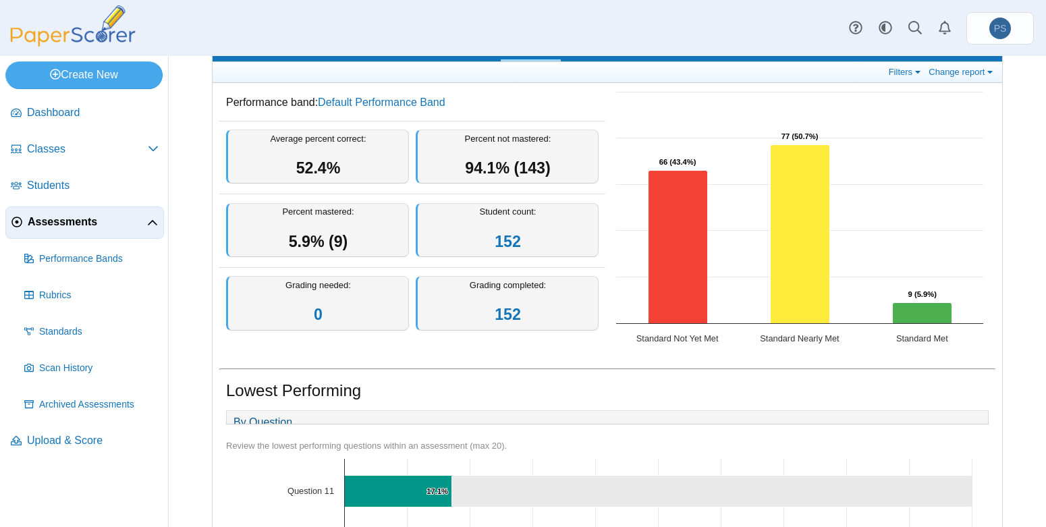
scroll to position [203, 0]
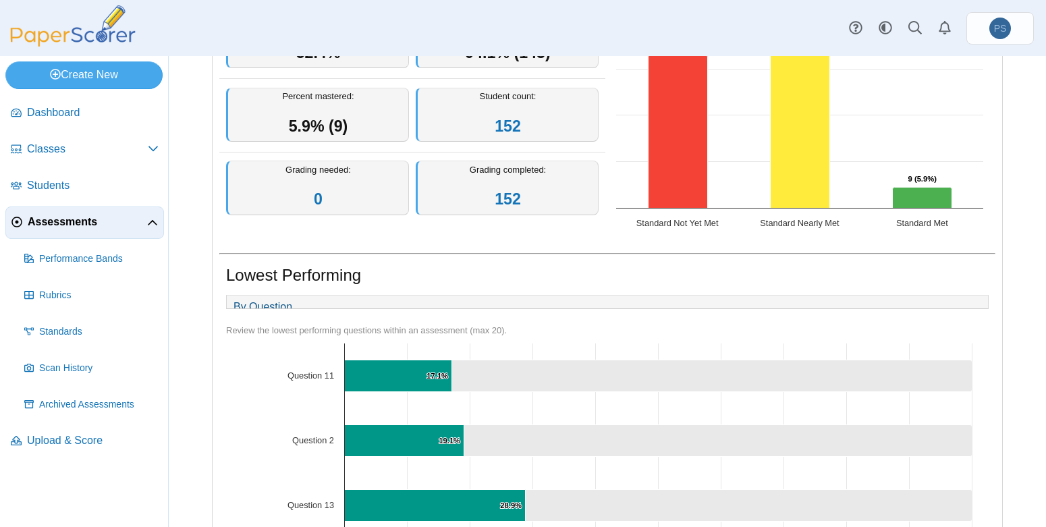
click at [867, 279] on div "Lowest Performing" at bounding box center [607, 277] width 763 height 26
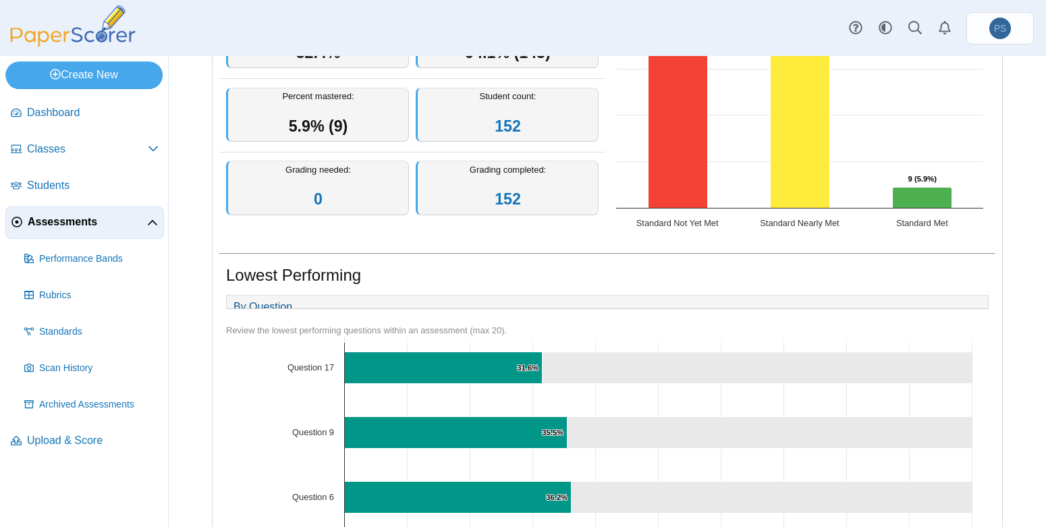
scroll to position [68, 0]
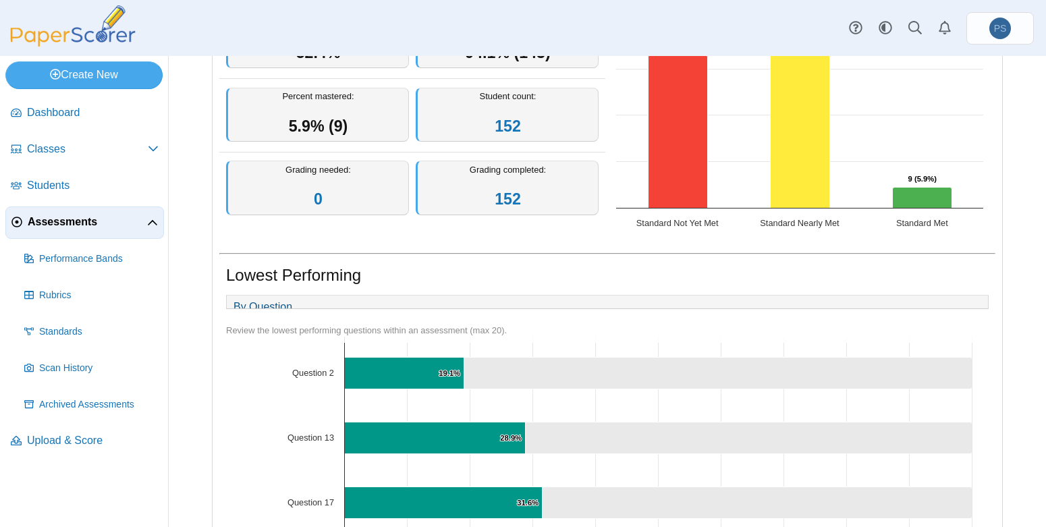
click at [799, 291] on div "By Question Review the lowest performing questions within an assessment (max 20…" at bounding box center [607, 451] width 776 height 320
click at [753, 329] on div "By Question Review the lowest performing questions within an assessment (max 20…" at bounding box center [607, 451] width 776 height 320
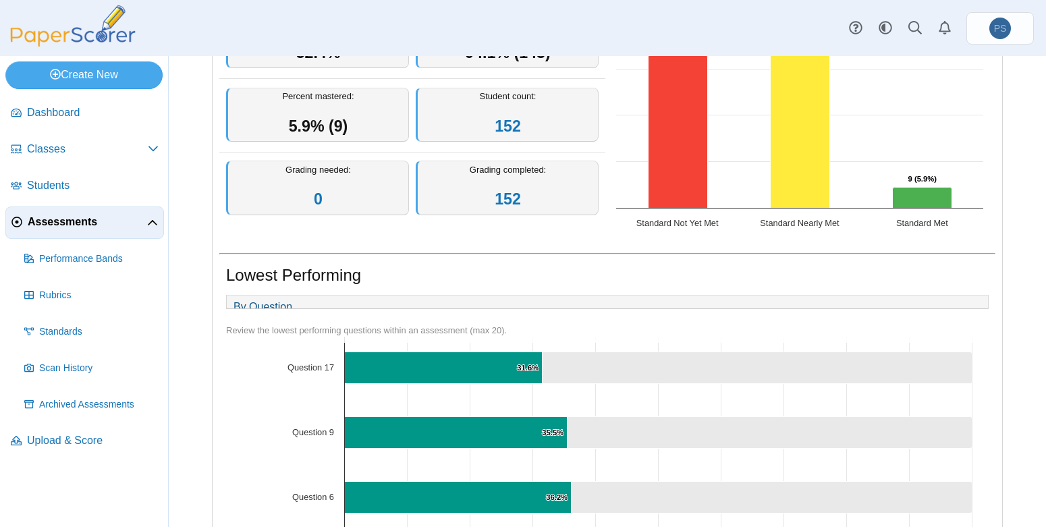
click at [192, 511] on div "Assessments Overview report Results for Exam 1 Loading…" at bounding box center [608, 291] width 878 height 471
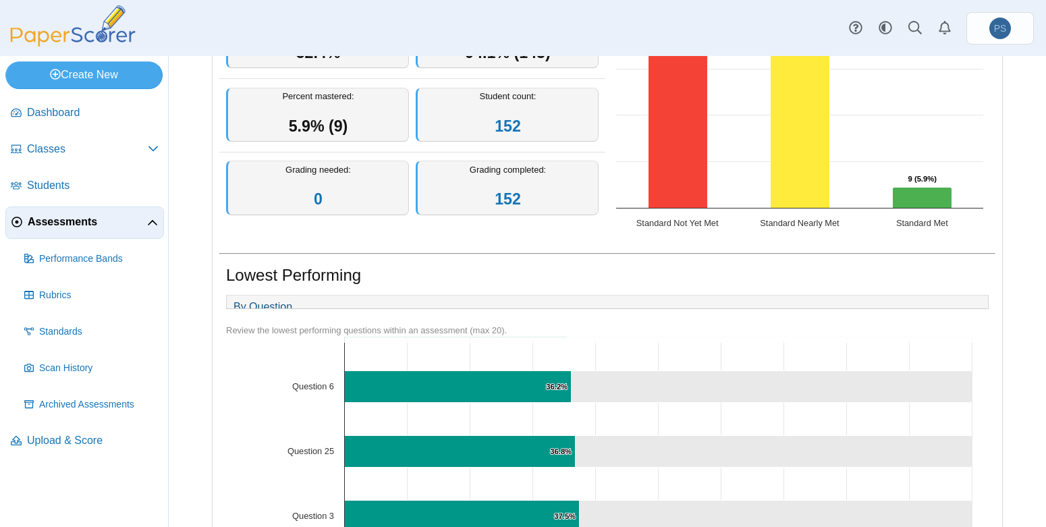
scroll to position [338, 0]
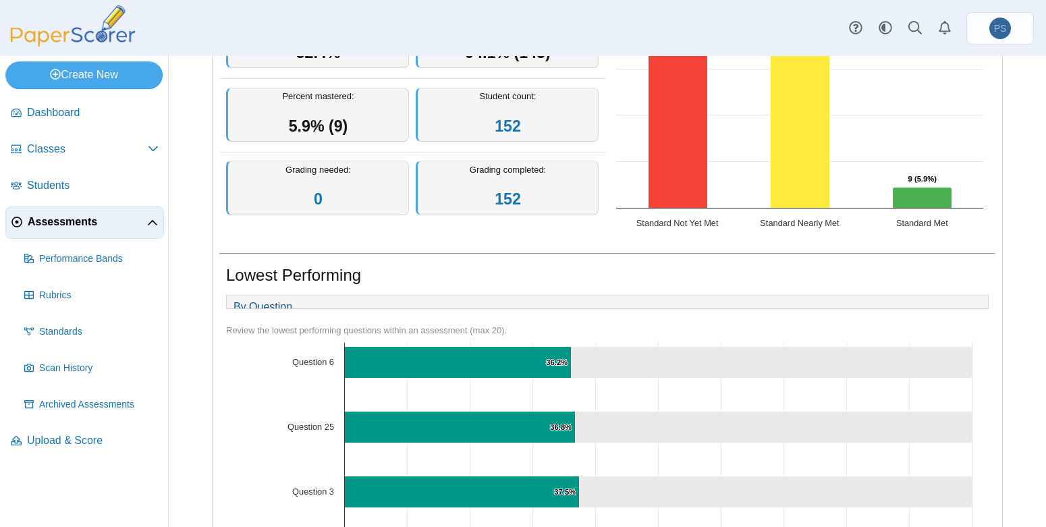
click at [782, 337] on div "Review the lowest performing questions within an assessment (max 20)." at bounding box center [607, 331] width 763 height 12
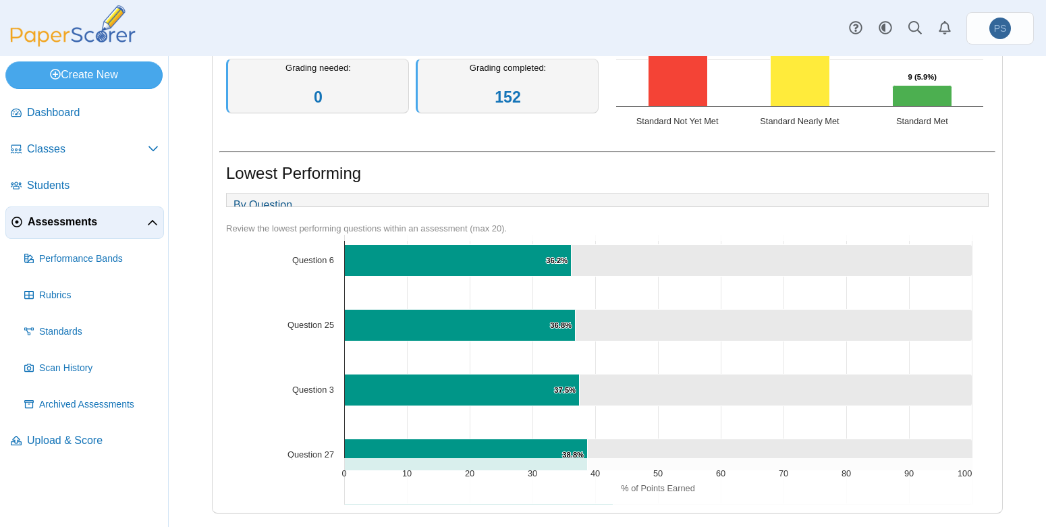
click at [775, 382] on icon "Question 3, 62.5. ." at bounding box center [776, 390] width 393 height 32
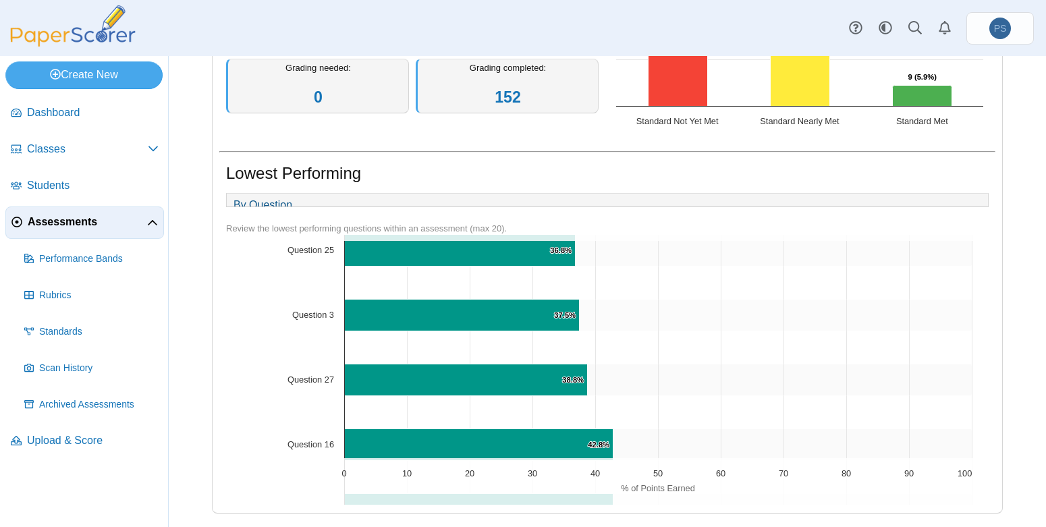
scroll to position [405, 0]
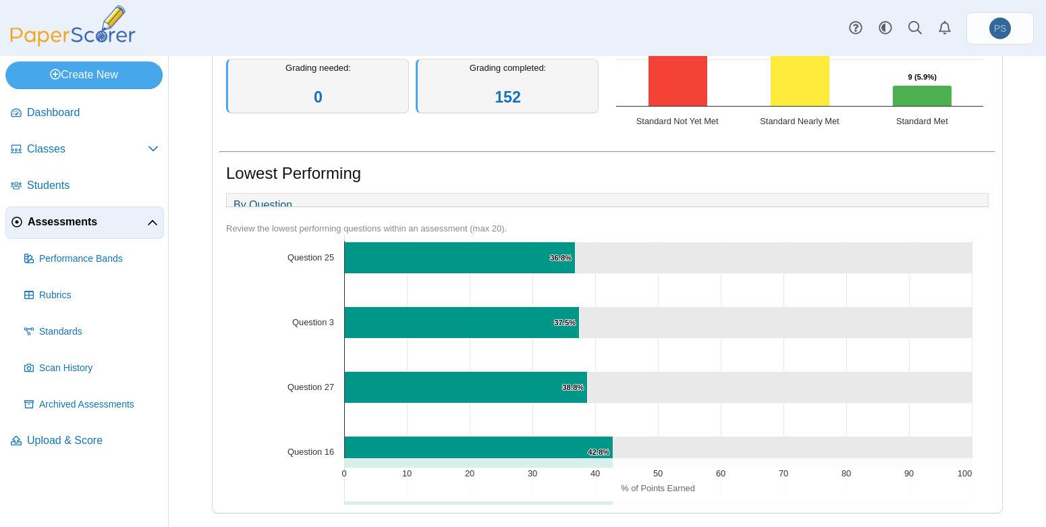
click at [837, 403] on icon "Question 27, 61.2. ." at bounding box center [780, 387] width 385 height 32
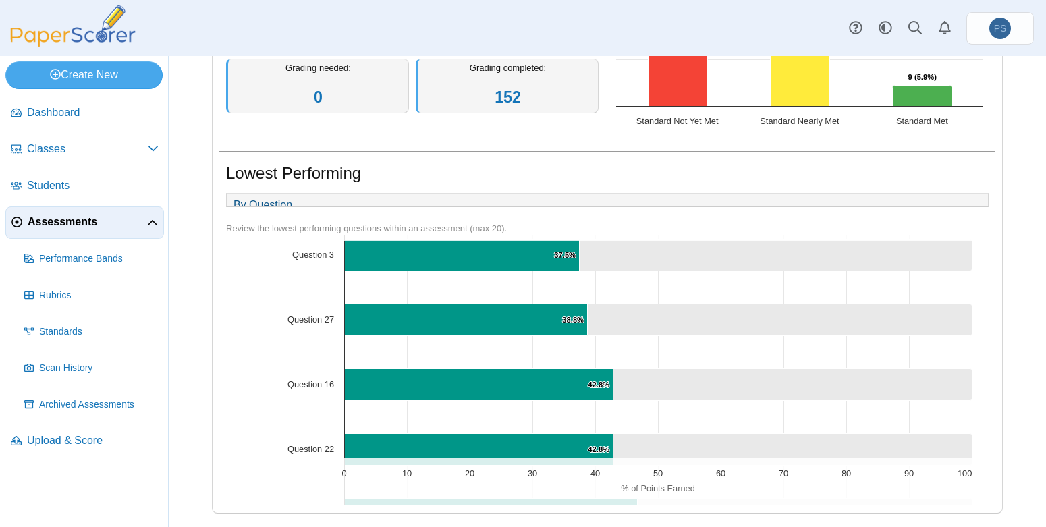
click at [828, 358] on rect "Interactive chart" at bounding box center [602, 437] width 753 height 1350
click at [868, 349] on rect "Interactive chart" at bounding box center [602, 437] width 753 height 1350
